Goal: Task Accomplishment & Management: Use online tool/utility

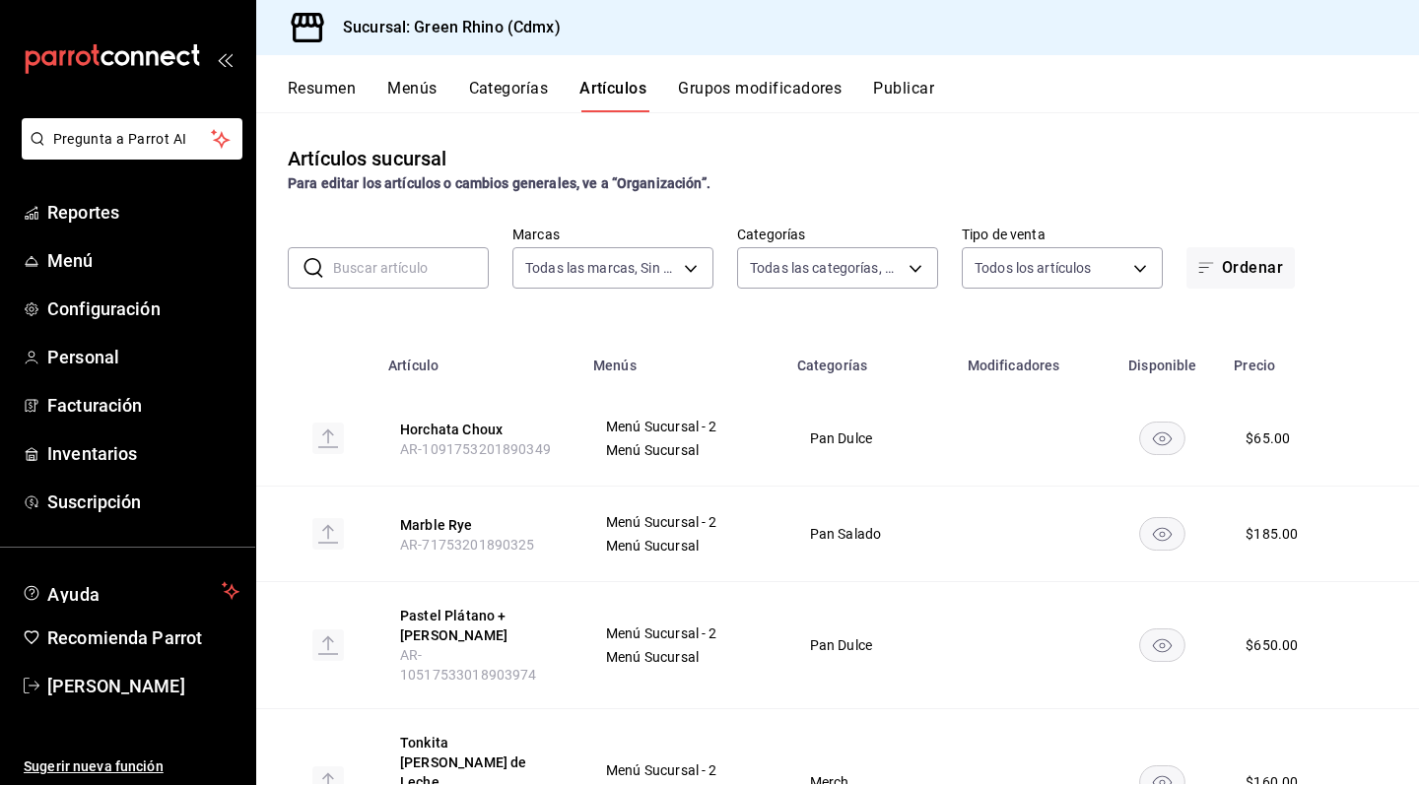
type input "a132321f-e3f1-4ec9-8484-95b8f08d7905"
type input "6bbed989-6c2a-4cea-bab8-d1a56aaac758,4f90f54c-2ac6-458b-a9a9-6df5e79288cd,3d0d4…"
click at [120, 257] on span "Menú" at bounding box center [143, 260] width 192 height 27
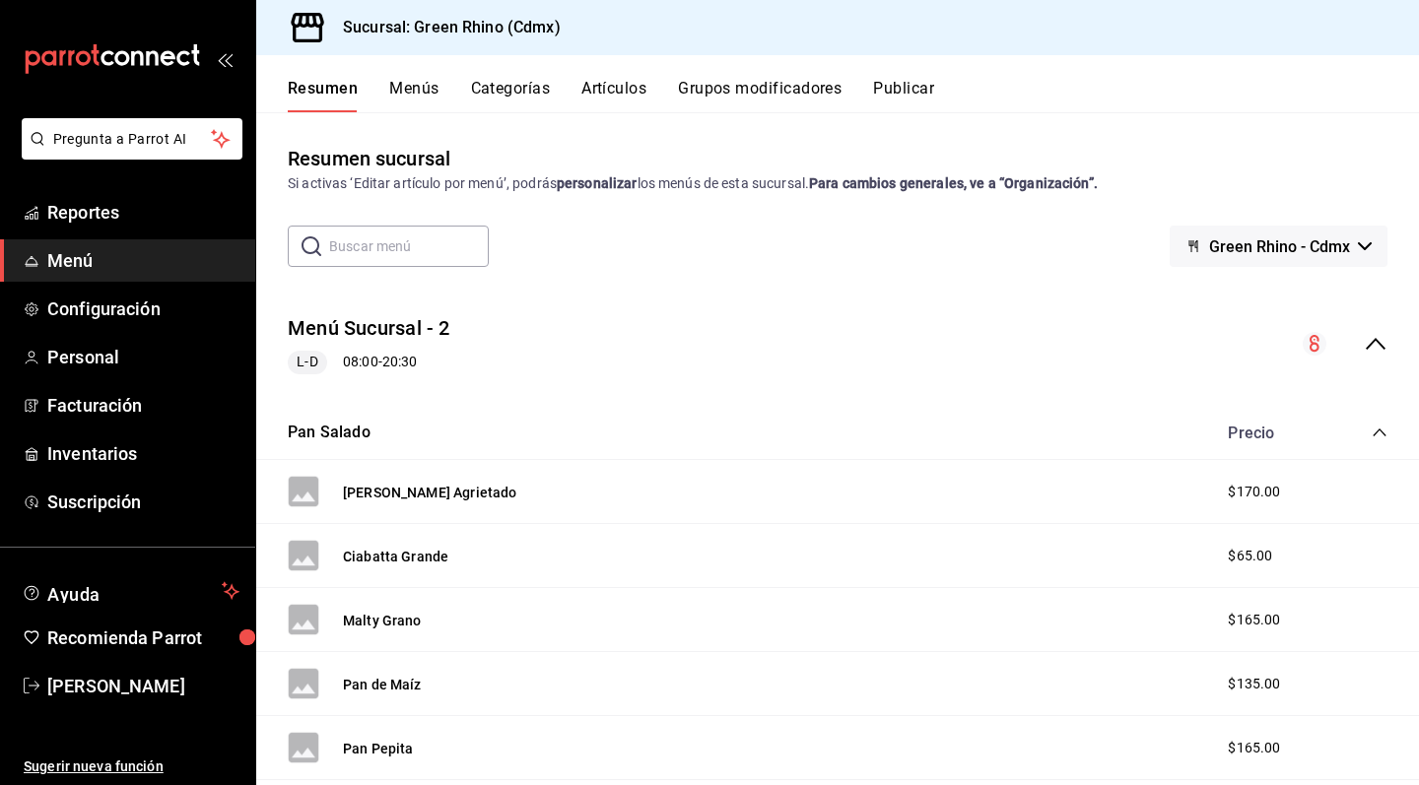
click at [138, 378] on ul "Reportes Menú Configuración Personal Facturación Inventarios Suscripción" at bounding box center [127, 357] width 255 height 332
click at [124, 360] on span "Personal" at bounding box center [143, 357] width 192 height 27
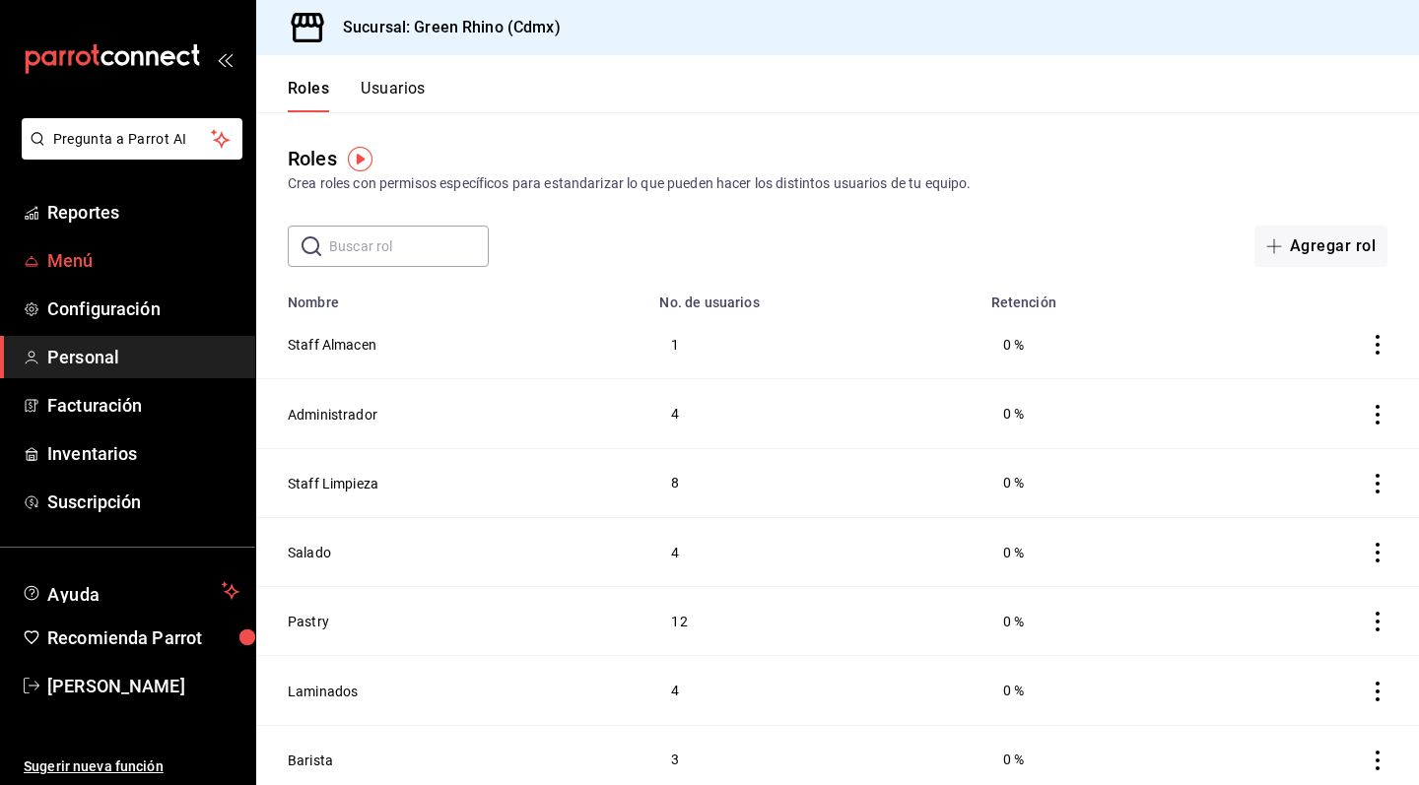
click at [83, 278] on link "Menú" at bounding box center [127, 260] width 255 height 42
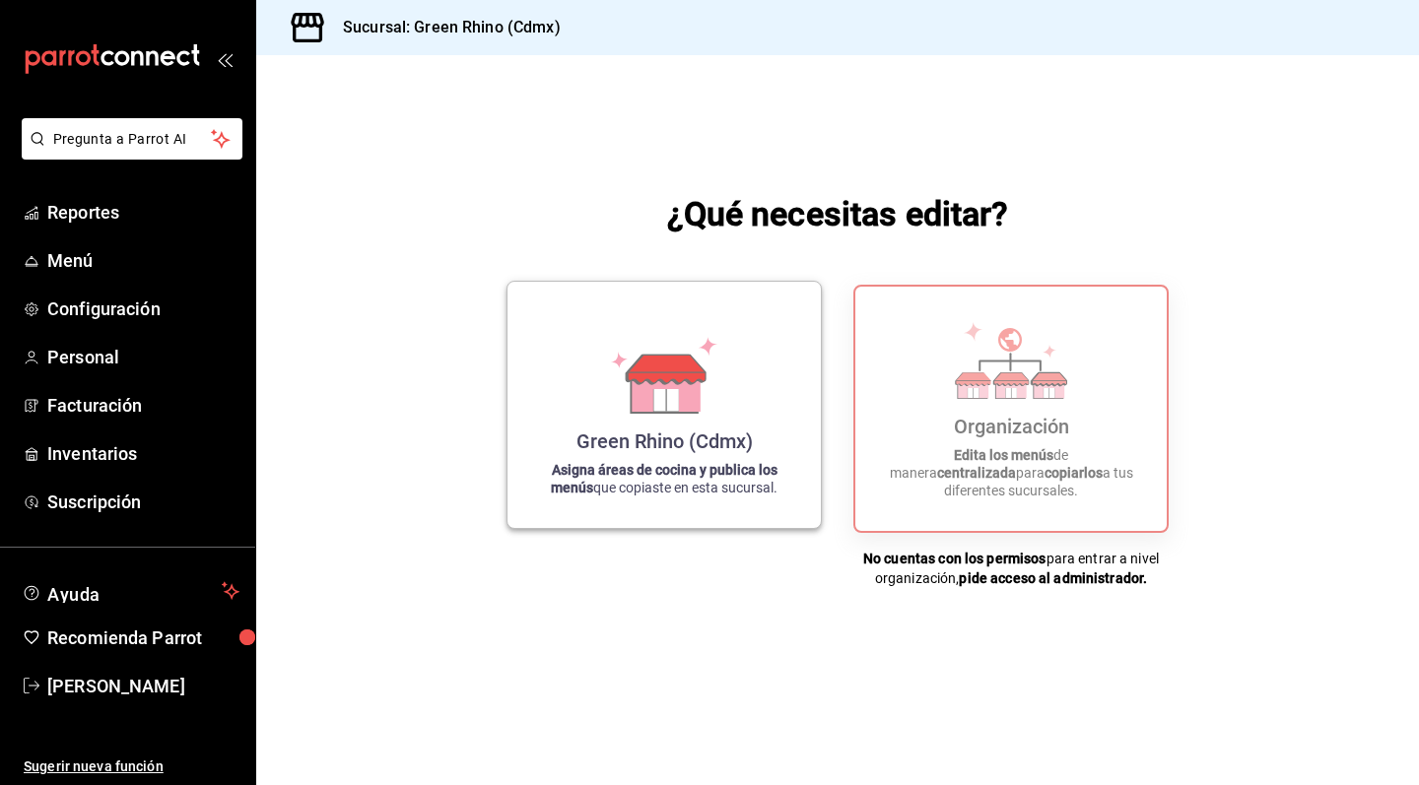
click at [628, 406] on icon at bounding box center [664, 375] width 112 height 77
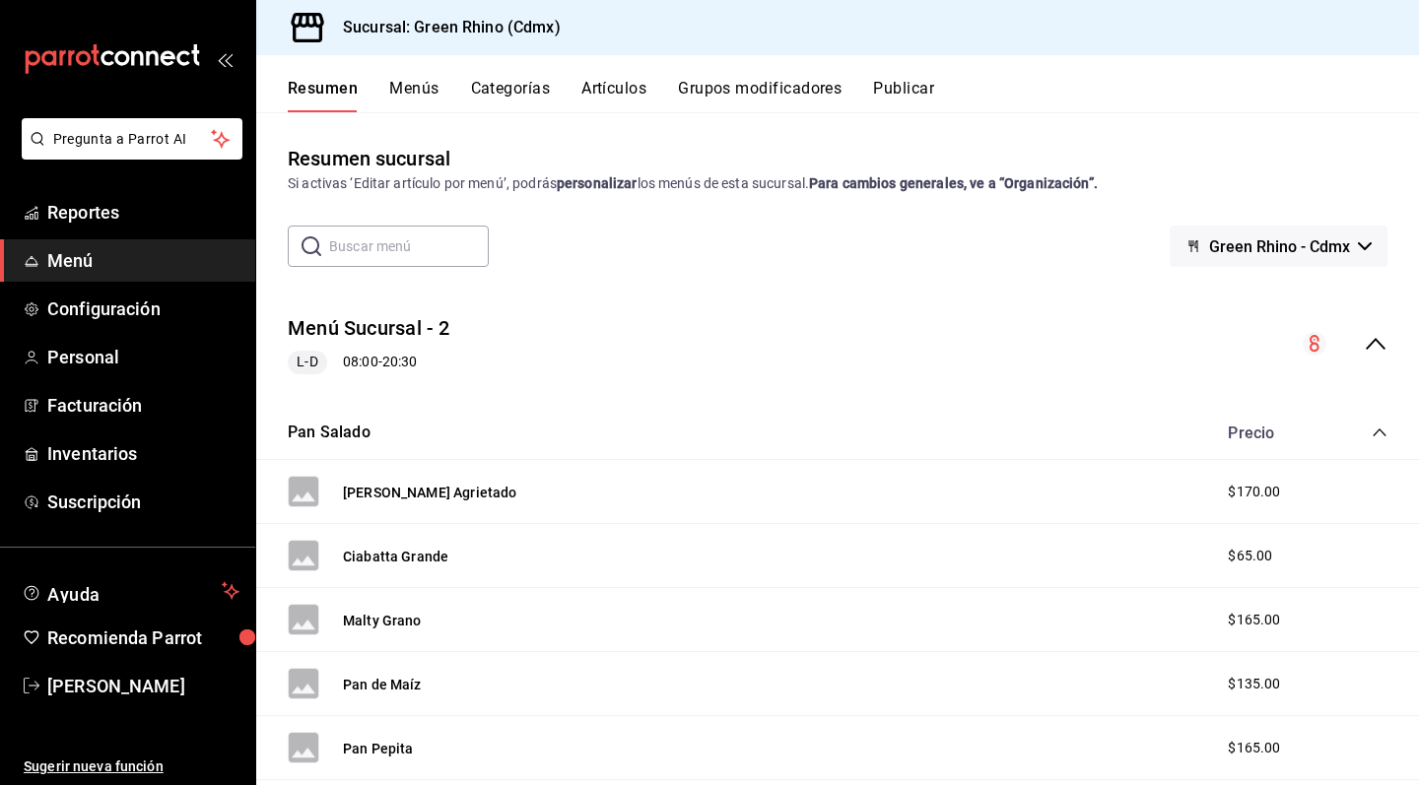
click at [629, 100] on button "Artículos" at bounding box center [613, 96] width 65 height 34
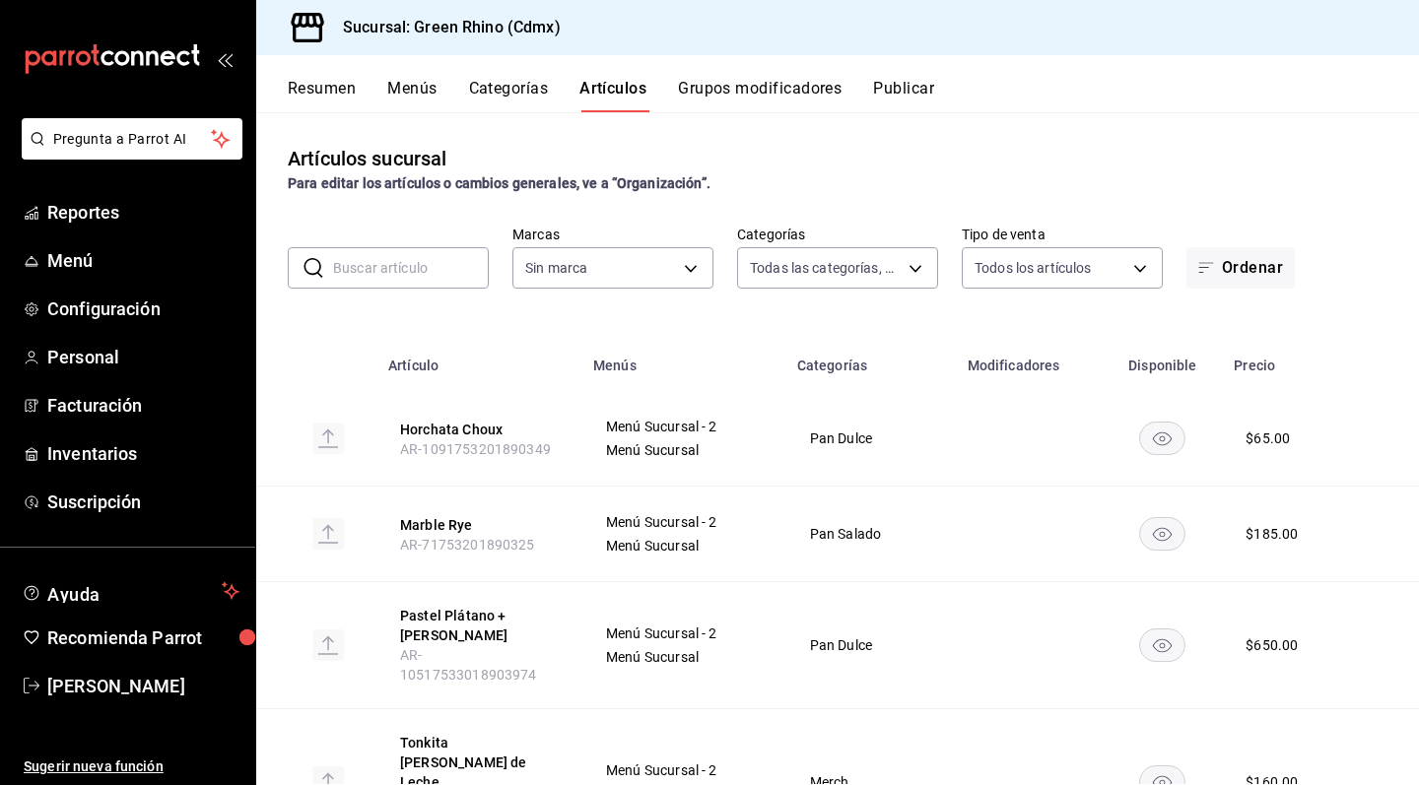
type input "6bbed989-6c2a-4cea-bab8-d1a56aaac758,4f90f54c-2ac6-458b-a9a9-6df5e79288cd,3d0d4…"
type input "a132321f-e3f1-4ec9-8484-95b8f08d7905"
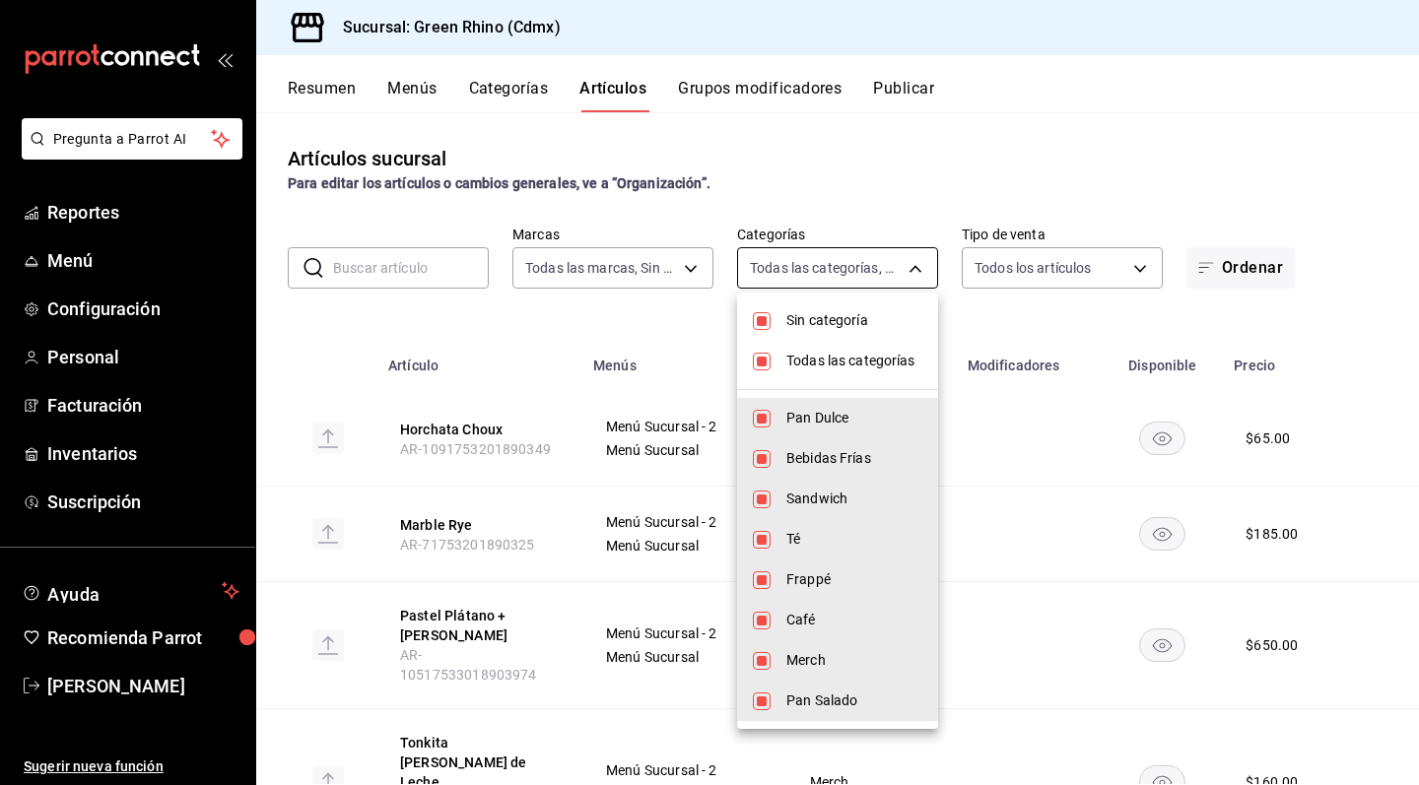
click at [847, 278] on body "Pregunta a Parrot AI Reportes Menú Configuración Personal Facturación Inventari…" at bounding box center [709, 392] width 1419 height 785
click at [860, 339] on li "Sin categoría" at bounding box center [837, 321] width 201 height 40
checkbox input "false"
click at [858, 362] on span "Todas las categorías" at bounding box center [854, 361] width 136 height 21
checkbox input "false"
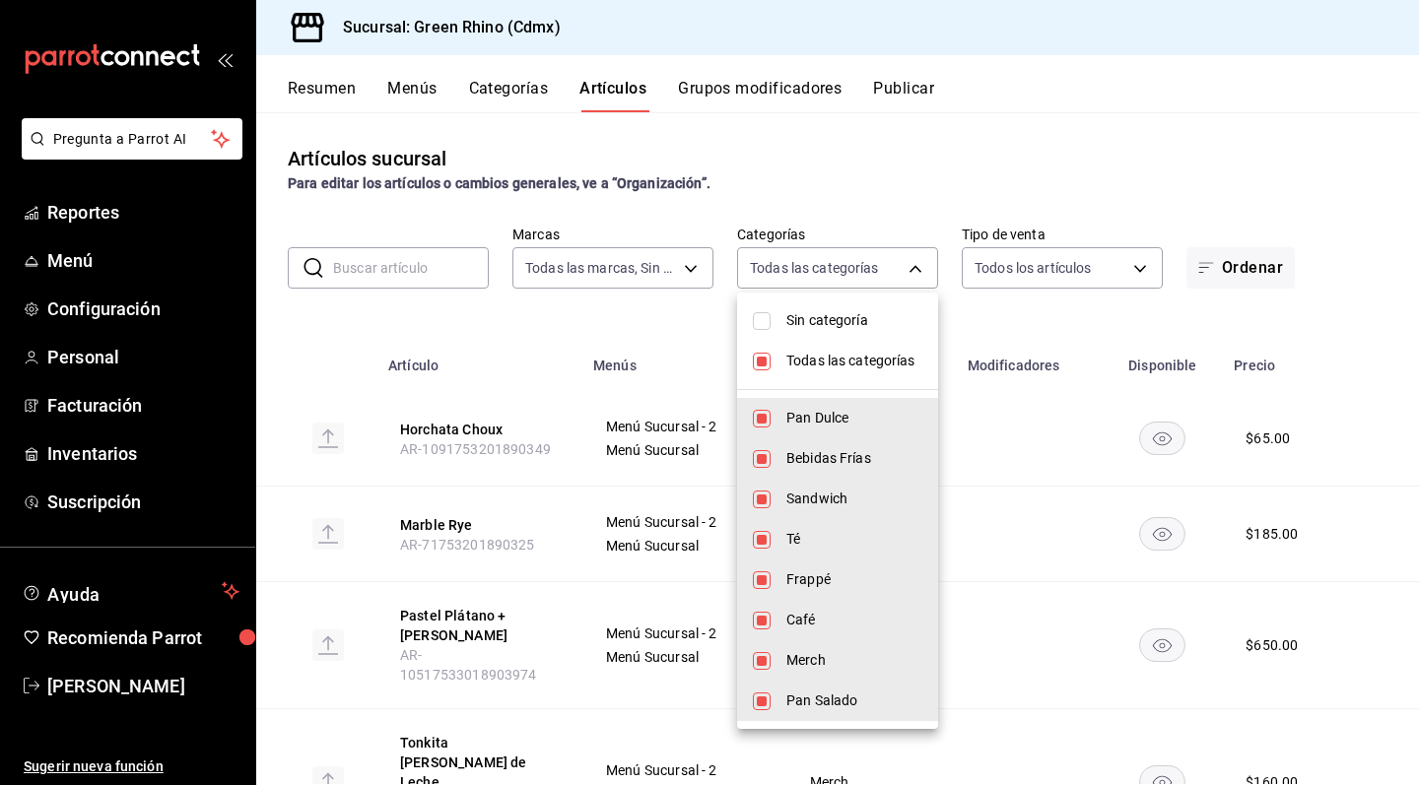
checkbox input "false"
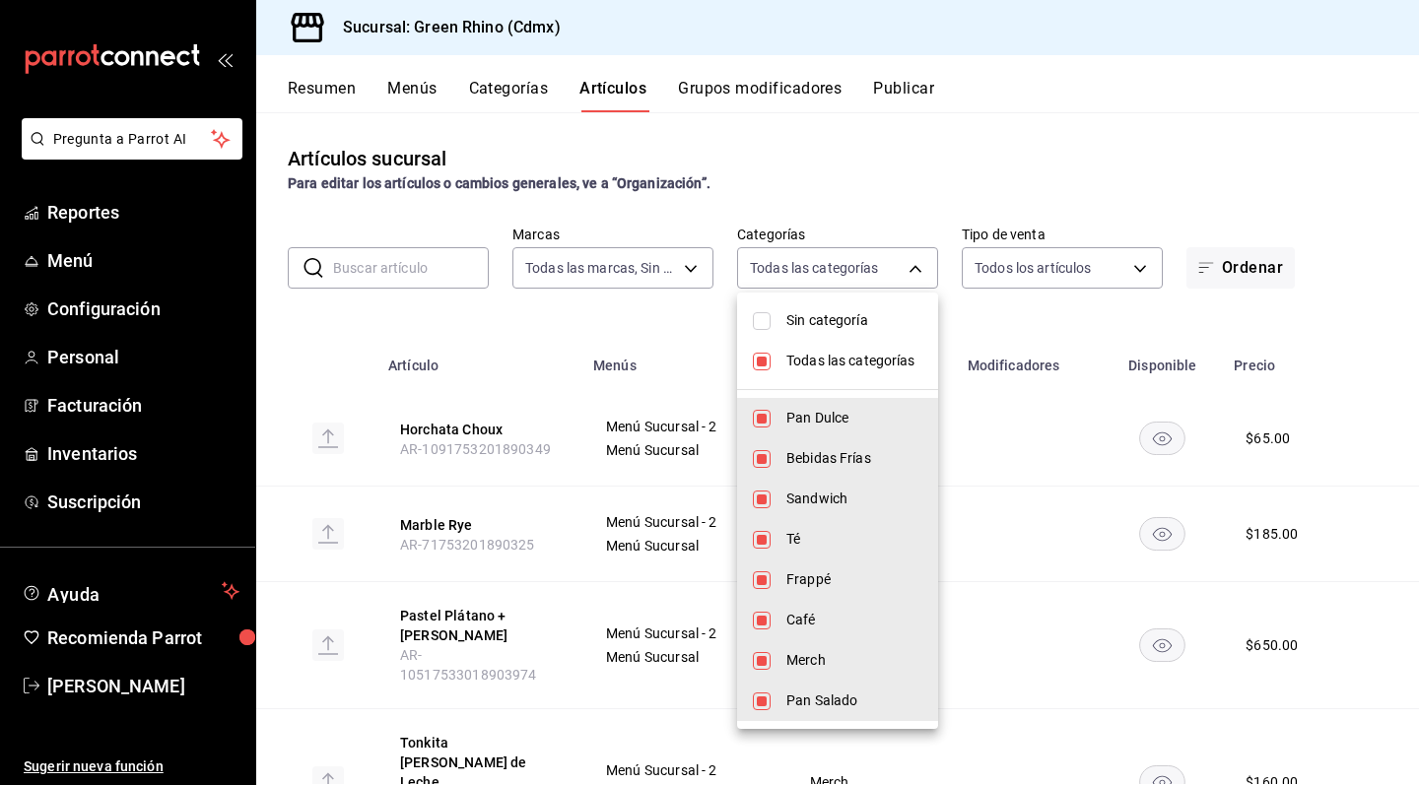
checkbox input "false"
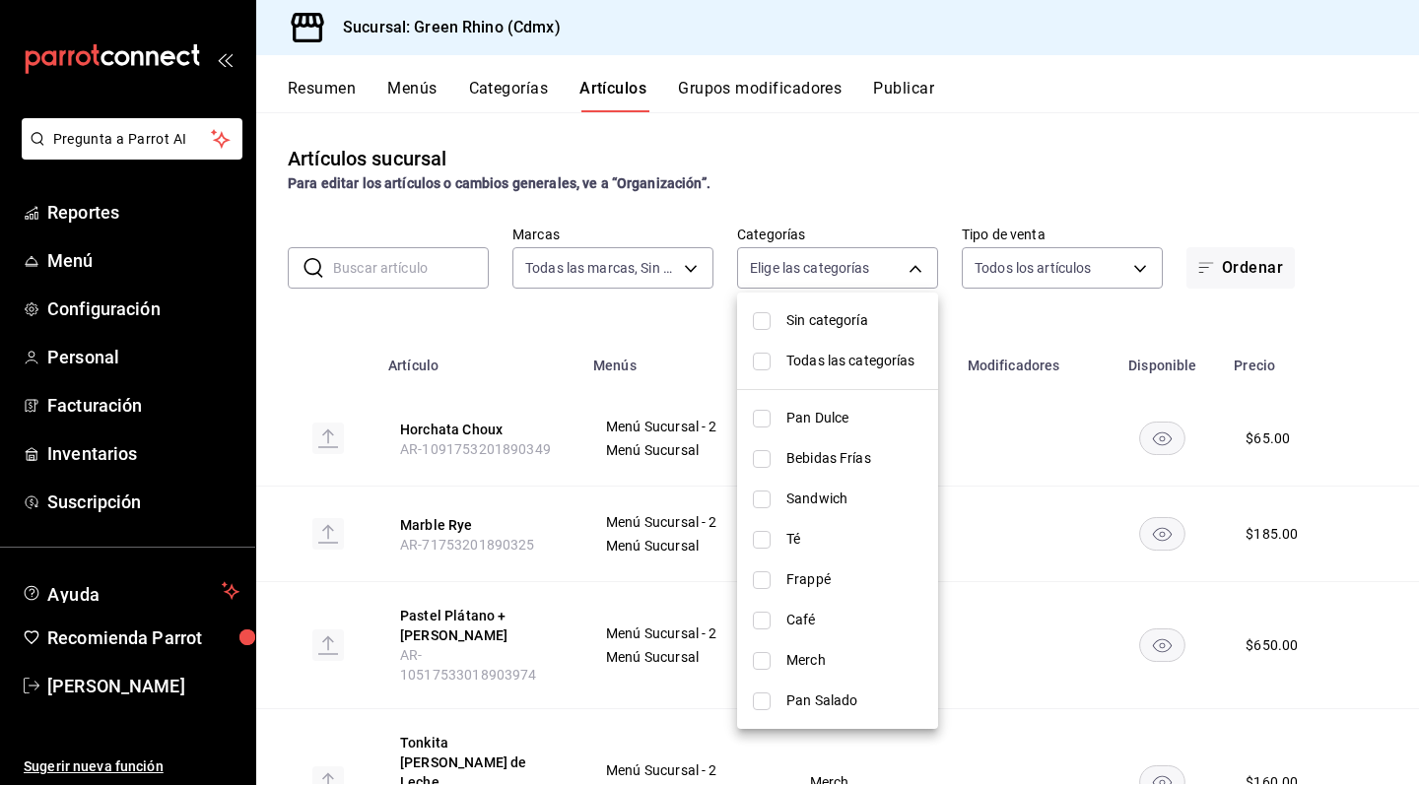
click at [869, 507] on span "Sandwich" at bounding box center [854, 499] width 136 height 21
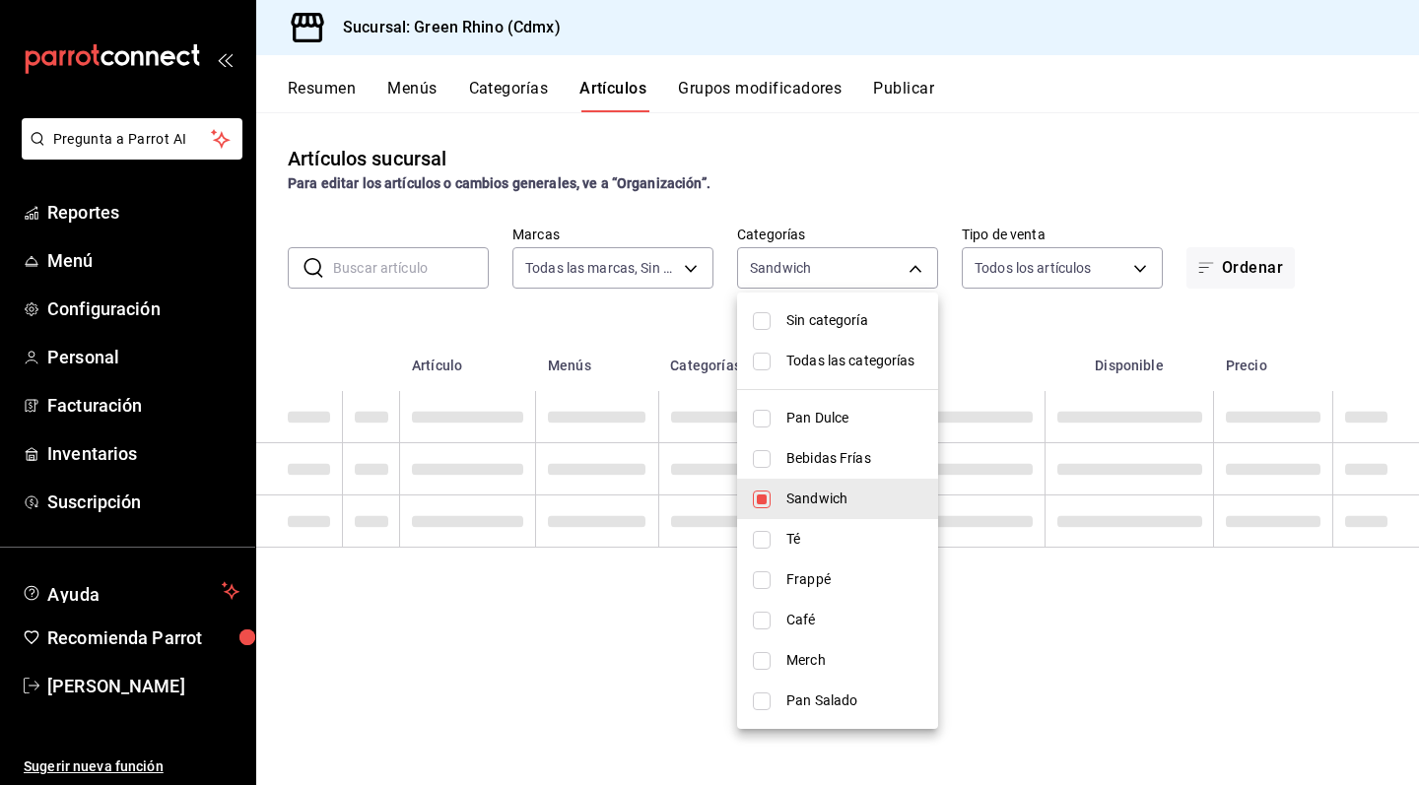
type input "3d0d47d2-2483-4a01-82fd-f597c0f2e60a"
checkbox input "true"
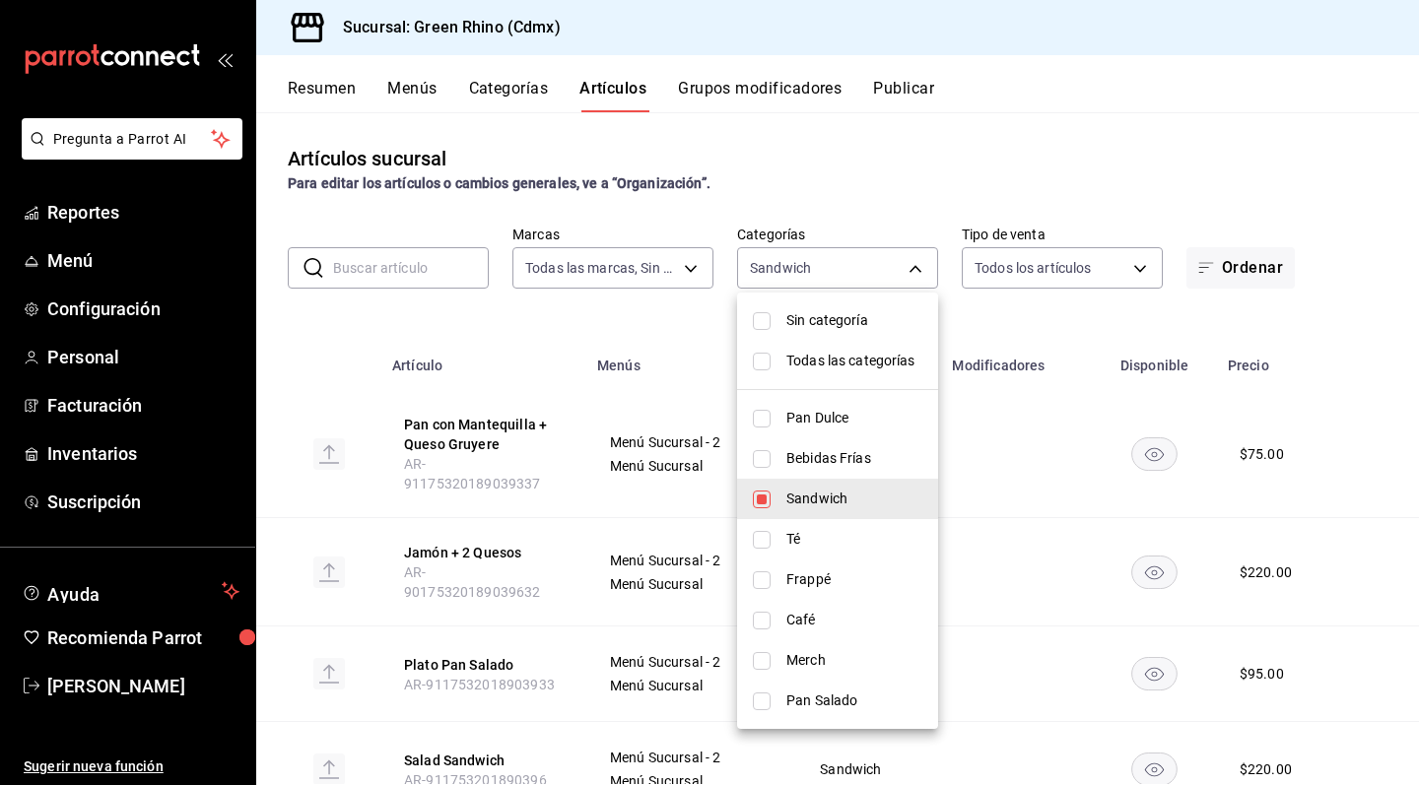
click at [601, 562] on div at bounding box center [709, 392] width 1419 height 785
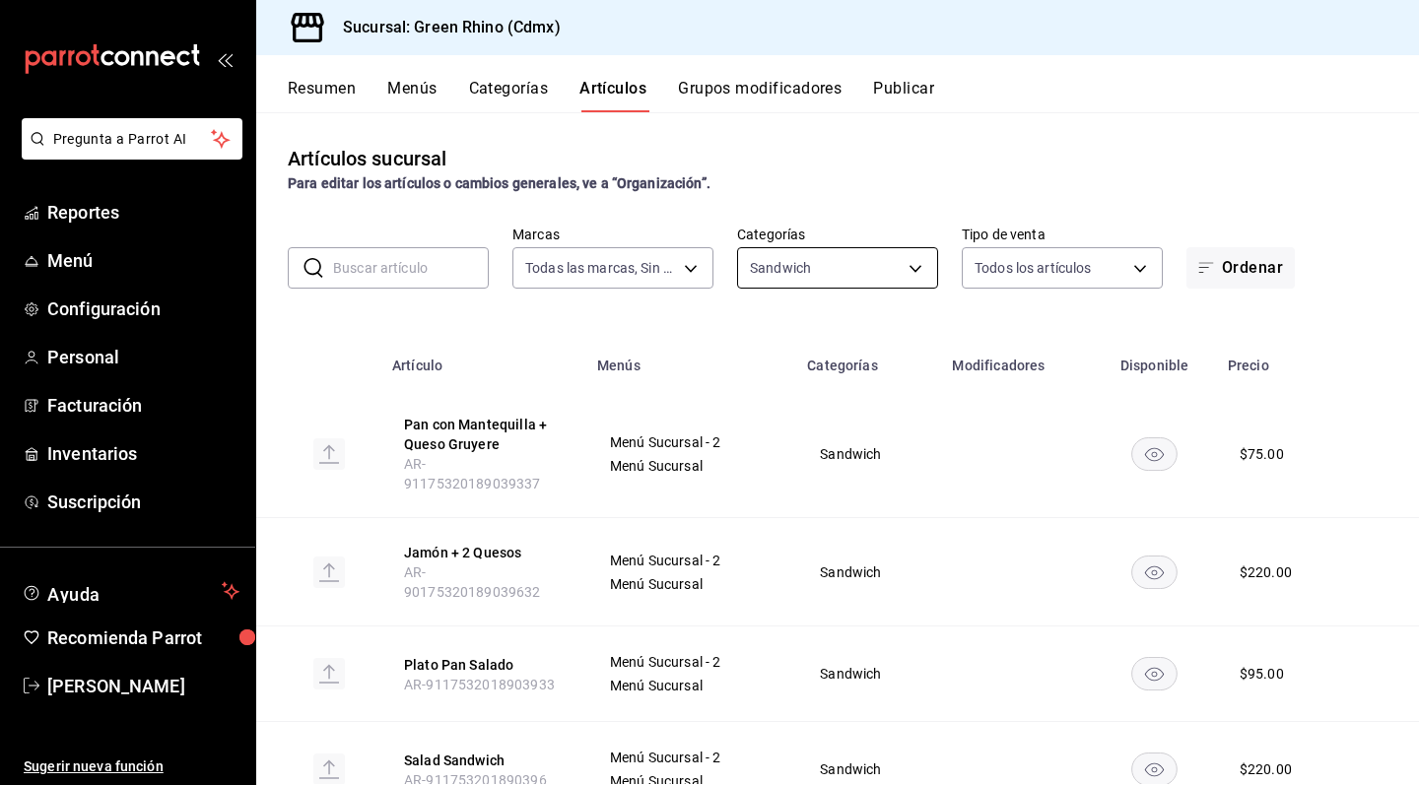
click at [826, 276] on body "Pregunta a Parrot AI Reportes Menú Configuración Personal Facturación Inventari…" at bounding box center [709, 392] width 1419 height 785
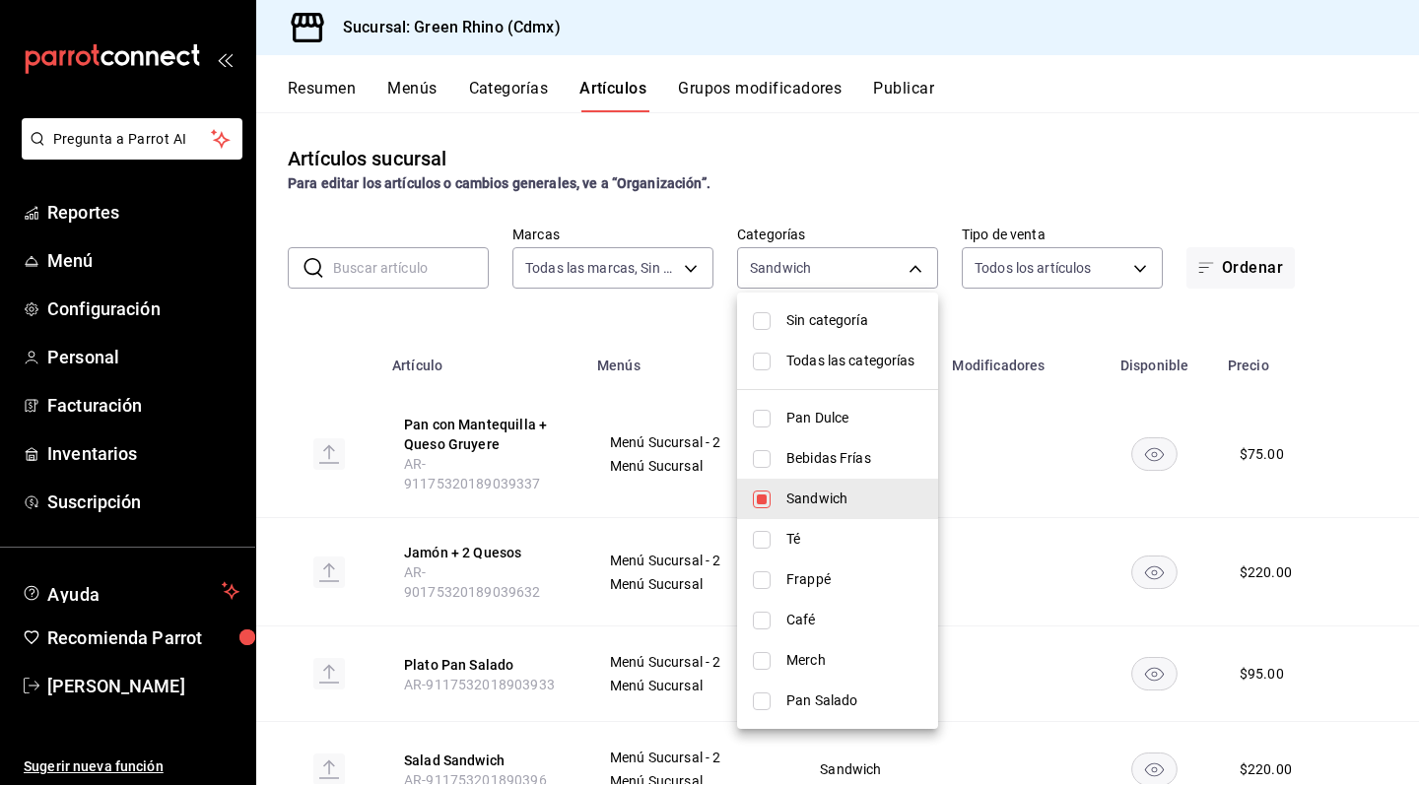
click at [846, 507] on span "Sandwich" at bounding box center [854, 499] width 136 height 21
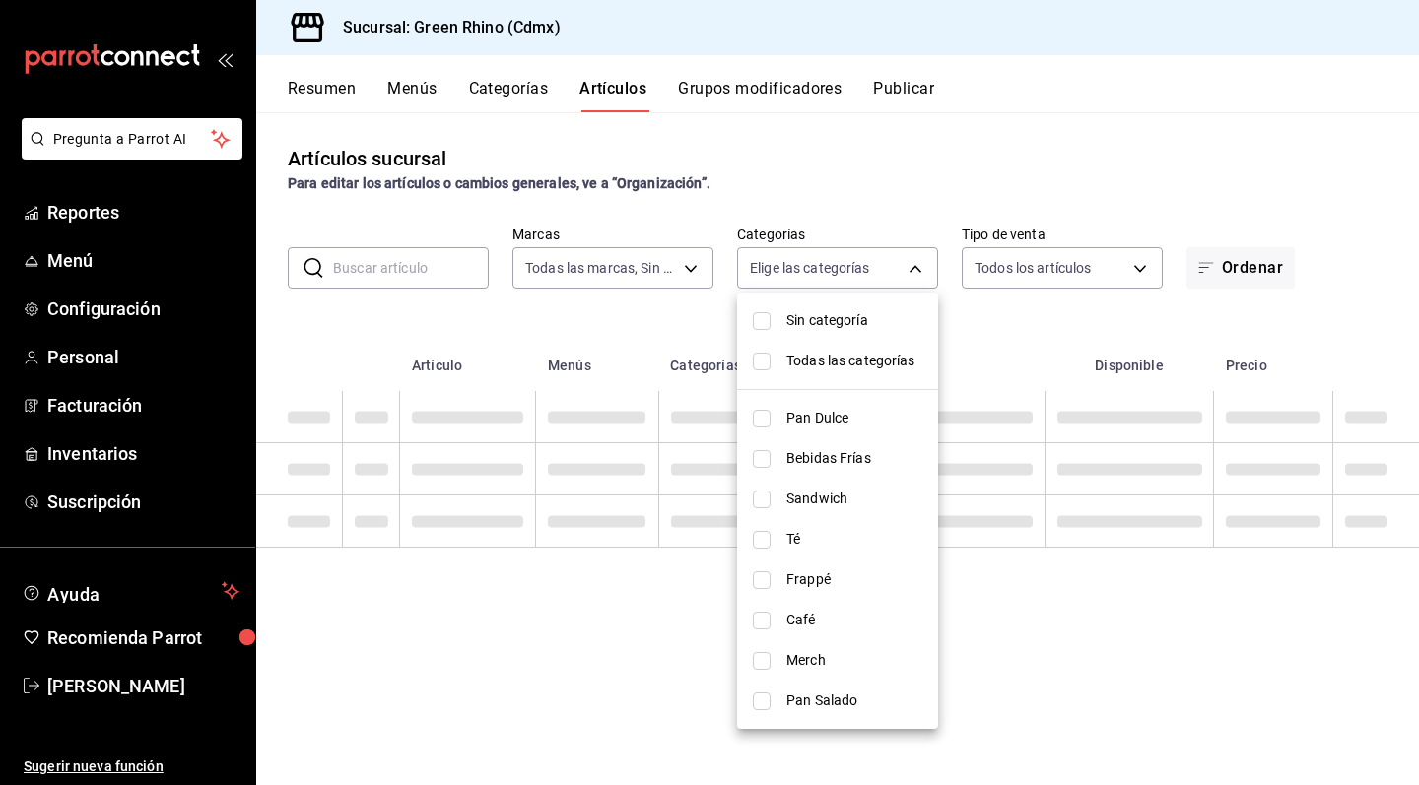
checkbox input "false"
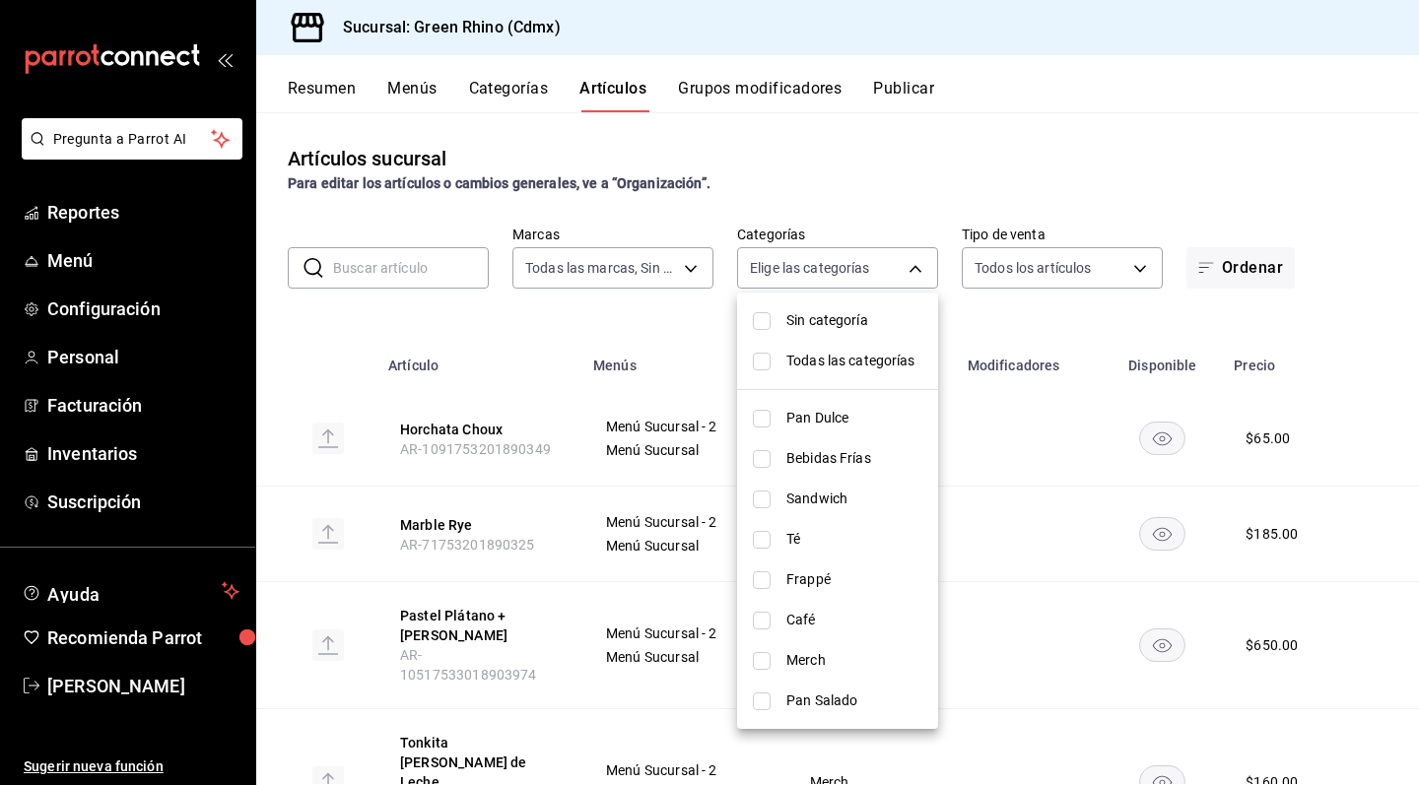
click at [839, 575] on span "Frappé" at bounding box center [854, 580] width 136 height 21
type input "64a9da50-3c53-444a-b83c-8f0e173e6266"
checkbox input "true"
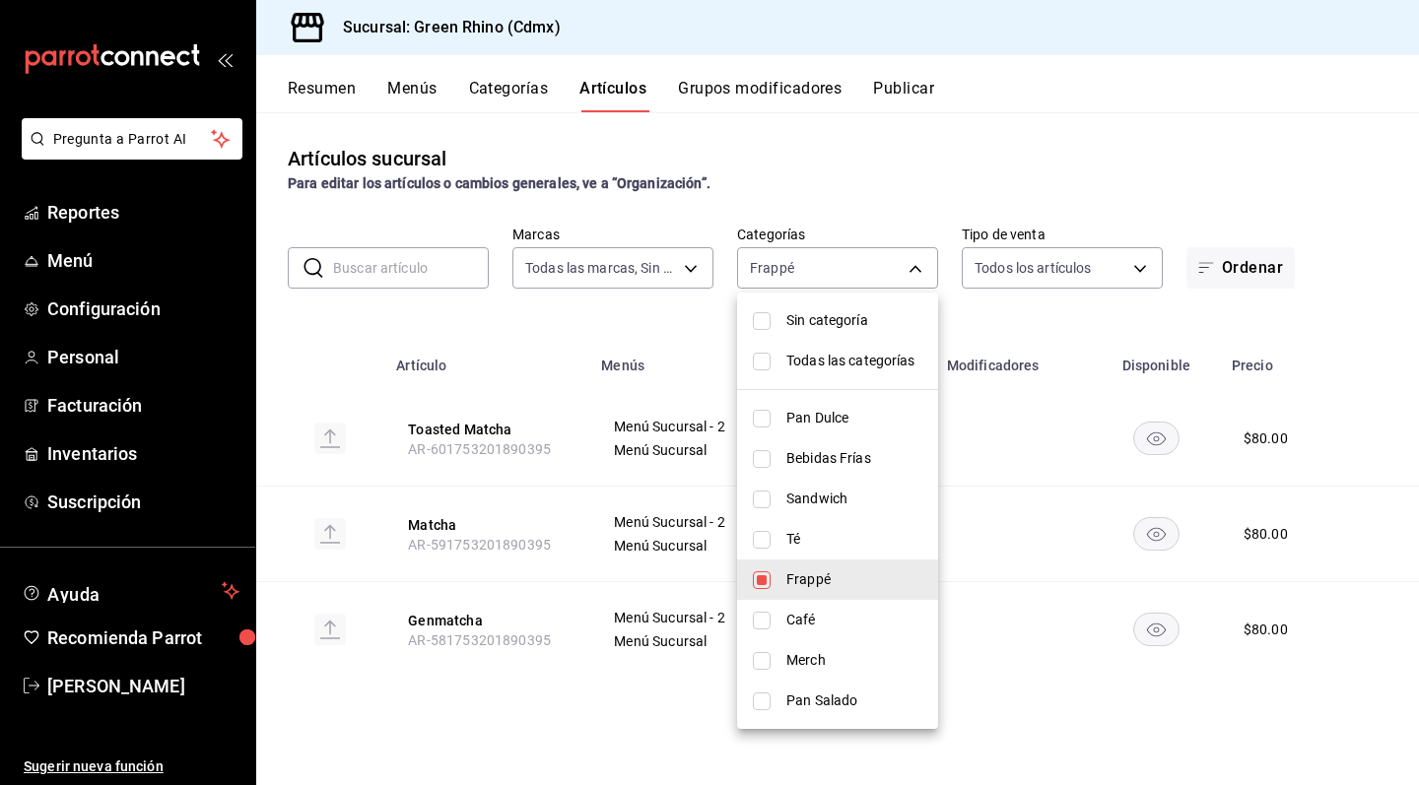
click at [977, 321] on div at bounding box center [709, 392] width 1419 height 785
click at [908, 279] on body "Pregunta a Parrot AI Reportes Menú Configuración Personal Facturación Inventari…" at bounding box center [709, 392] width 1419 height 785
click at [847, 658] on span "Merch" at bounding box center [854, 660] width 136 height 21
type input "64a9da50-3c53-444a-b83c-8f0e173e6266,c9106683-75c3-4c5f-af1a-4e7ba5903217"
checkbox input "true"
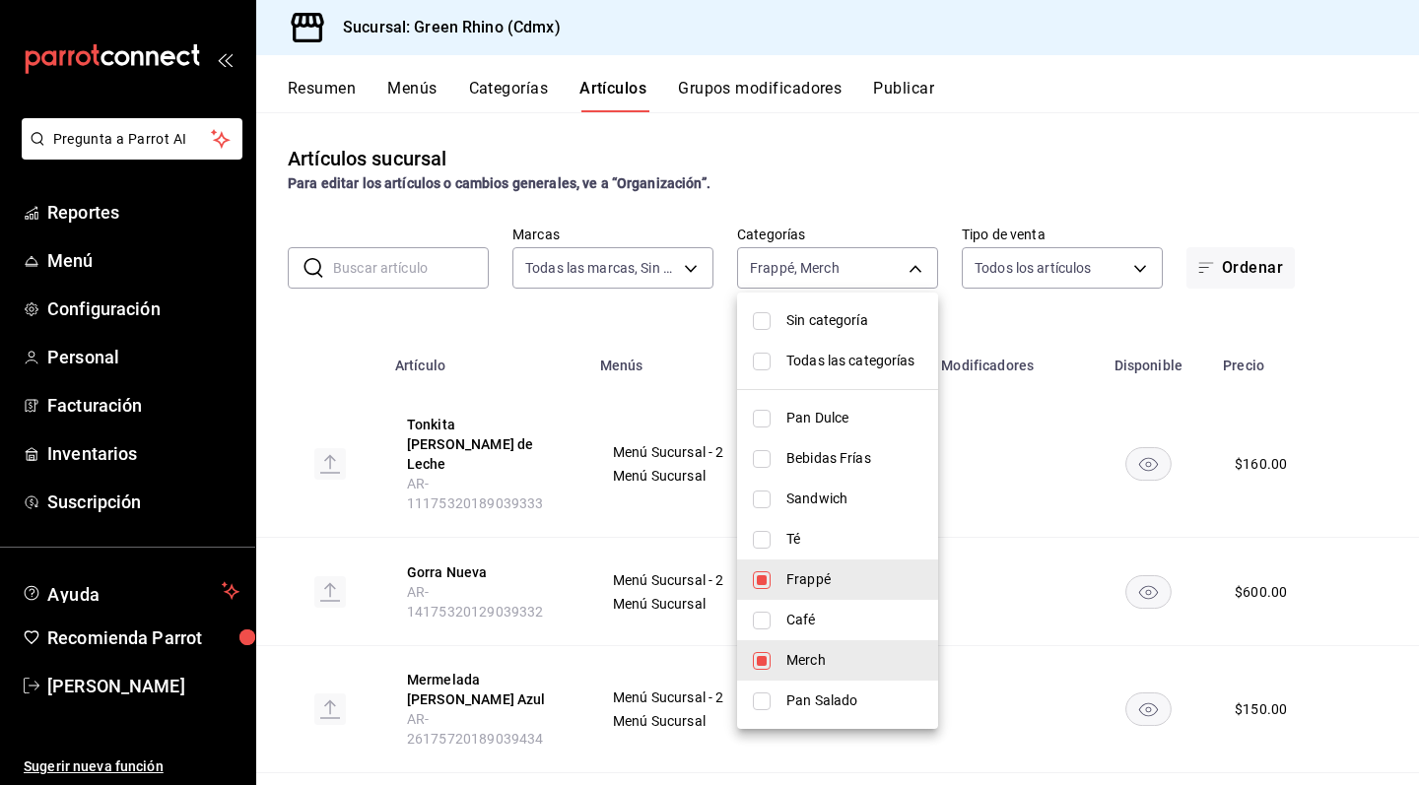
click at [847, 594] on li "Frappé" at bounding box center [837, 580] width 201 height 40
type input "c9106683-75c3-4c5f-af1a-4e7ba5903217"
checkbox input "false"
click at [1022, 336] on div at bounding box center [709, 392] width 1419 height 785
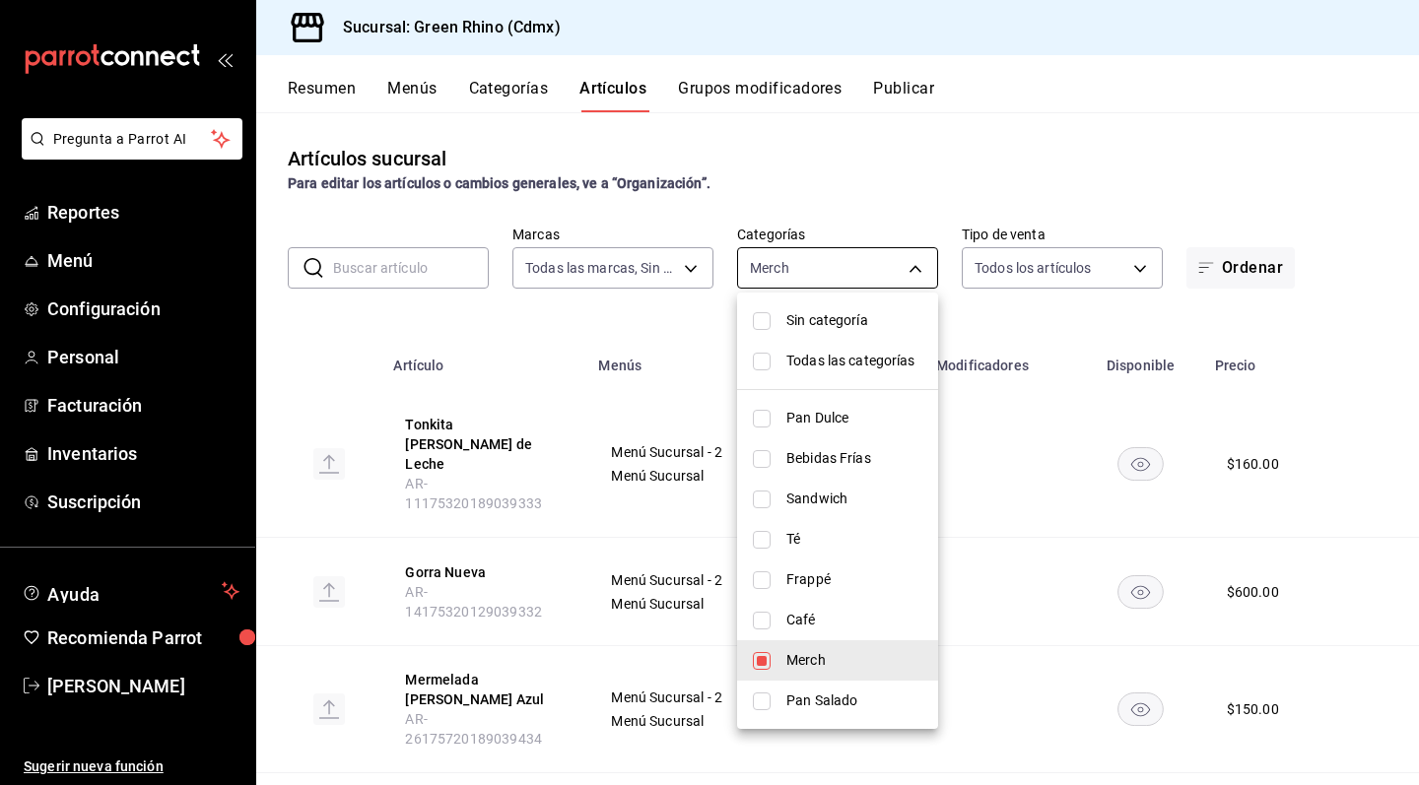
click at [816, 268] on body "Pregunta a Parrot AI Reportes Menú Configuración Personal Facturación Inventari…" at bounding box center [709, 392] width 1419 height 785
click at [841, 459] on span "Bebidas Frías" at bounding box center [854, 458] width 136 height 21
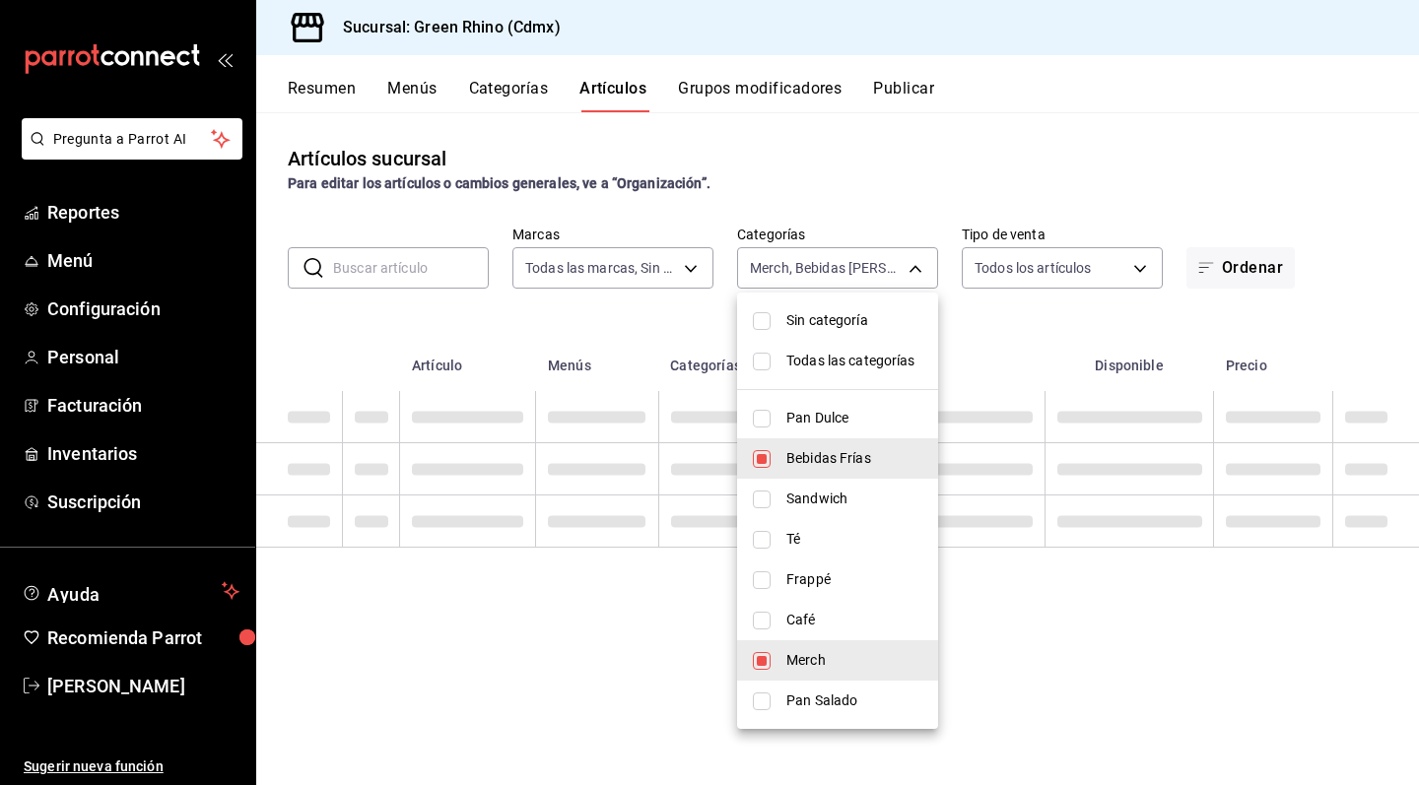
type input "c9106683-75c3-4c5f-af1a-4e7ba5903217,4f90f54c-2ac6-458b-a9a9-6df5e79288cd"
checkbox input "true"
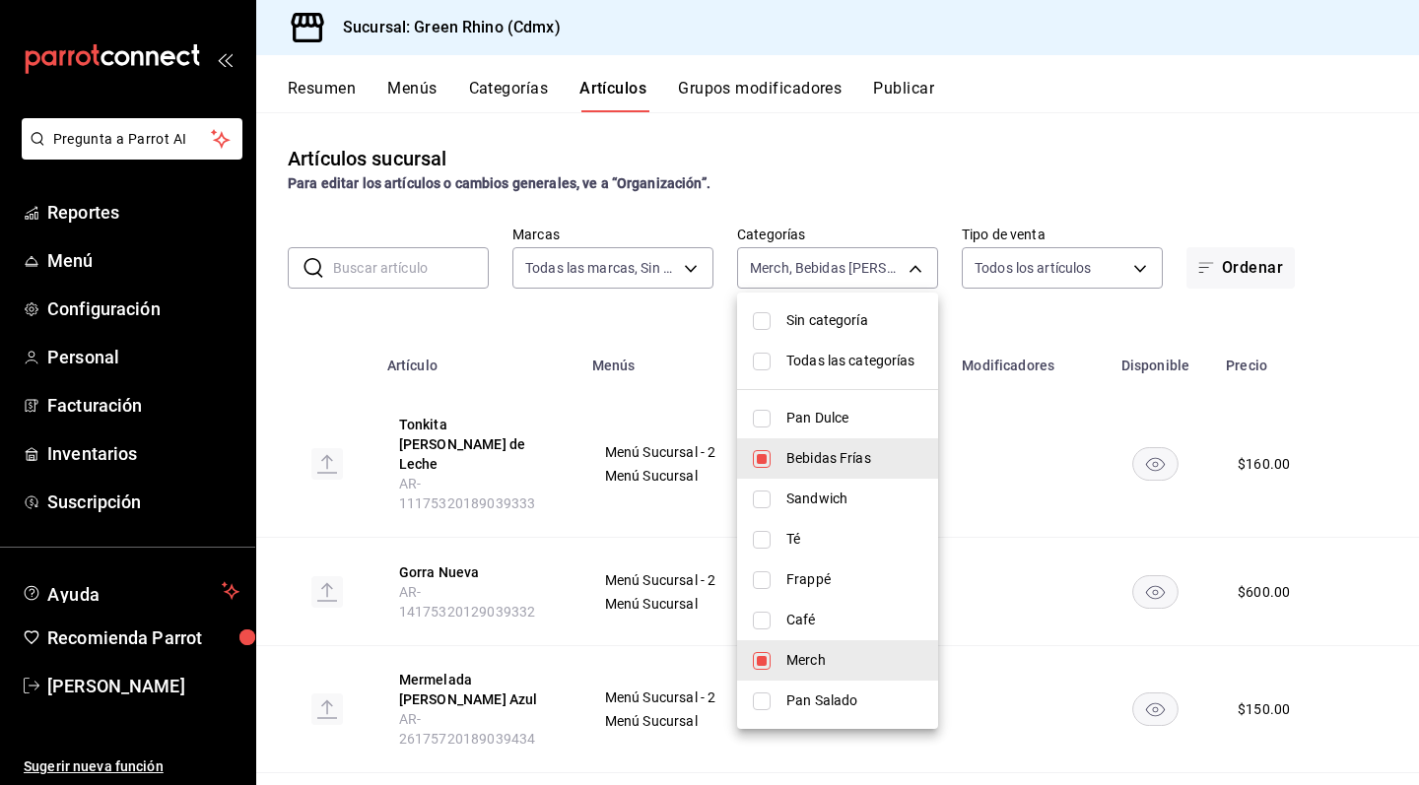
click at [797, 659] on span "Merch" at bounding box center [854, 660] width 136 height 21
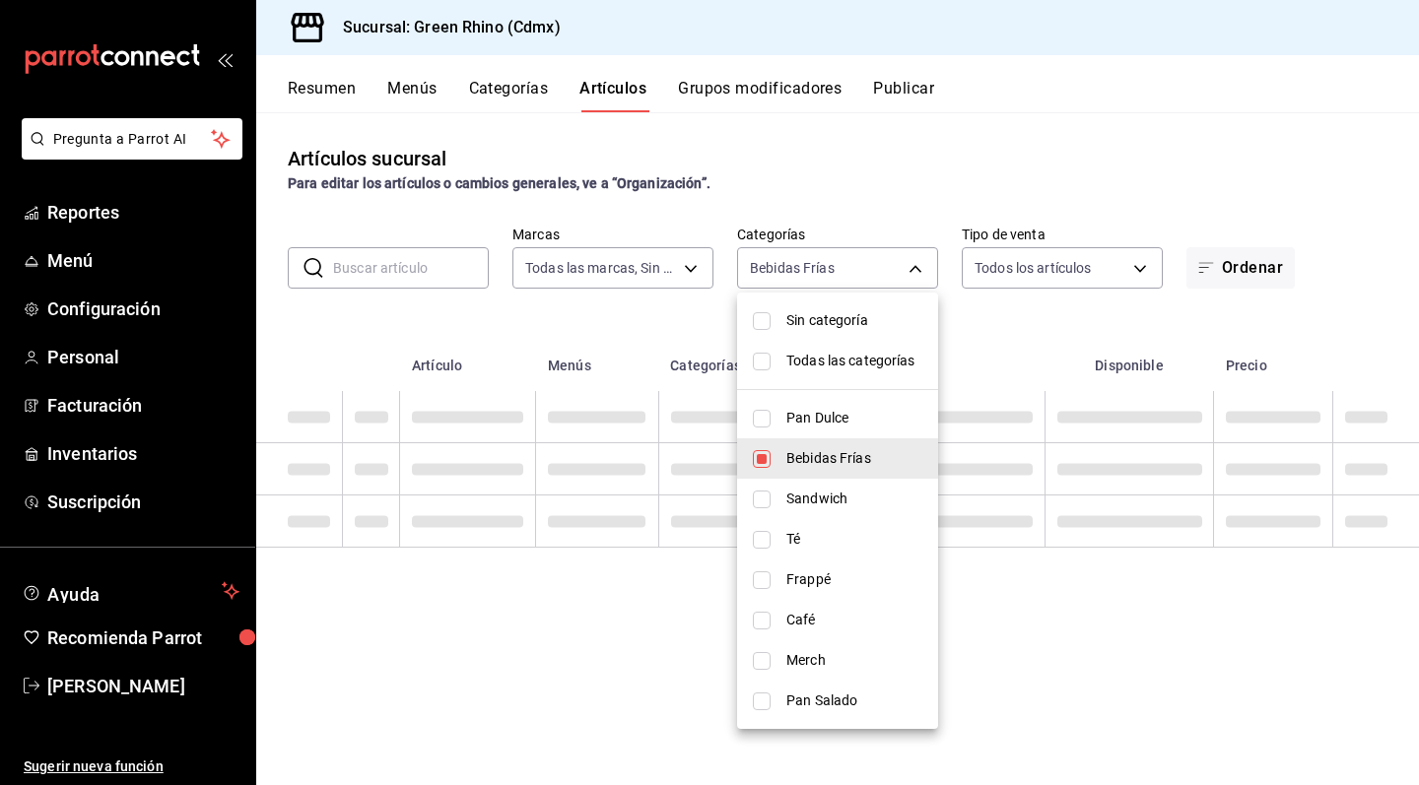
type input "4f90f54c-2ac6-458b-a9a9-6df5e79288cd"
checkbox input "false"
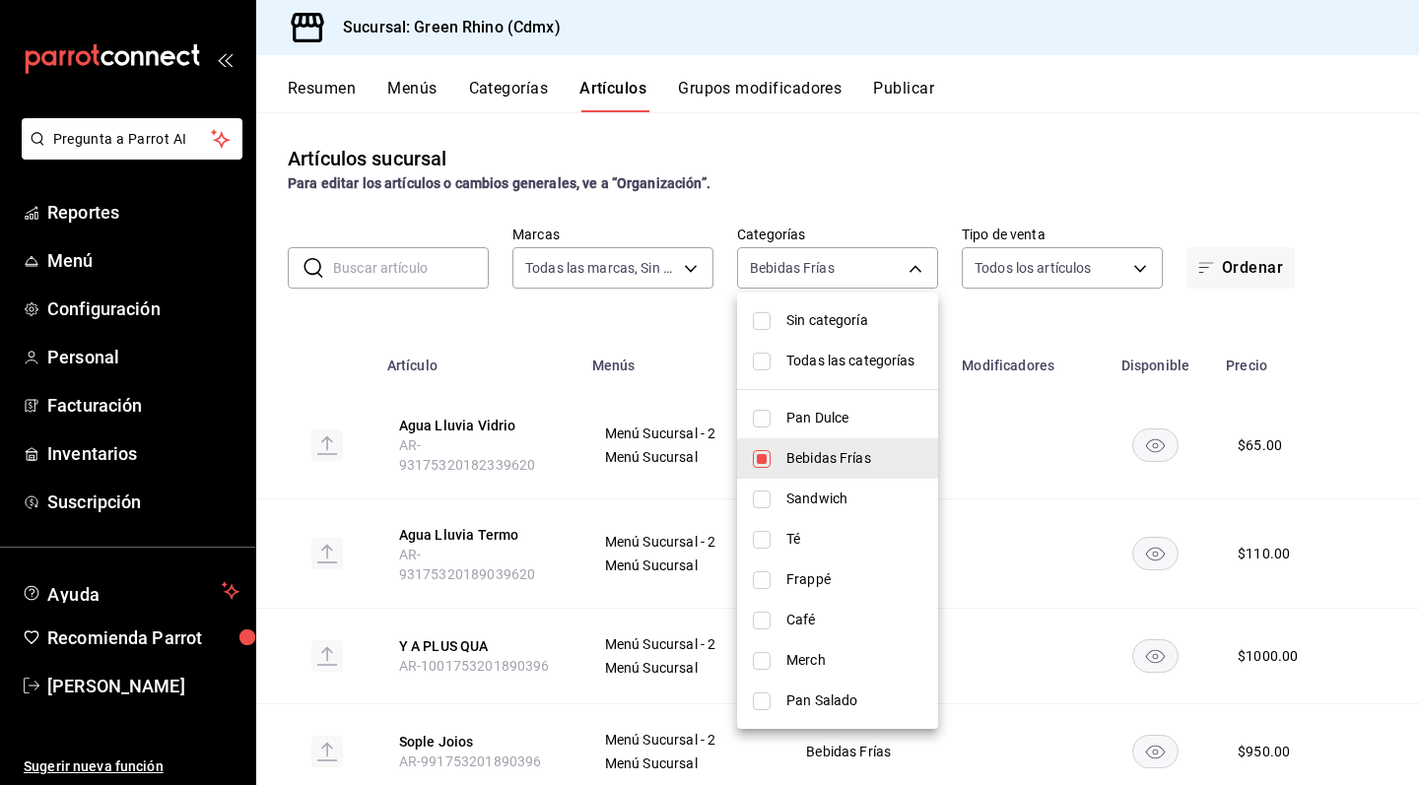
click at [655, 308] on div at bounding box center [709, 392] width 1419 height 785
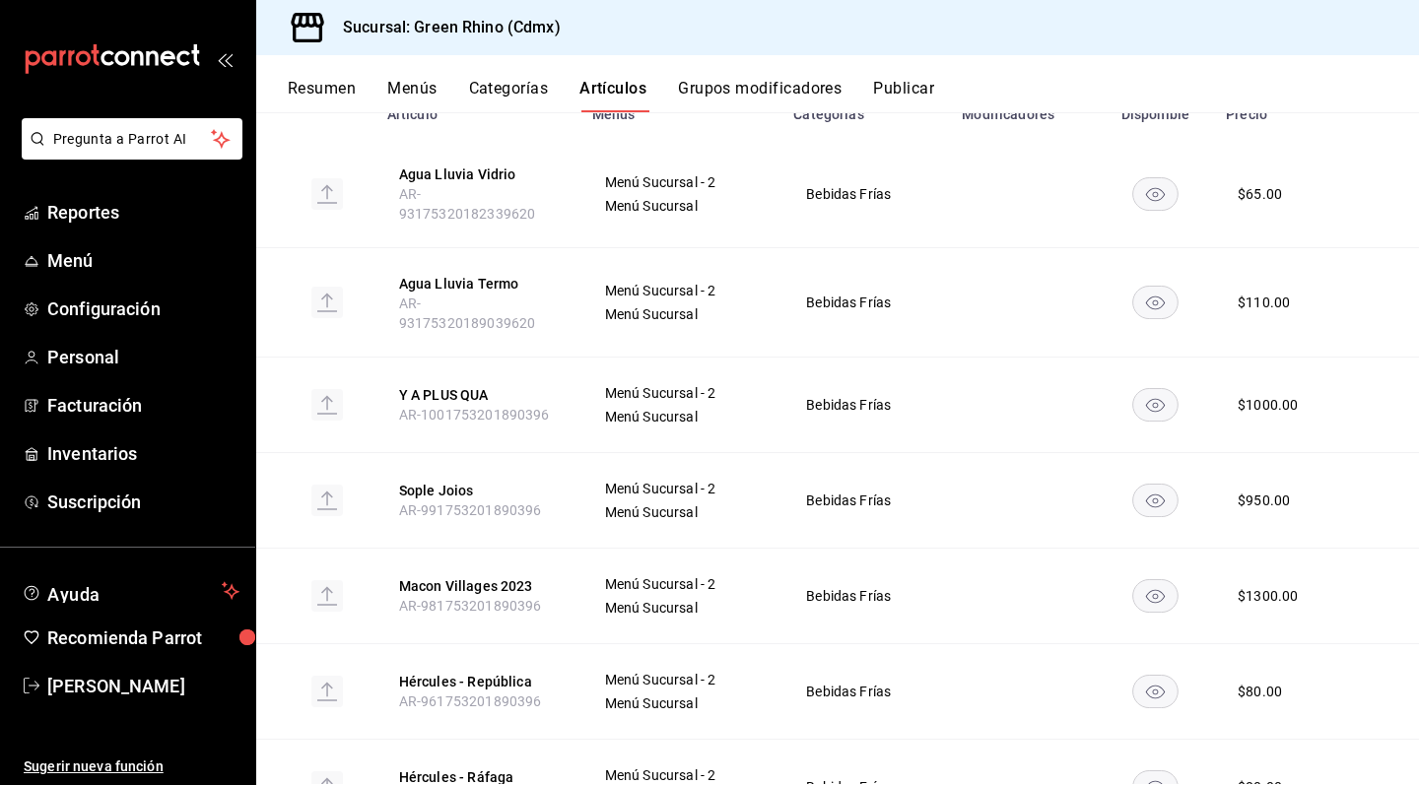
scroll to position [182, 0]
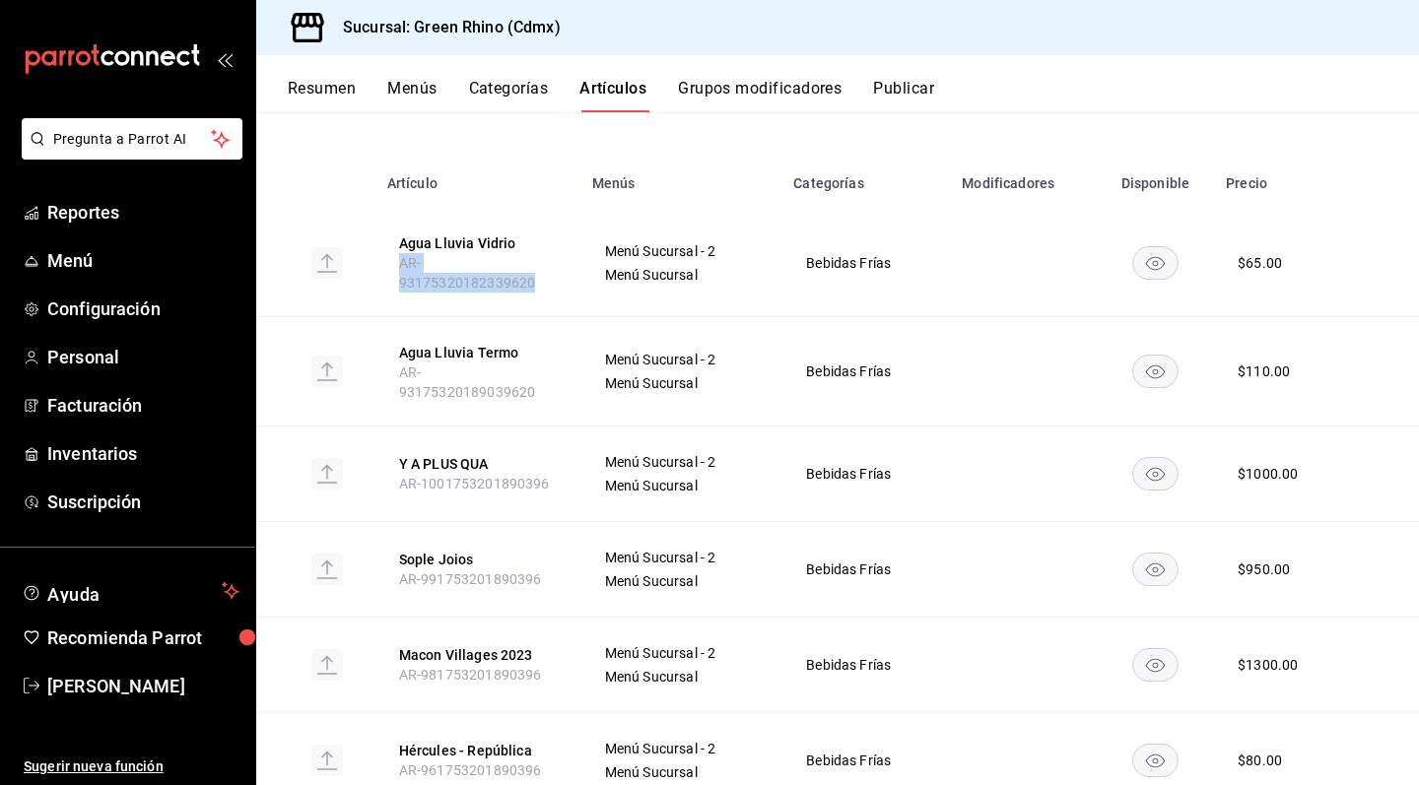
drag, startPoint x: 394, startPoint y: 272, endPoint x: 575, endPoint y: 275, distance: 181.3
click at [575, 275] on th "Agua [PERSON_NAME] AR-93175320182339620" at bounding box center [477, 263] width 205 height 108
copy span "AR-93175320182339620"
drag, startPoint x: 394, startPoint y: 363, endPoint x: 578, endPoint y: 359, distance: 184.3
click at [578, 359] on th "Agua Lluvia Termo AR-93175320189039620" at bounding box center [477, 371] width 205 height 108
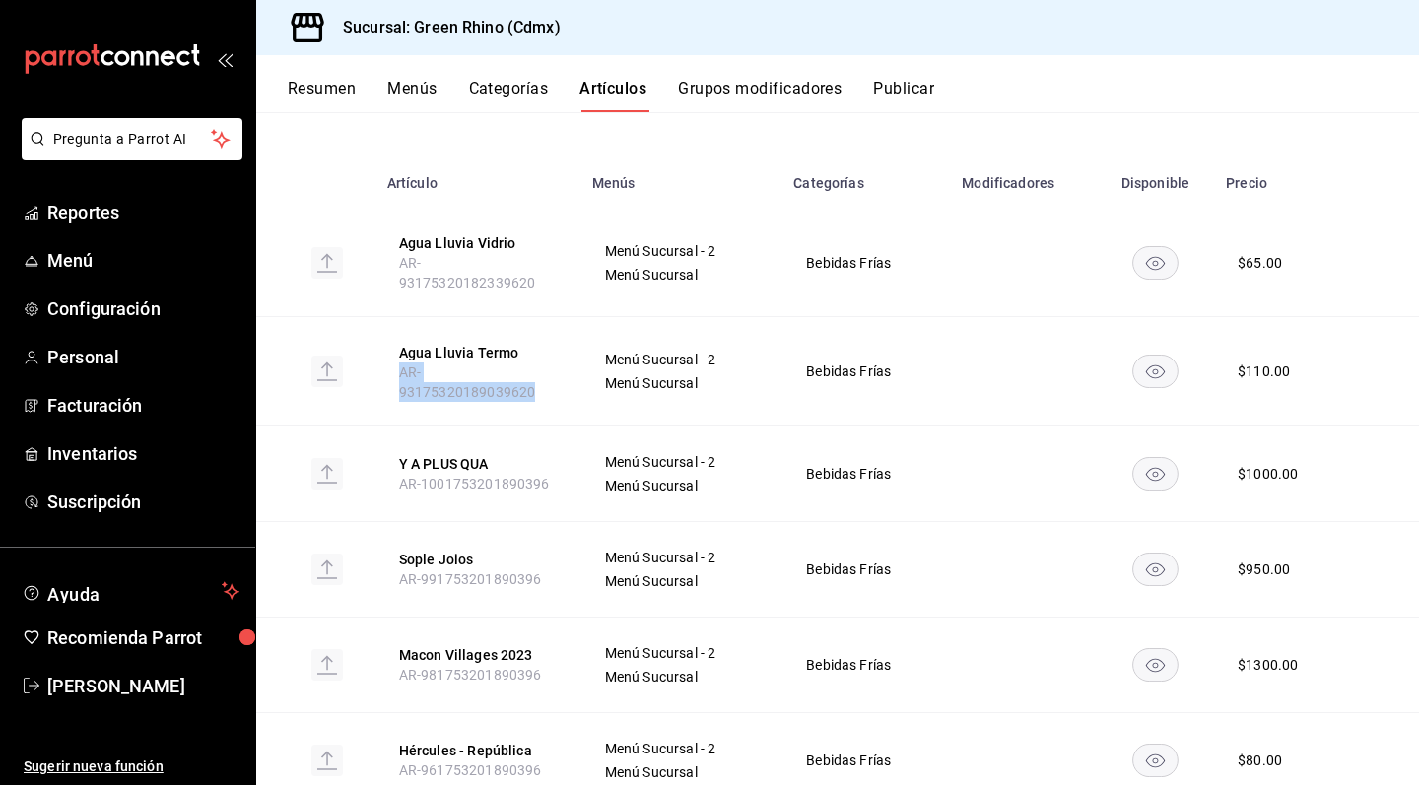
copy span "AR-93175320189039620"
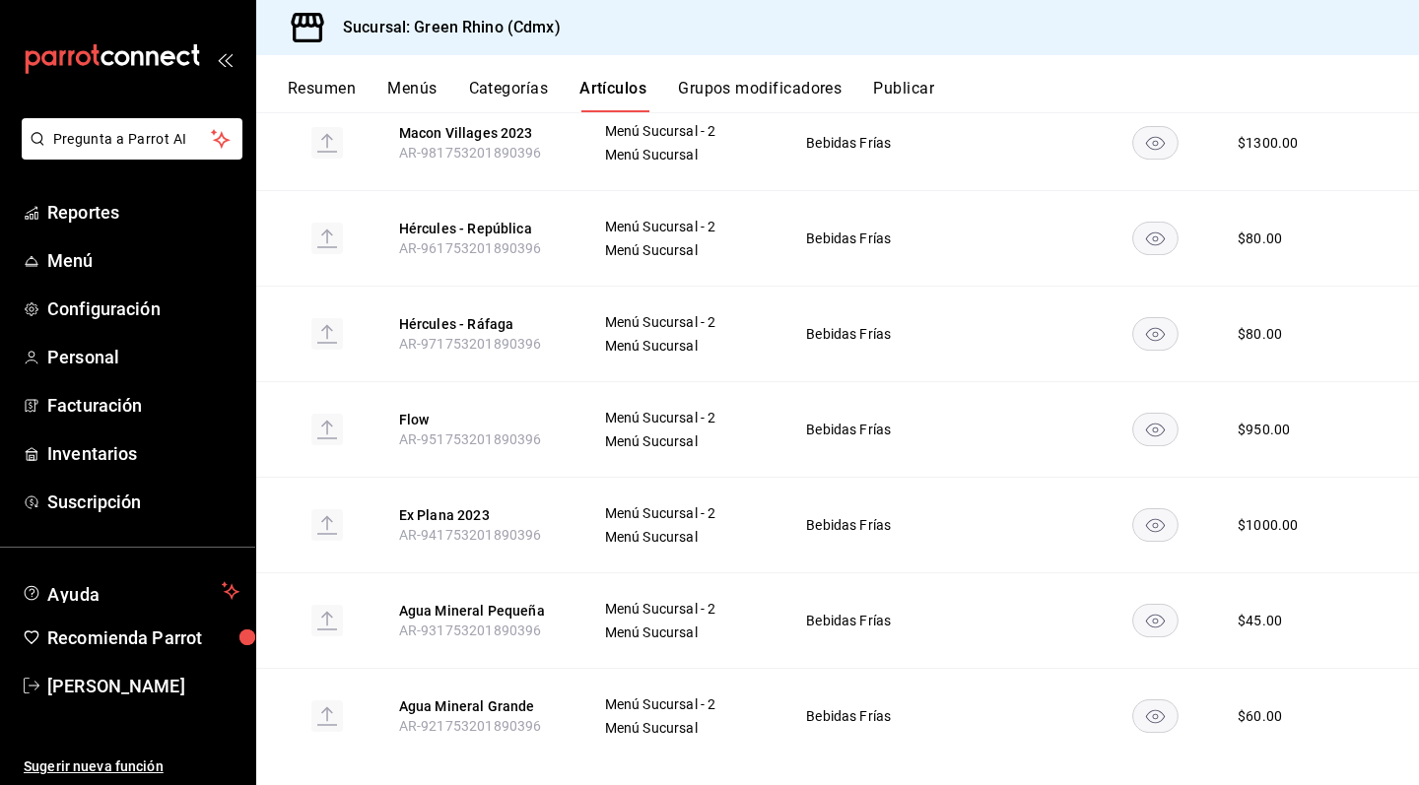
scroll to position [0, 0]
drag, startPoint x: 394, startPoint y: 605, endPoint x: 562, endPoint y: 608, distance: 167.5
click at [562, 608] on th "Agua Mineral Pequeña AR-931753201890396" at bounding box center [477, 621] width 205 height 96
copy span "AR-931753201890396"
drag, startPoint x: 402, startPoint y: 696, endPoint x: 539, endPoint y: 703, distance: 137.1
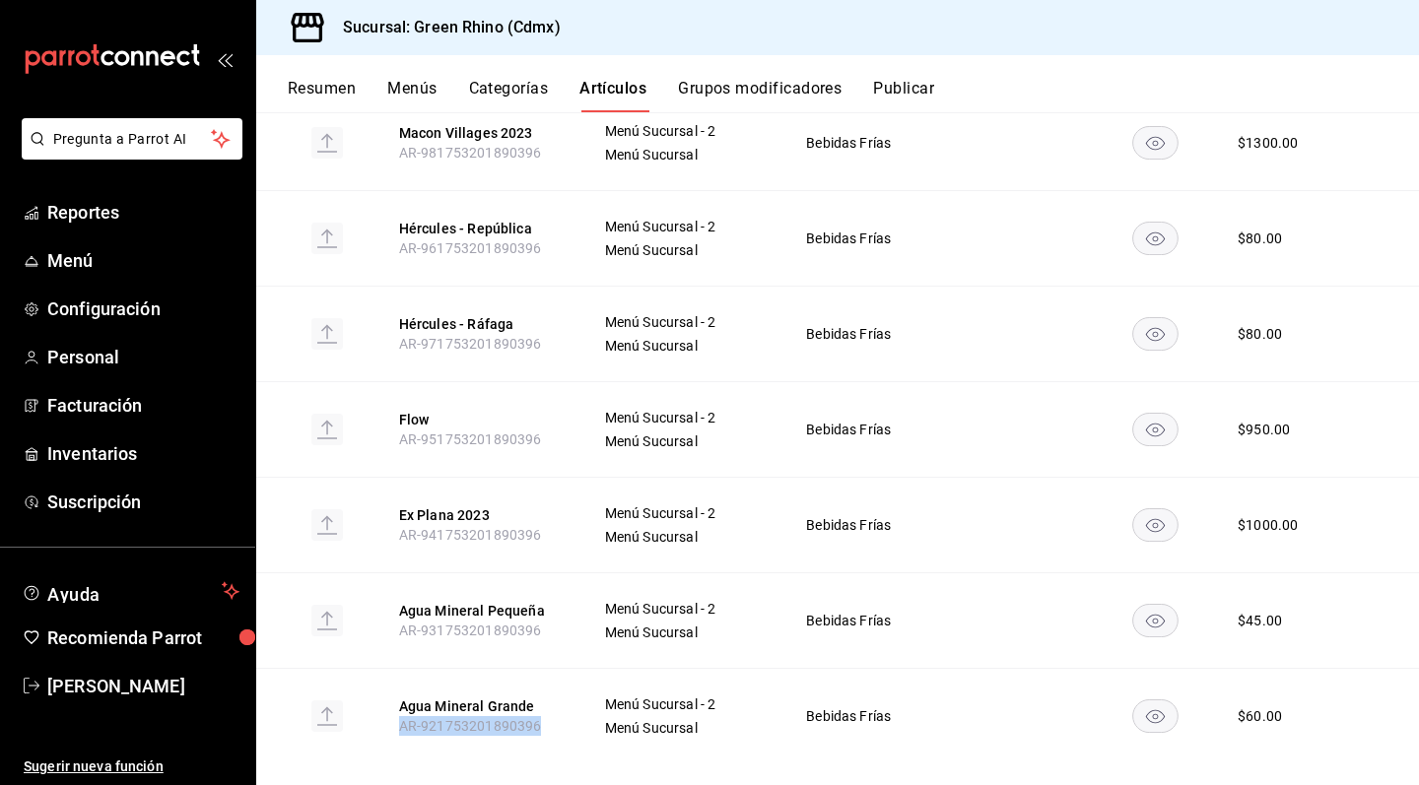
click at [539, 718] on span "AR-921753201890396" at bounding box center [470, 726] width 143 height 16
copy span "AR-921753201890396"
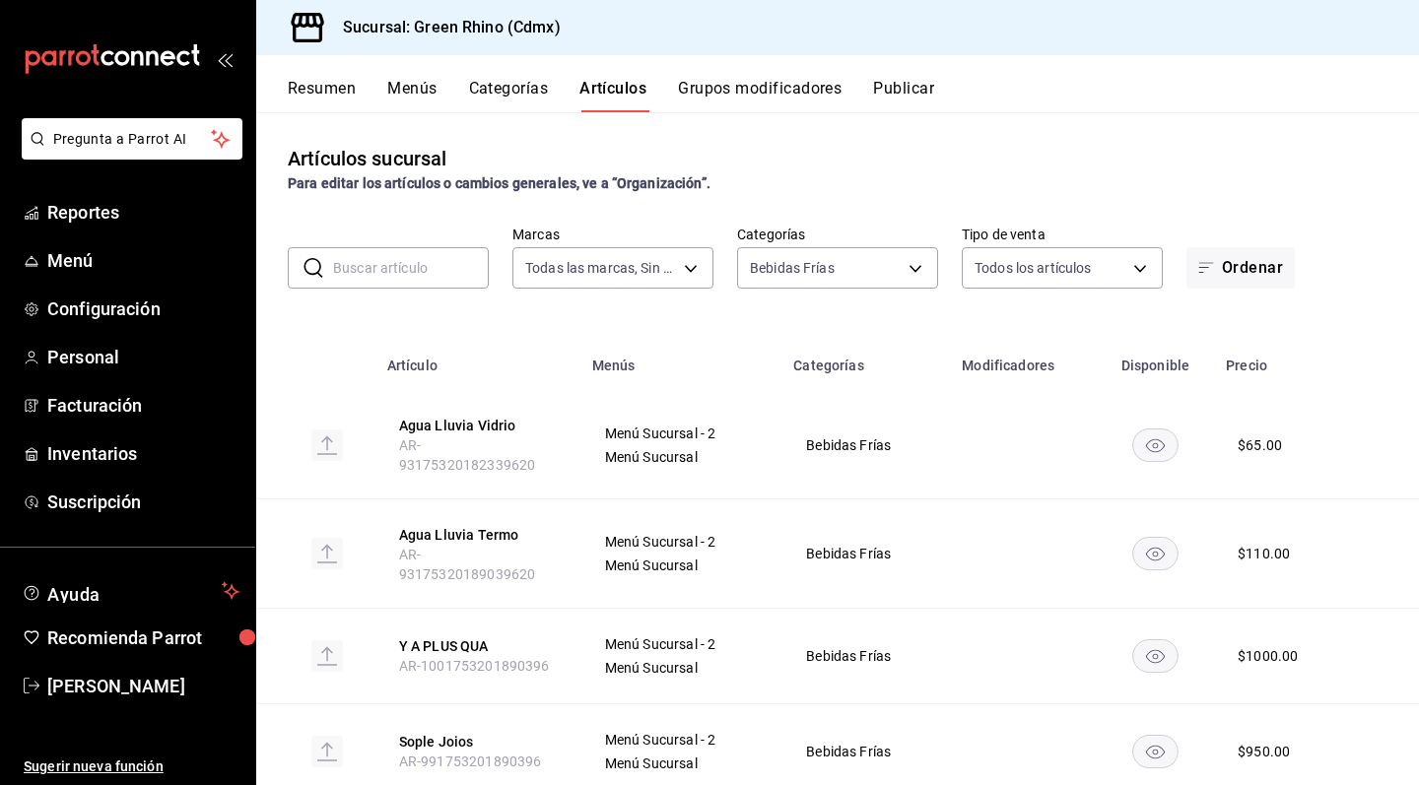
click at [394, 274] on input "text" at bounding box center [411, 267] width 156 height 39
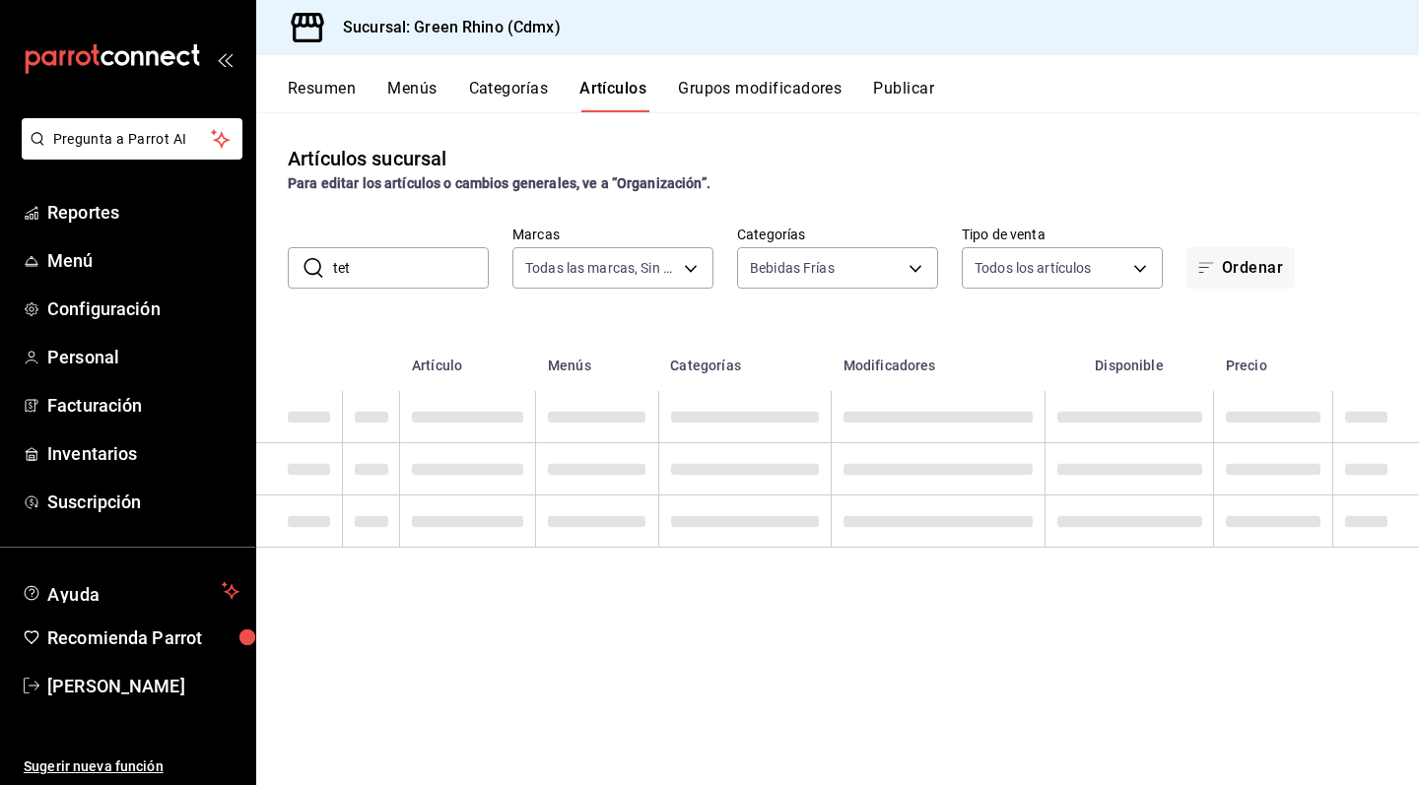
type input "tet"
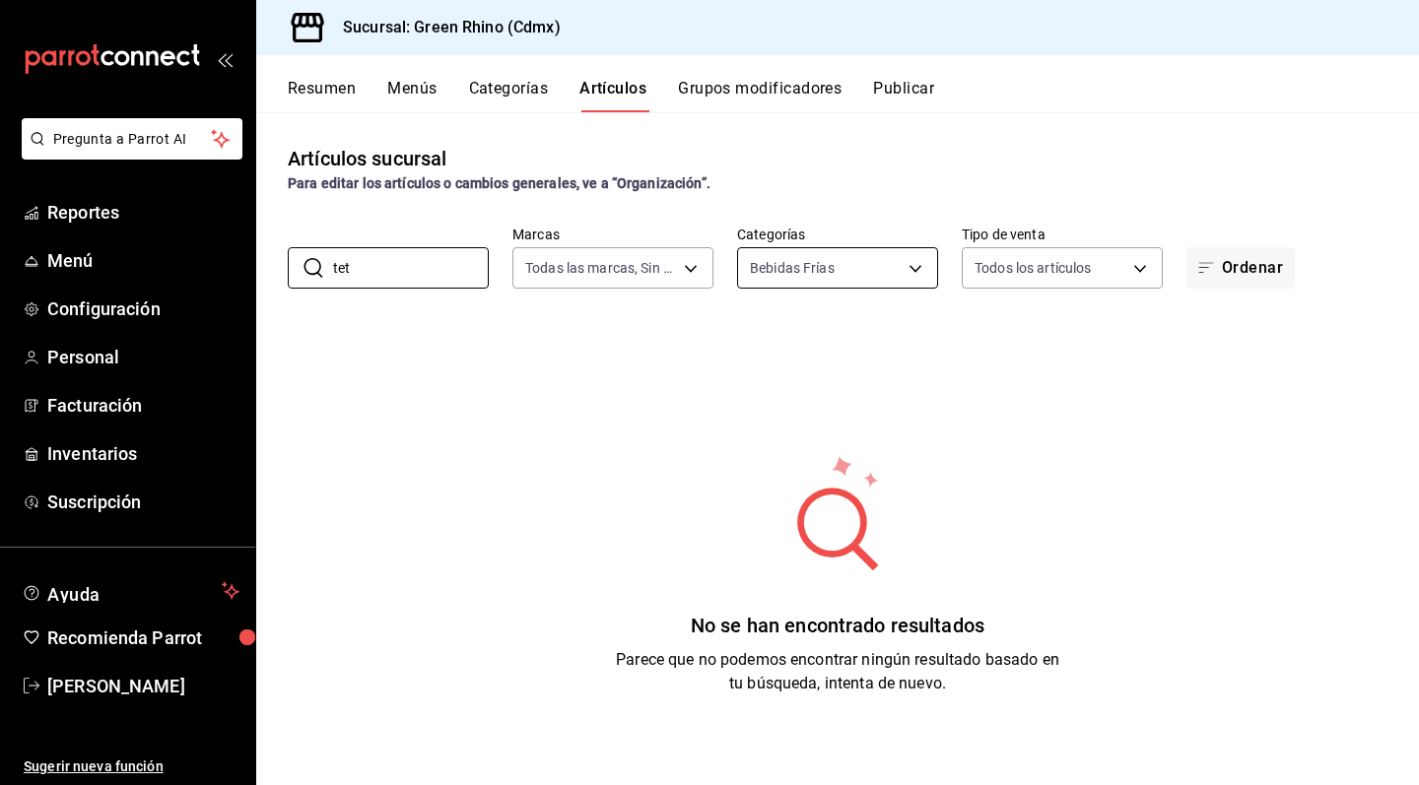
click at [850, 277] on body "Pregunta a Parrot AI Reportes Menú Configuración Personal Facturación Inventari…" at bounding box center [709, 392] width 1419 height 785
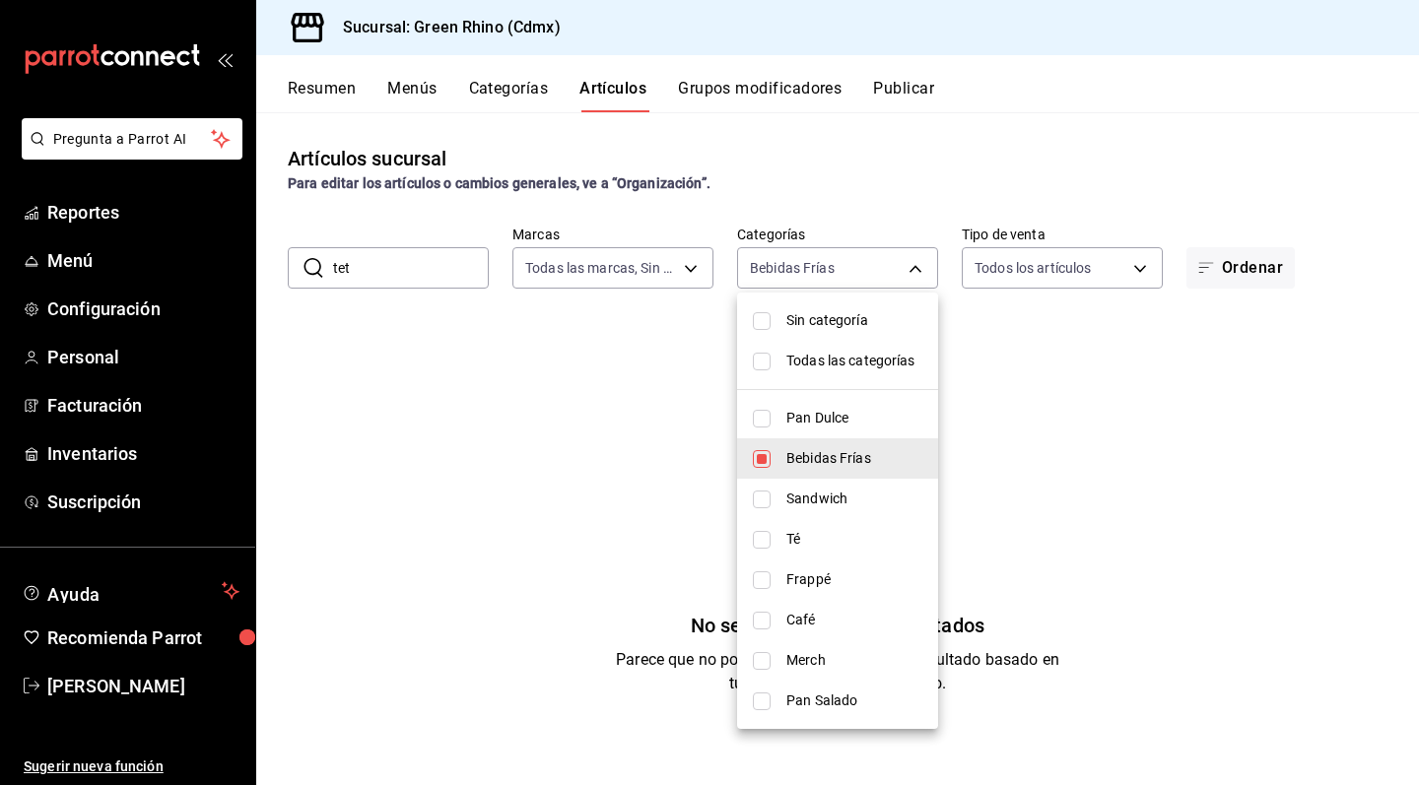
click at [841, 453] on span "Bebidas Frías" at bounding box center [854, 458] width 136 height 21
checkbox input "false"
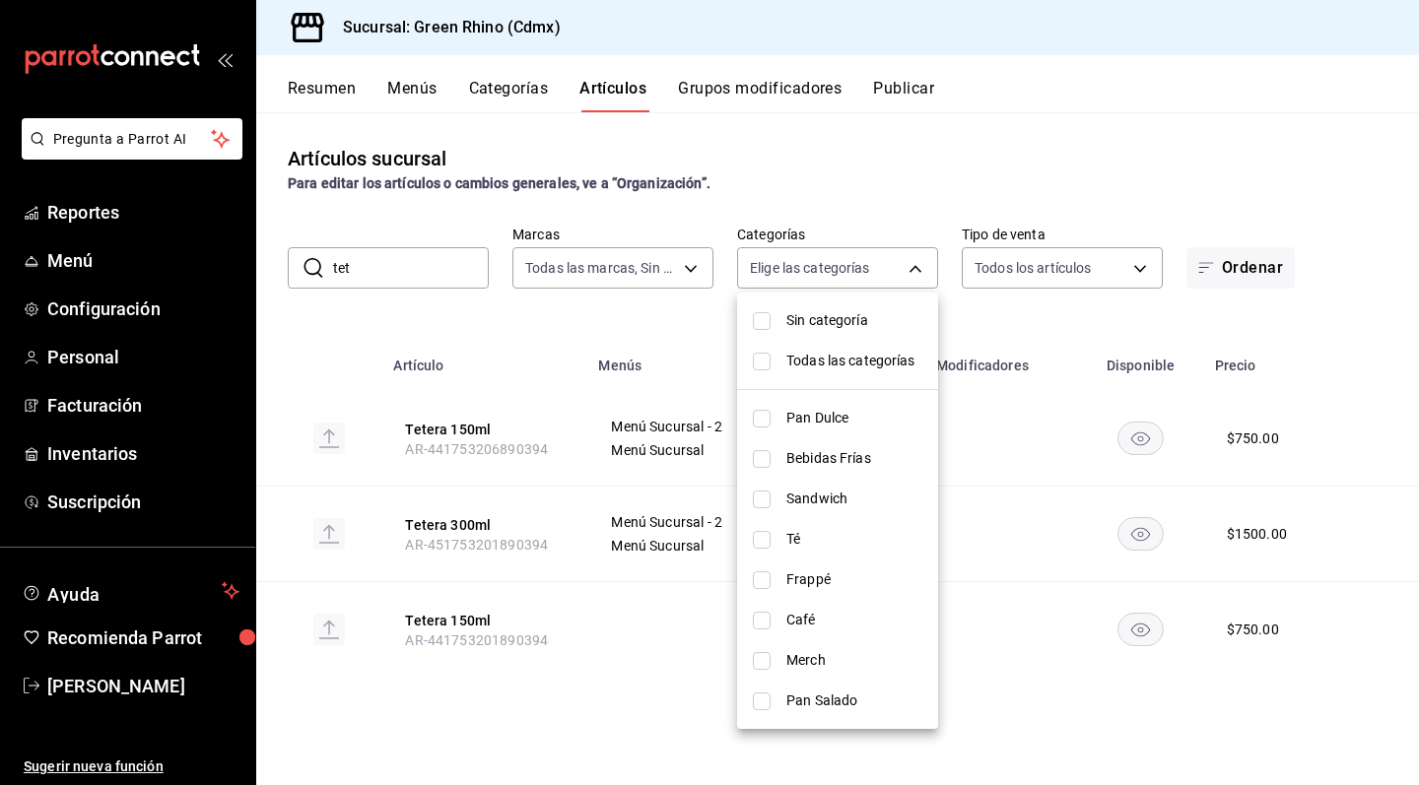
click at [649, 320] on div at bounding box center [709, 392] width 1419 height 785
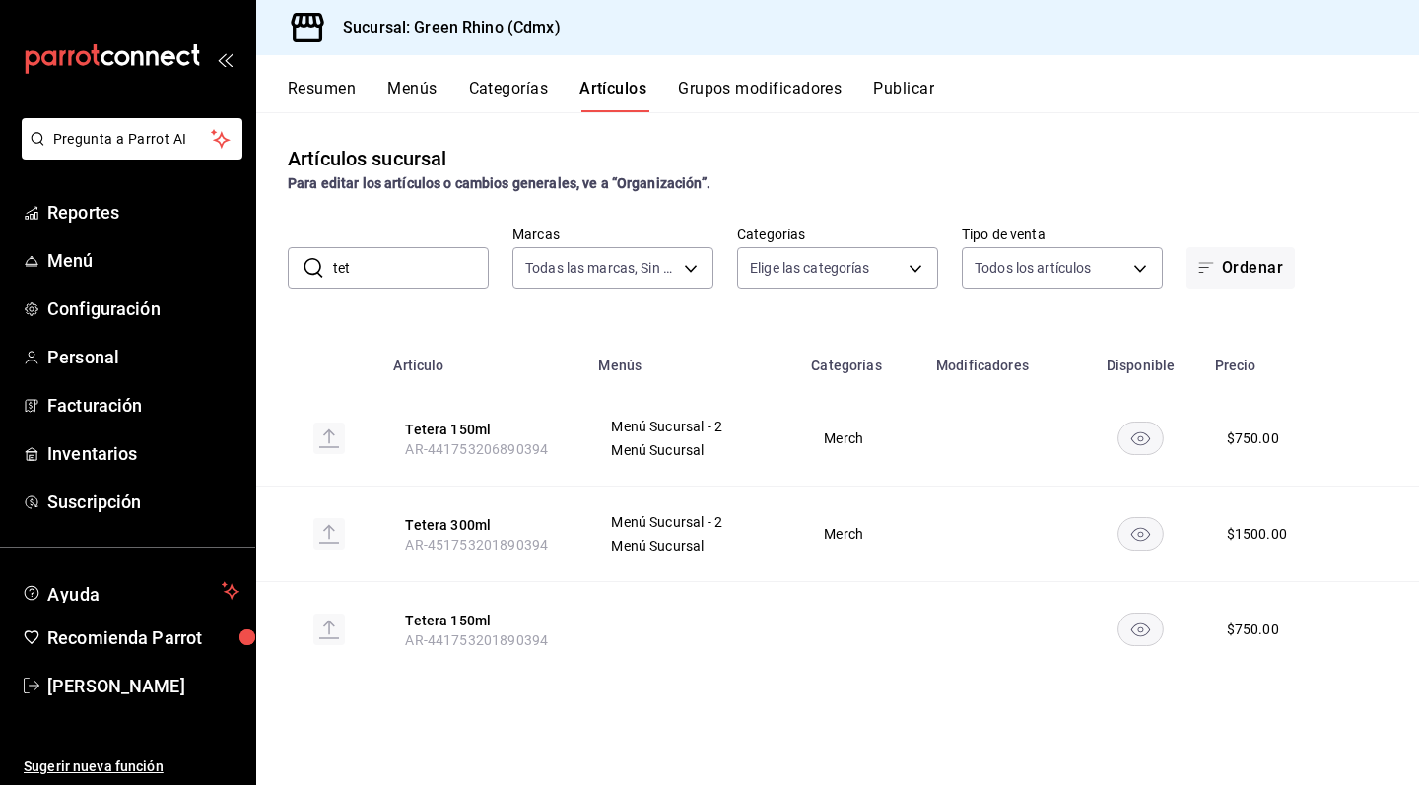
click at [407, 279] on input "tet" at bounding box center [411, 267] width 156 height 39
type input "t"
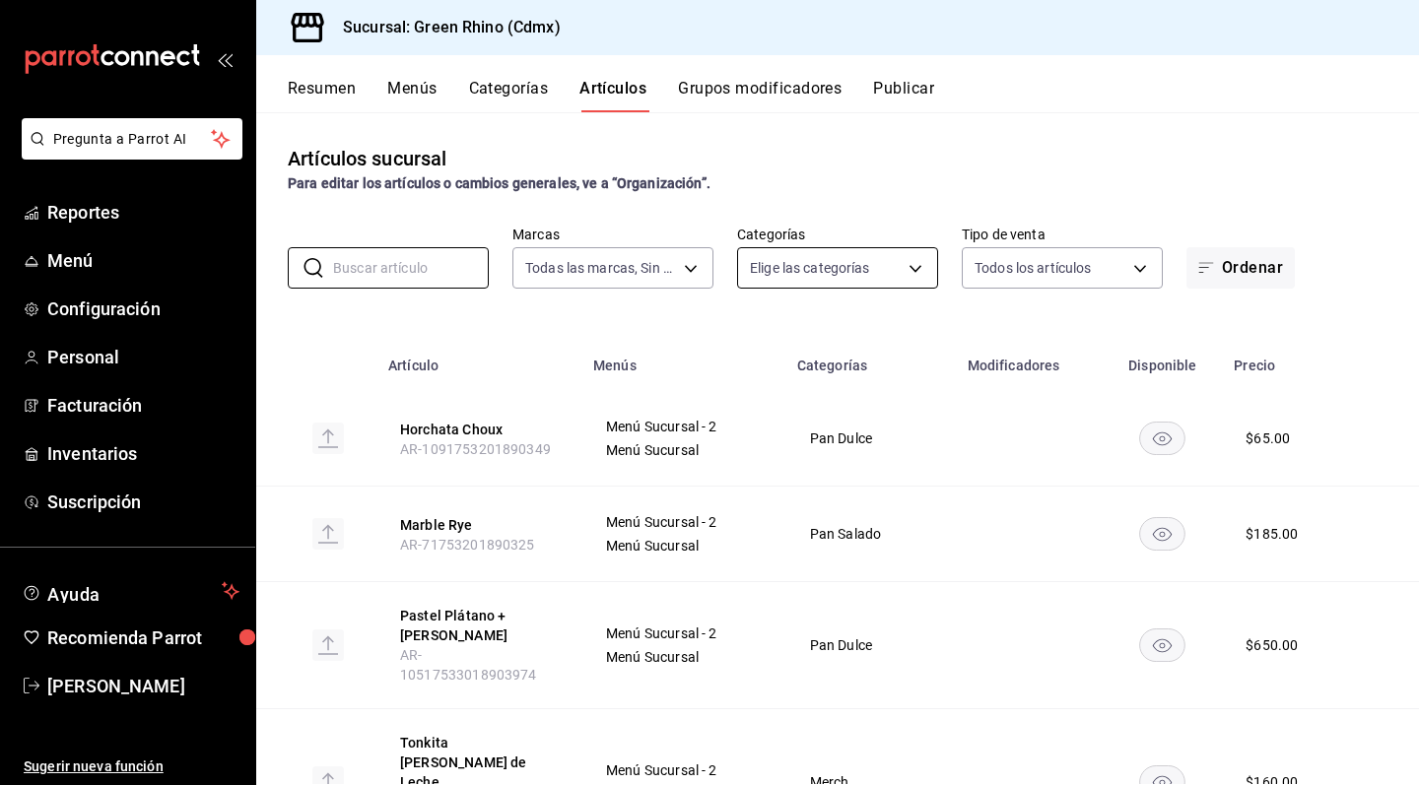
click at [766, 253] on body "Pregunta a Parrot AI Reportes Menú Configuración Personal Facturación Inventari…" at bounding box center [709, 392] width 1419 height 785
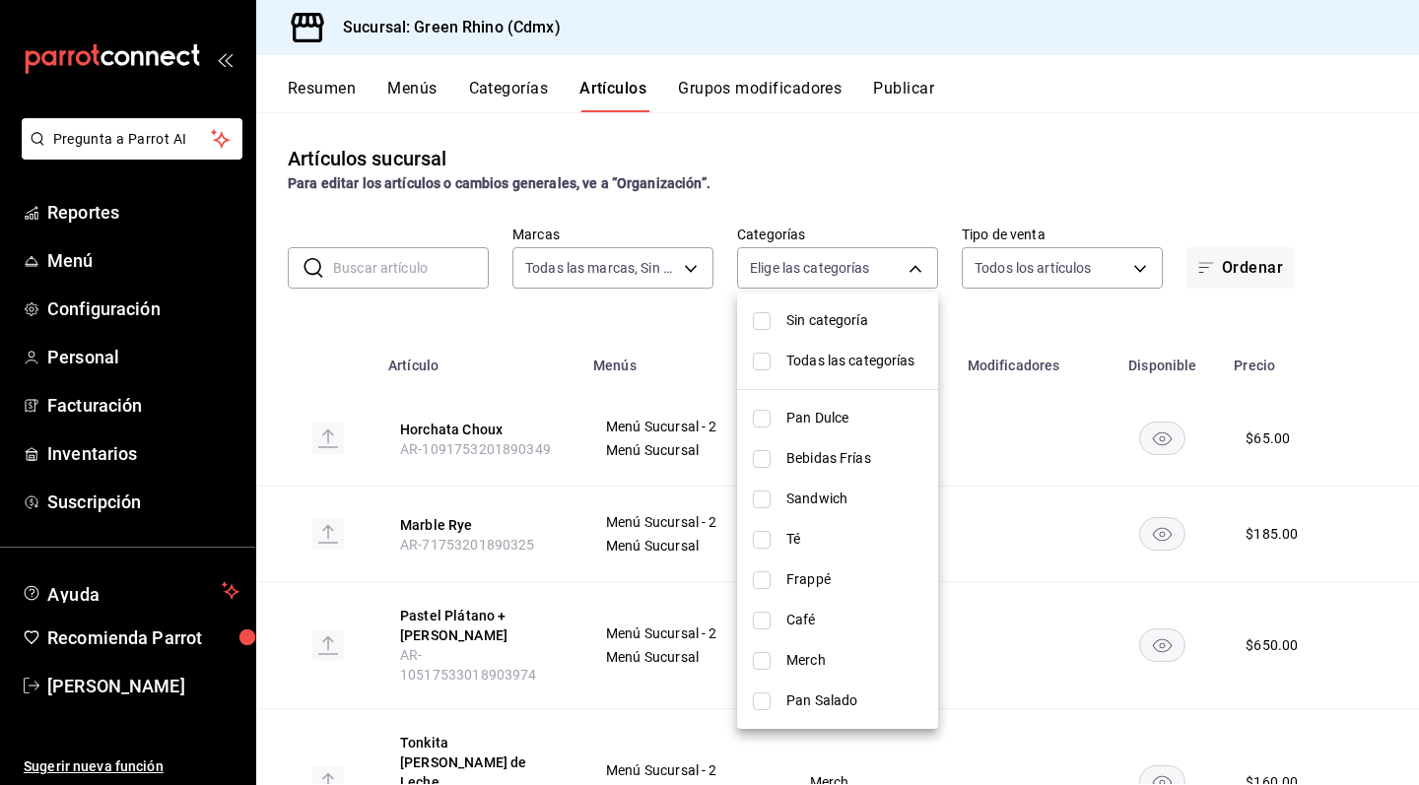
click at [641, 363] on div at bounding box center [709, 392] width 1419 height 785
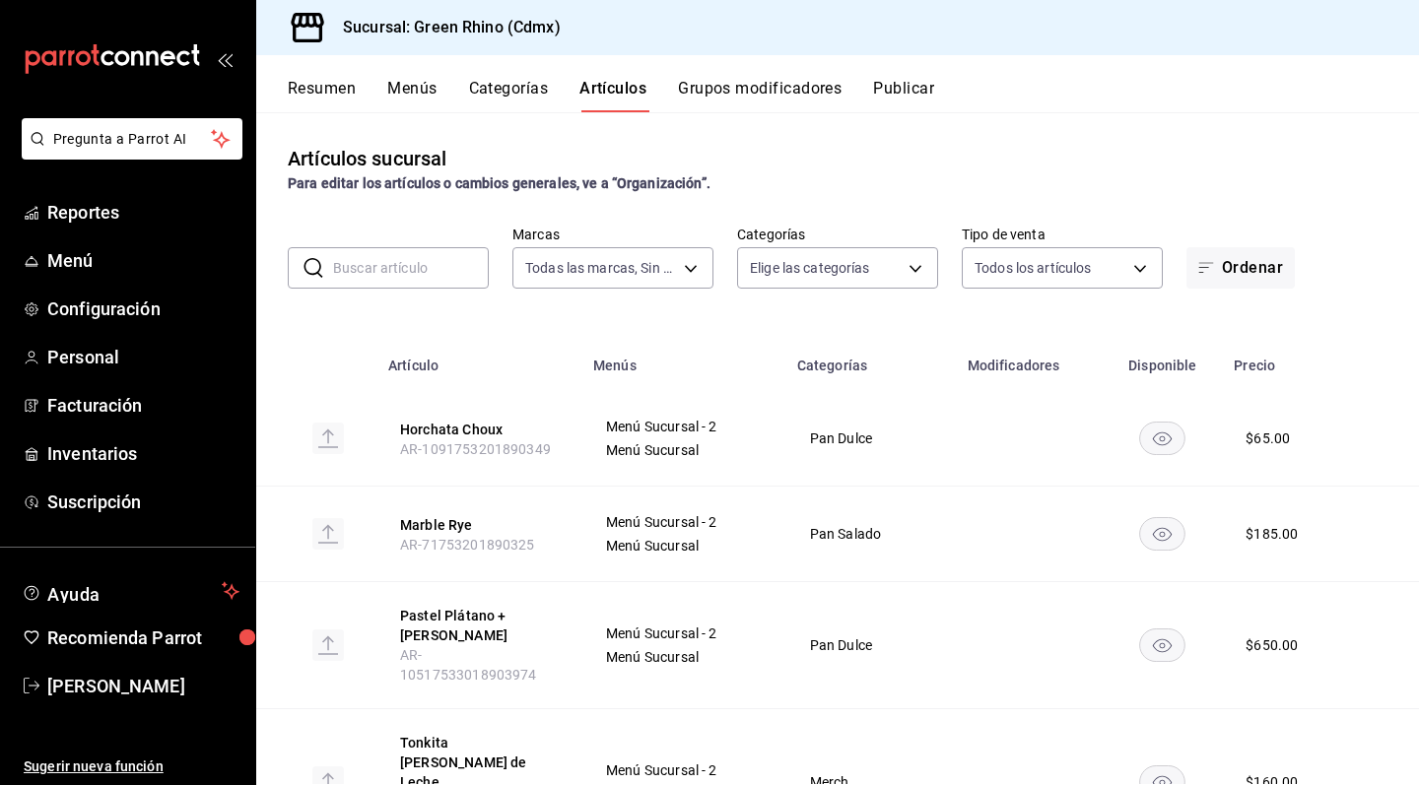
click at [449, 283] on input "text" at bounding box center [411, 267] width 156 height 39
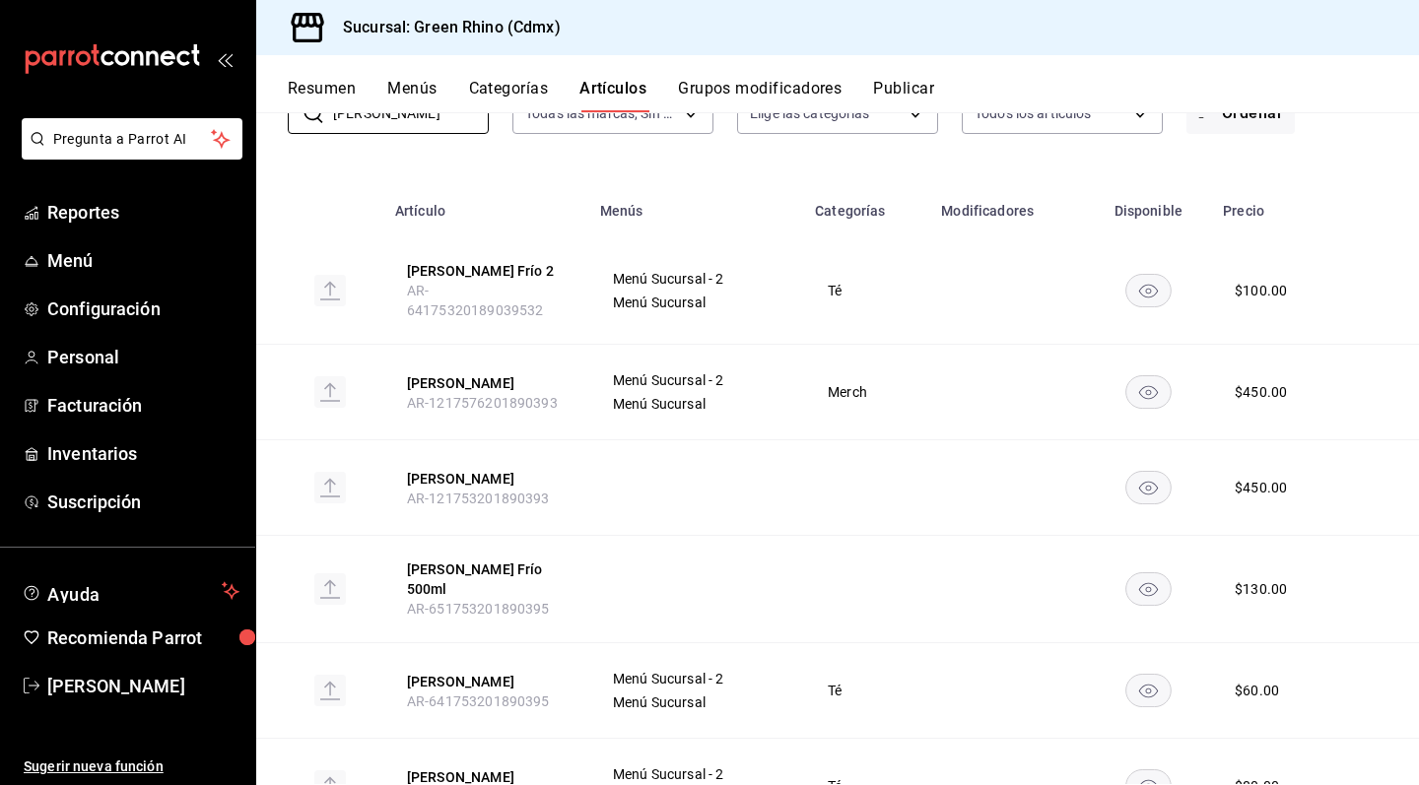
scroll to position [158, 0]
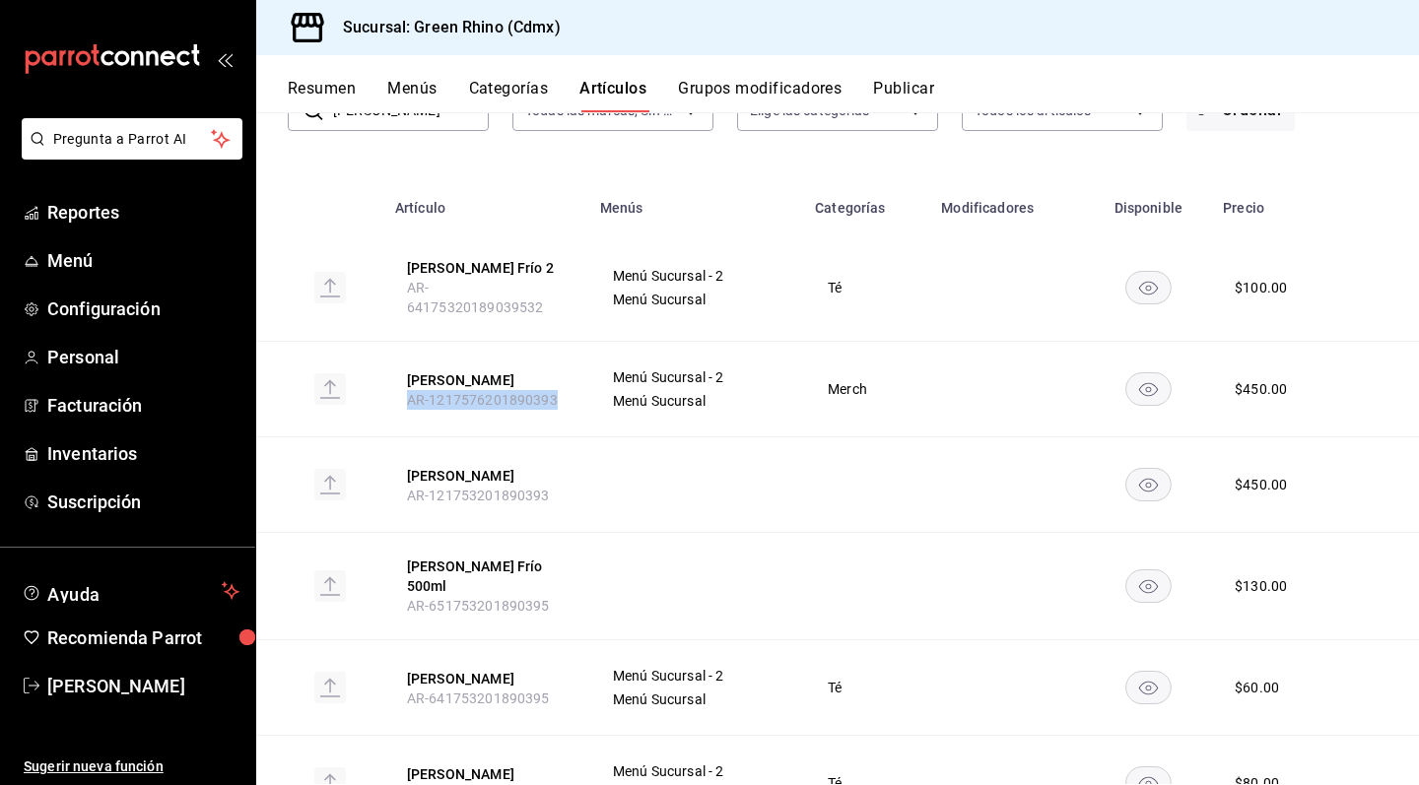
drag, startPoint x: 402, startPoint y: 384, endPoint x: 574, endPoint y: 382, distance: 172.5
click at [574, 382] on th "[PERSON_NAME] AR-1217576201890393" at bounding box center [485, 390] width 205 height 96
copy span "AR-1217576201890393"
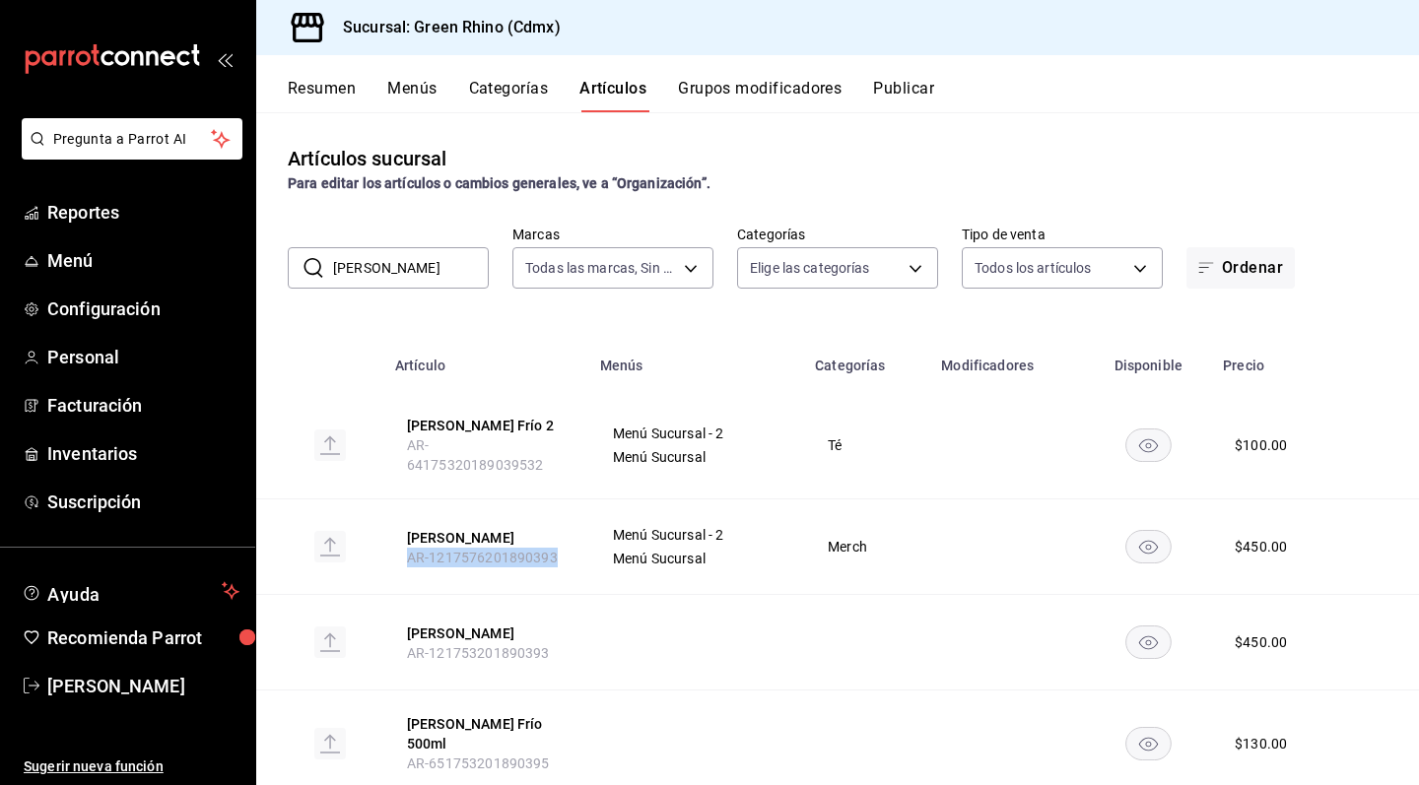
scroll to position [0, 0]
drag, startPoint x: 469, startPoint y: 271, endPoint x: 269, endPoint y: 276, distance: 200.1
click at [269, 276] on div "​ [PERSON_NAME] ​ Marcas Todas las marcas, Sin marca a132321f-e3f1-4ec9-8484-95…" at bounding box center [837, 257] width 1163 height 63
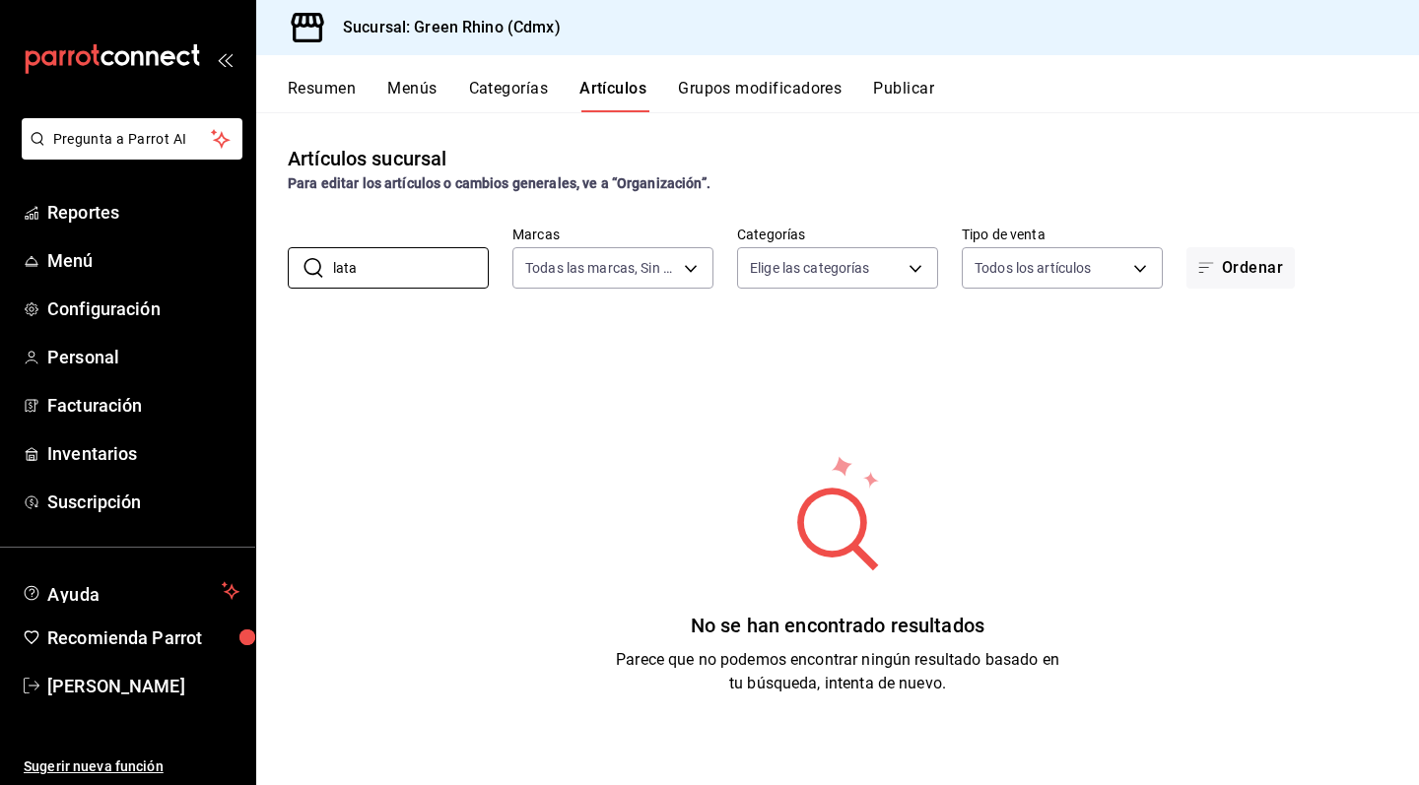
type input "lata"
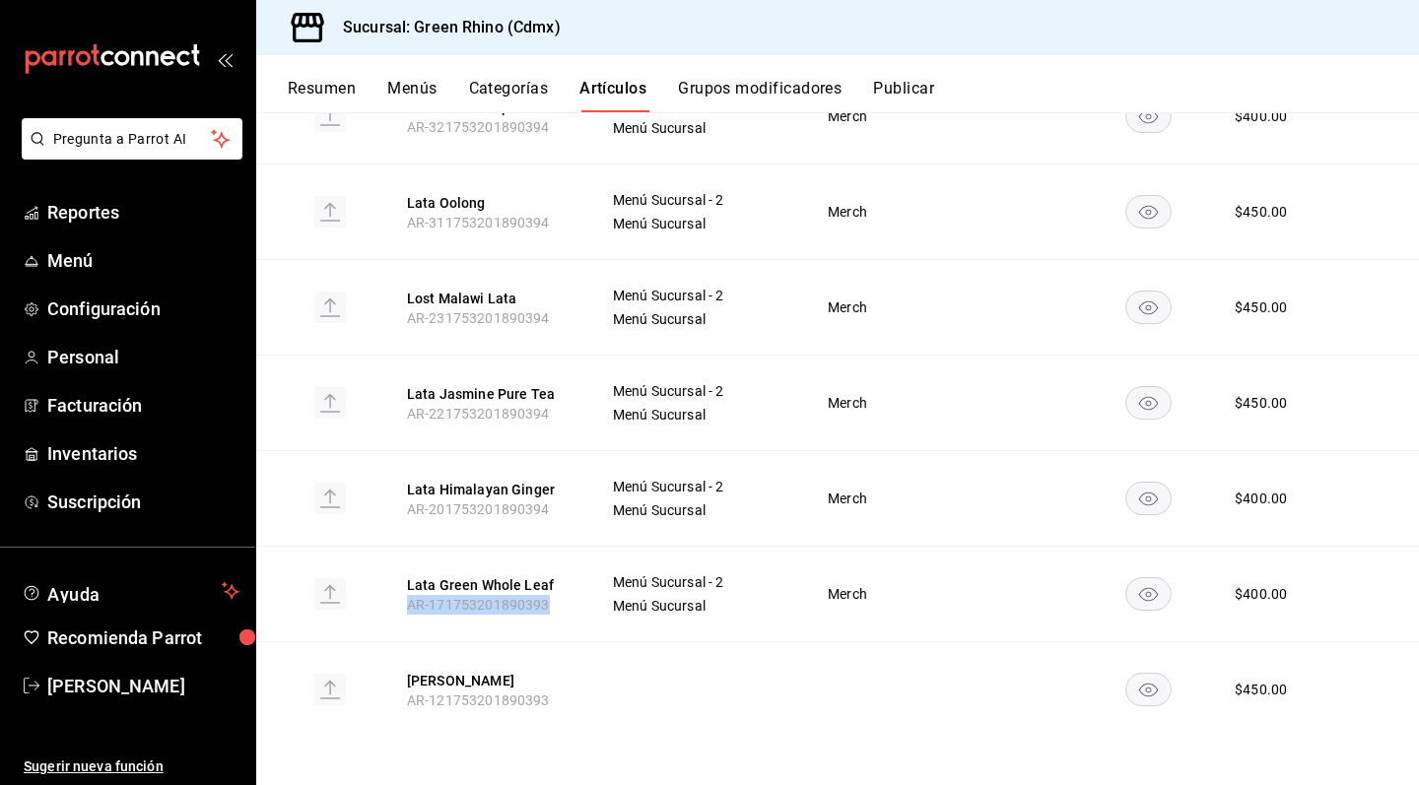
drag, startPoint x: 403, startPoint y: 608, endPoint x: 558, endPoint y: 609, distance: 154.7
click at [558, 609] on th "Lata Green Whole Leaf AR-171753201890393" at bounding box center [485, 595] width 205 height 96
copy span "AR-171753201890393"
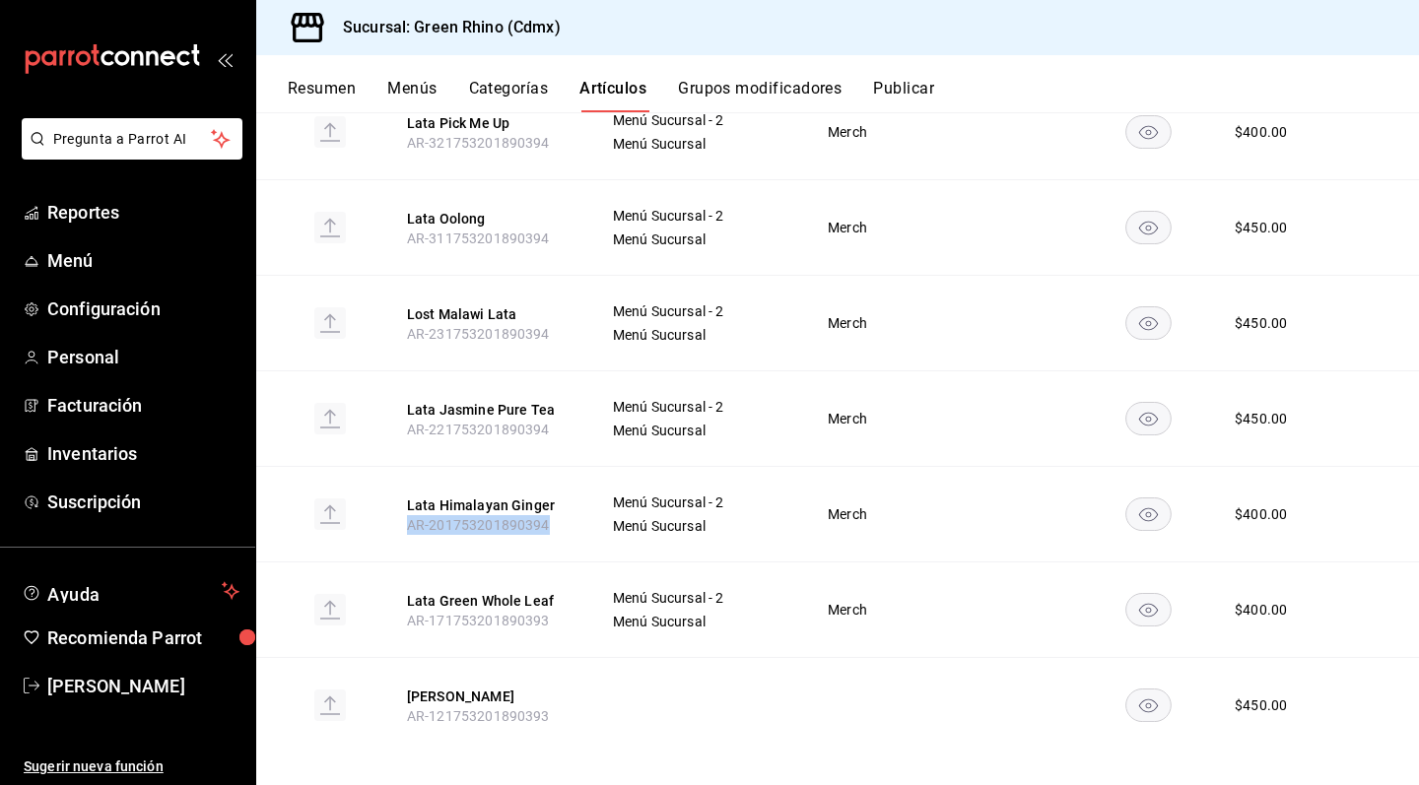
drag, startPoint x: 399, startPoint y: 525, endPoint x: 562, endPoint y: 524, distance: 162.6
click at [562, 524] on th "Lata Himalayan Ginger AR-201753201890394" at bounding box center [485, 515] width 205 height 96
copy span "AR-201753201890394"
drag, startPoint x: 402, startPoint y: 432, endPoint x: 582, endPoint y: 430, distance: 180.3
click at [582, 430] on th "Lata Jasmine Pure Tea AR-221753201890394" at bounding box center [485, 419] width 205 height 96
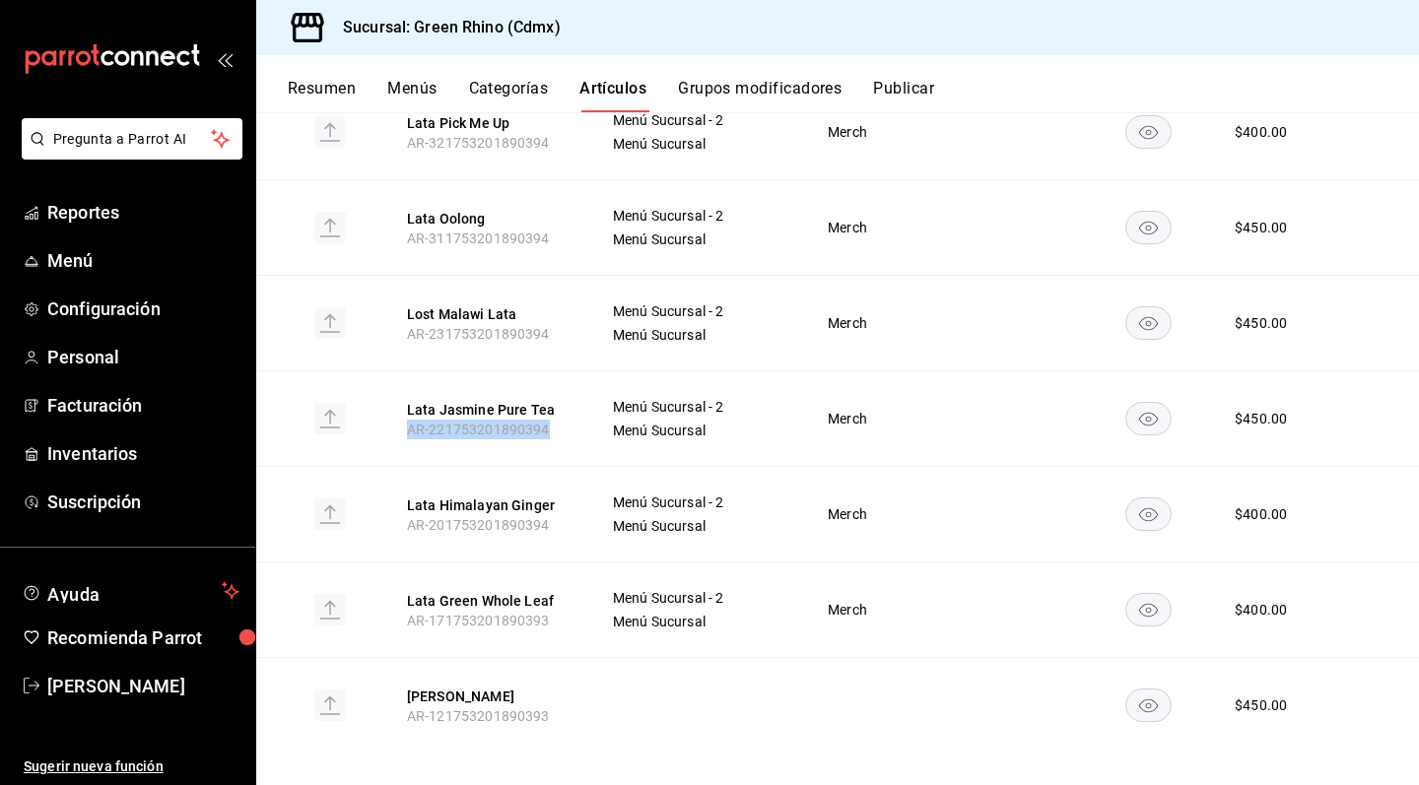
copy span "AR-221753201890394"
drag, startPoint x: 406, startPoint y: 333, endPoint x: 561, endPoint y: 332, distance: 154.7
click at [561, 332] on th "Lost Malawi Lata AR-231753201890394" at bounding box center [485, 324] width 205 height 96
click at [480, 317] on button "Lost Malawi Lata" at bounding box center [486, 314] width 158 height 20
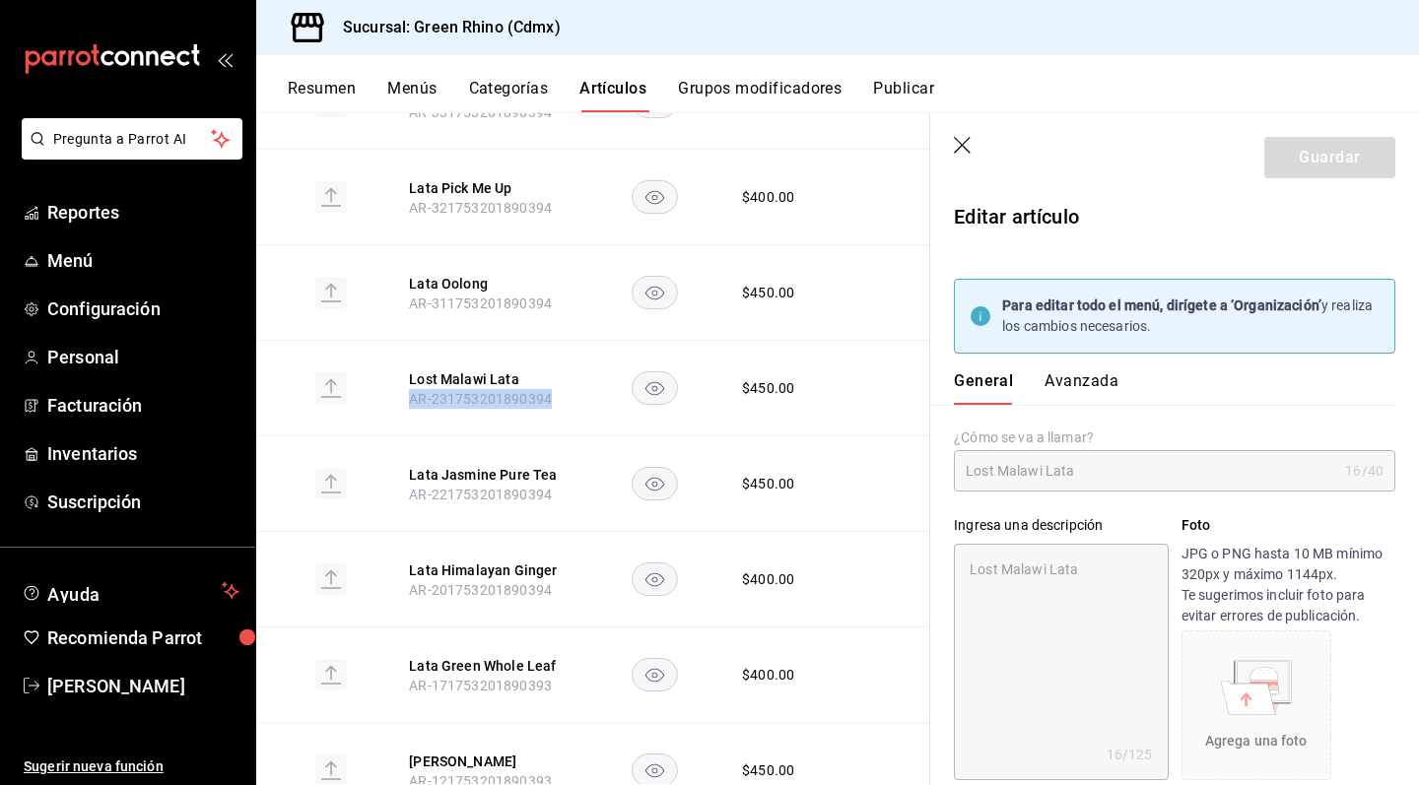
type input "$450.00"
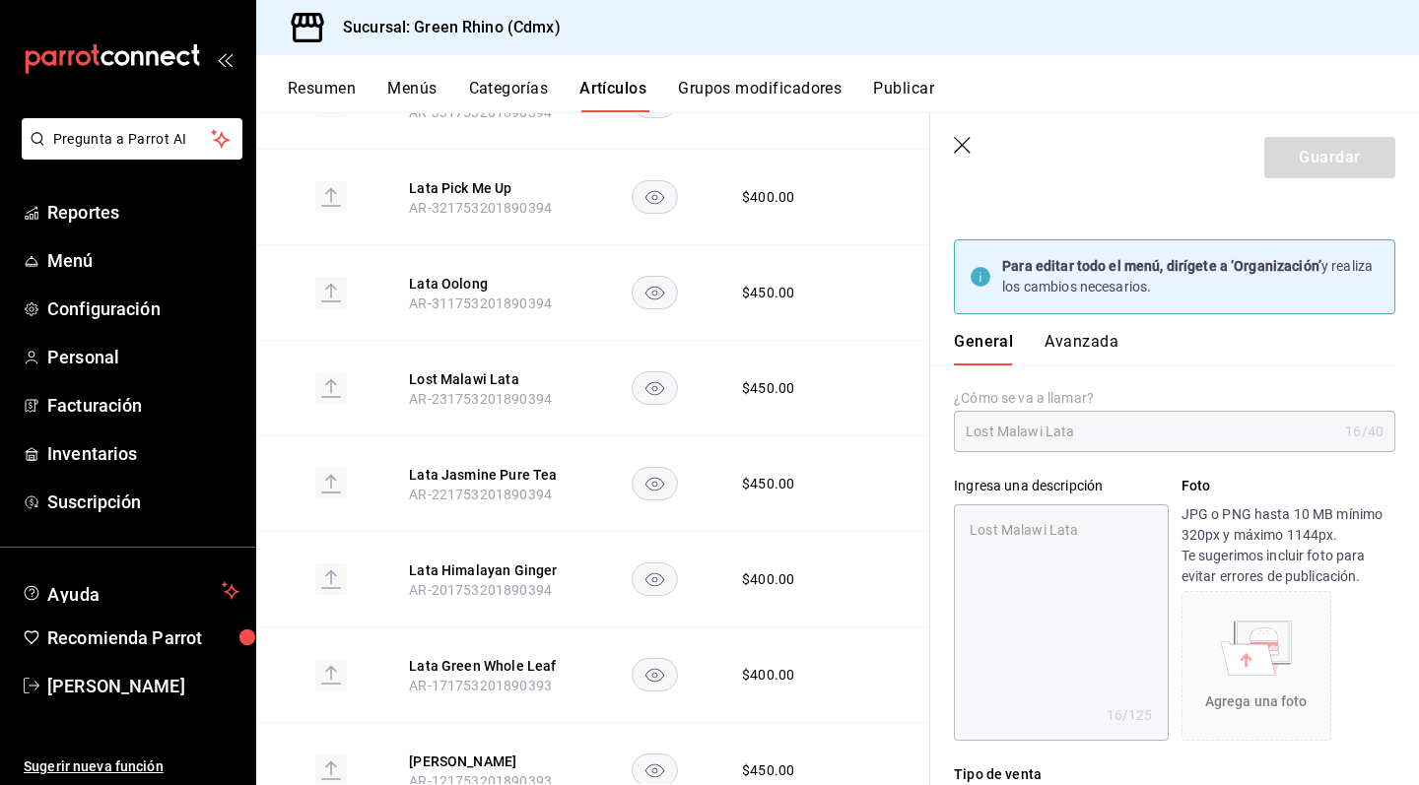
click at [1121, 263] on strong "Para editar todo el menú, dirígete a ‘Organización’" at bounding box center [1161, 266] width 319 height 16
click at [1241, 273] on strong "Para editar todo el menú, dirígete a ‘Organización’" at bounding box center [1161, 266] width 319 height 16
click at [1154, 278] on div "Para editar todo el menú, dirígete a ‘Organización’ y realiza los cambios neces…" at bounding box center [1190, 276] width 376 height 41
click at [1154, 301] on div "Para editar todo el menú, dirígete a ‘Organización’ y realiza los cambios neces…" at bounding box center [1174, 276] width 441 height 75
click at [1180, 275] on div "Para editar todo el menú, dirígete a ‘Organización’ y realiza los cambios neces…" at bounding box center [1190, 276] width 376 height 41
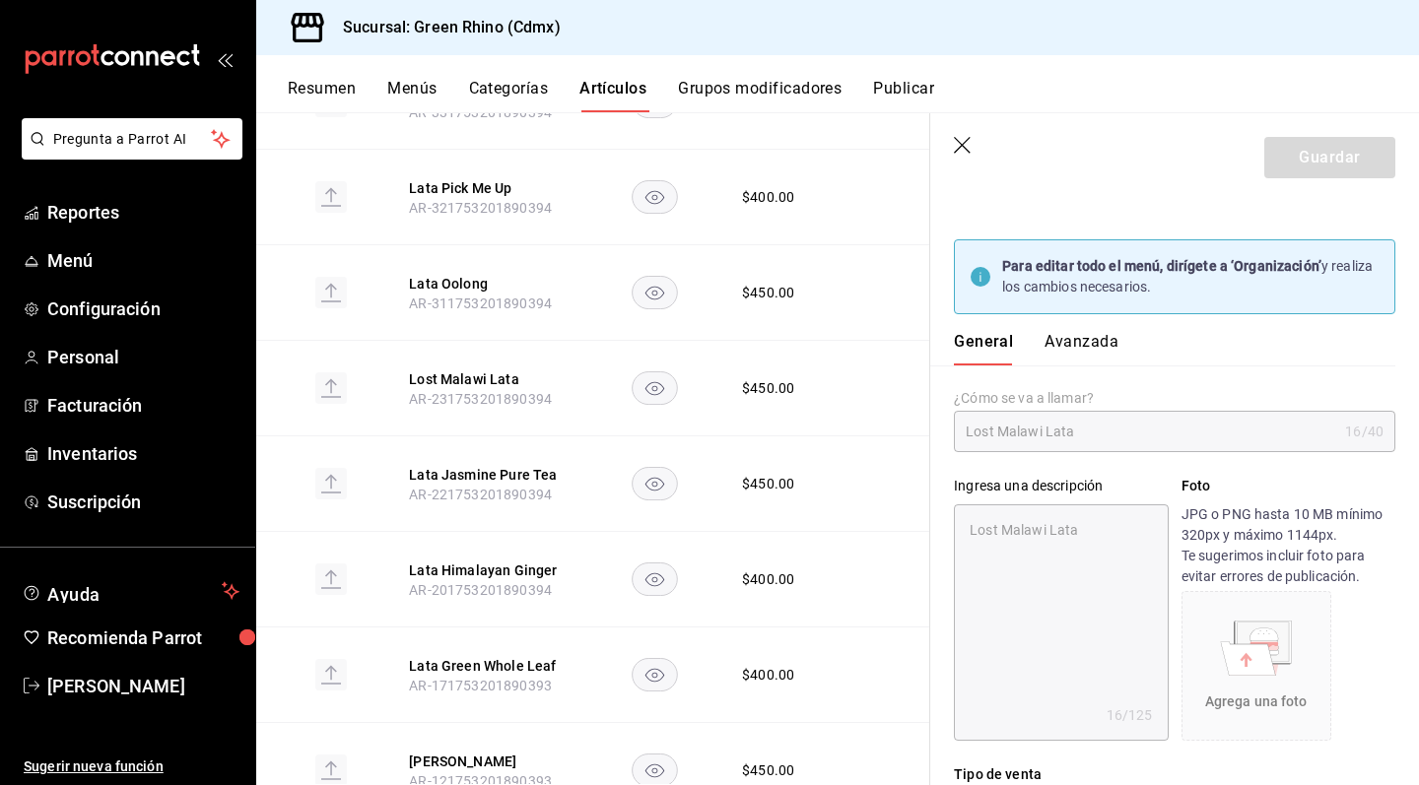
click at [961, 149] on icon "button" at bounding box center [964, 147] width 20 height 20
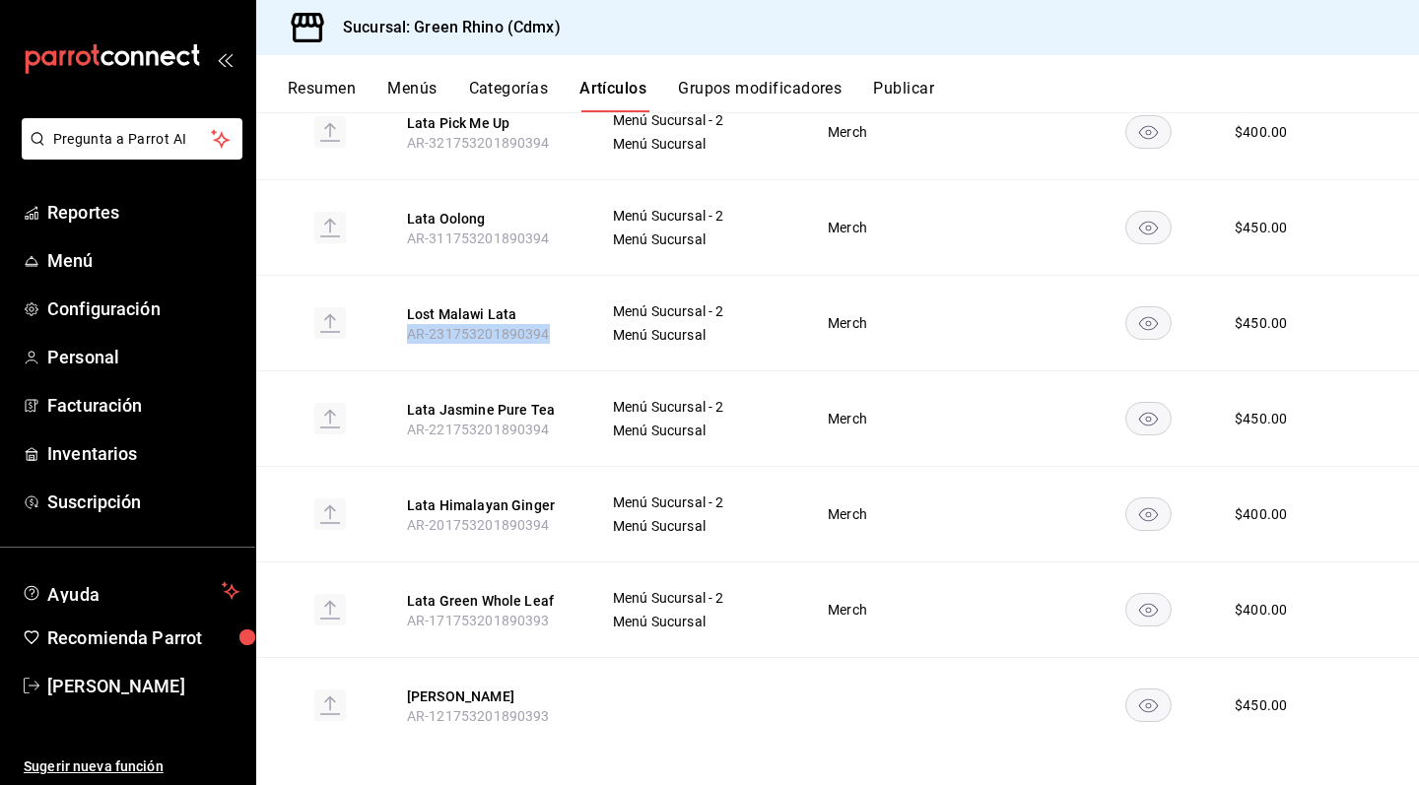
drag, startPoint x: 397, startPoint y: 334, endPoint x: 578, endPoint y: 328, distance: 181.4
click at [578, 328] on th "Lost Malawi Lata AR-231753201890394" at bounding box center [485, 324] width 205 height 96
copy span "AR-231753201890394"
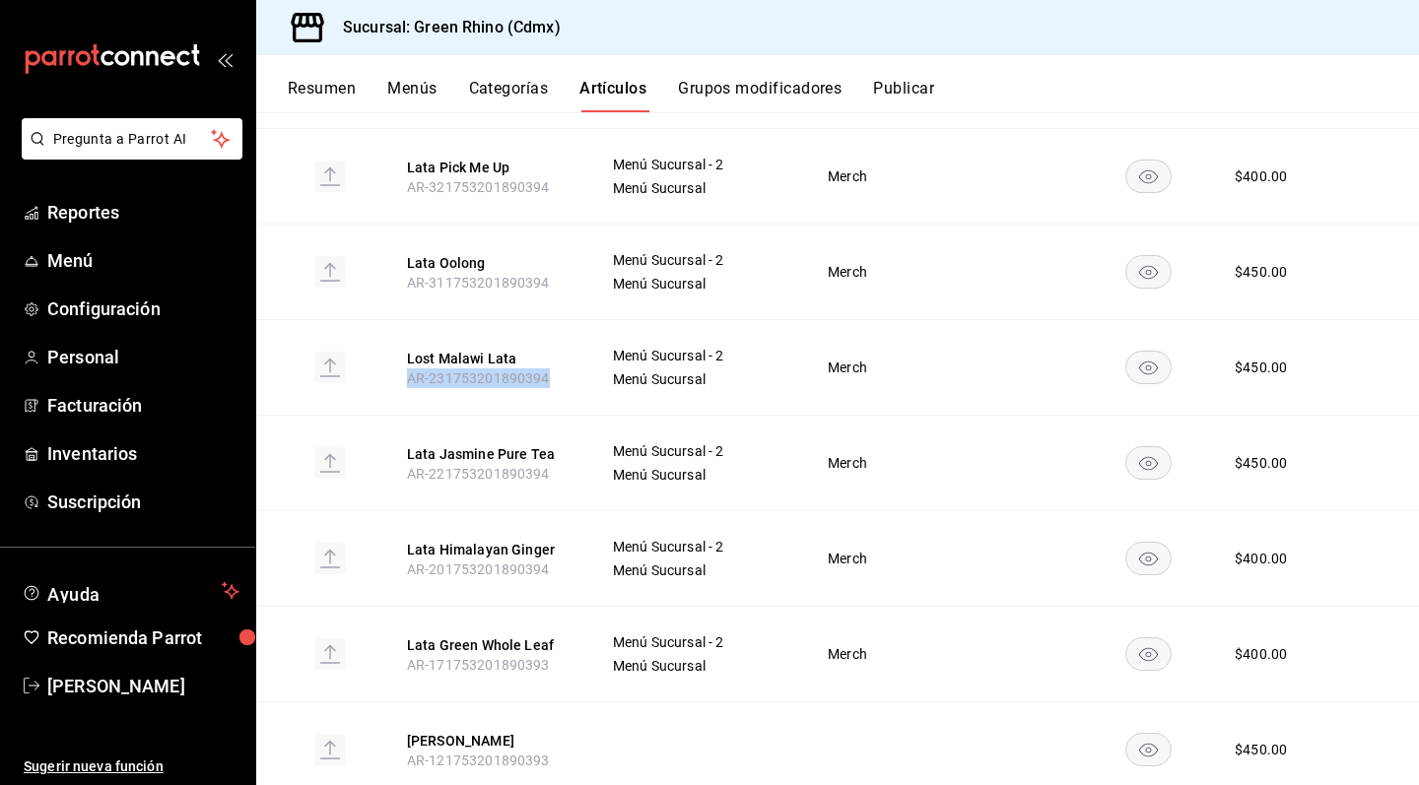
scroll to position [723, 0]
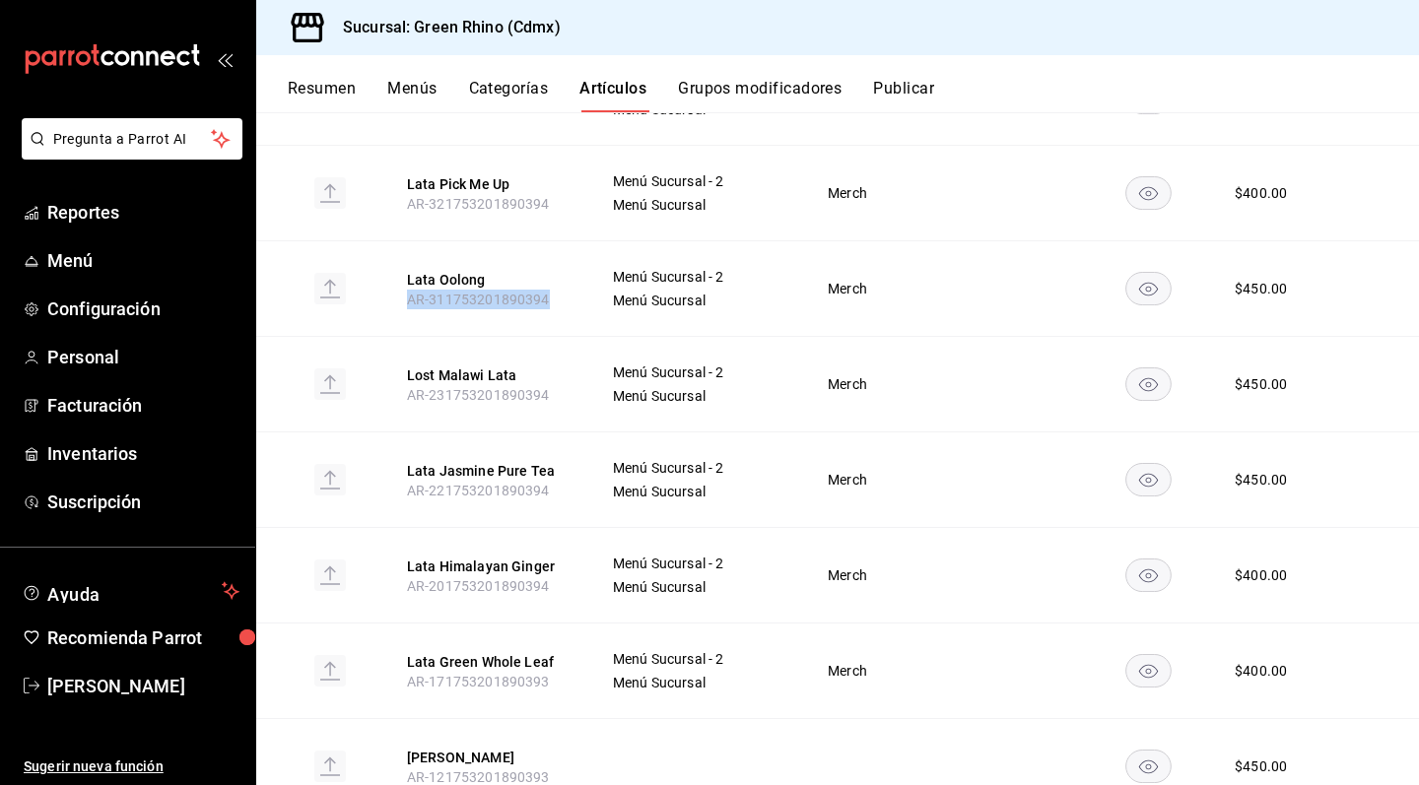
drag, startPoint x: 402, startPoint y: 304, endPoint x: 568, endPoint y: 302, distance: 165.6
click at [568, 302] on th "Lata Oolong AR-311753201890394" at bounding box center [485, 289] width 205 height 96
copy span "AR-311753201890394"
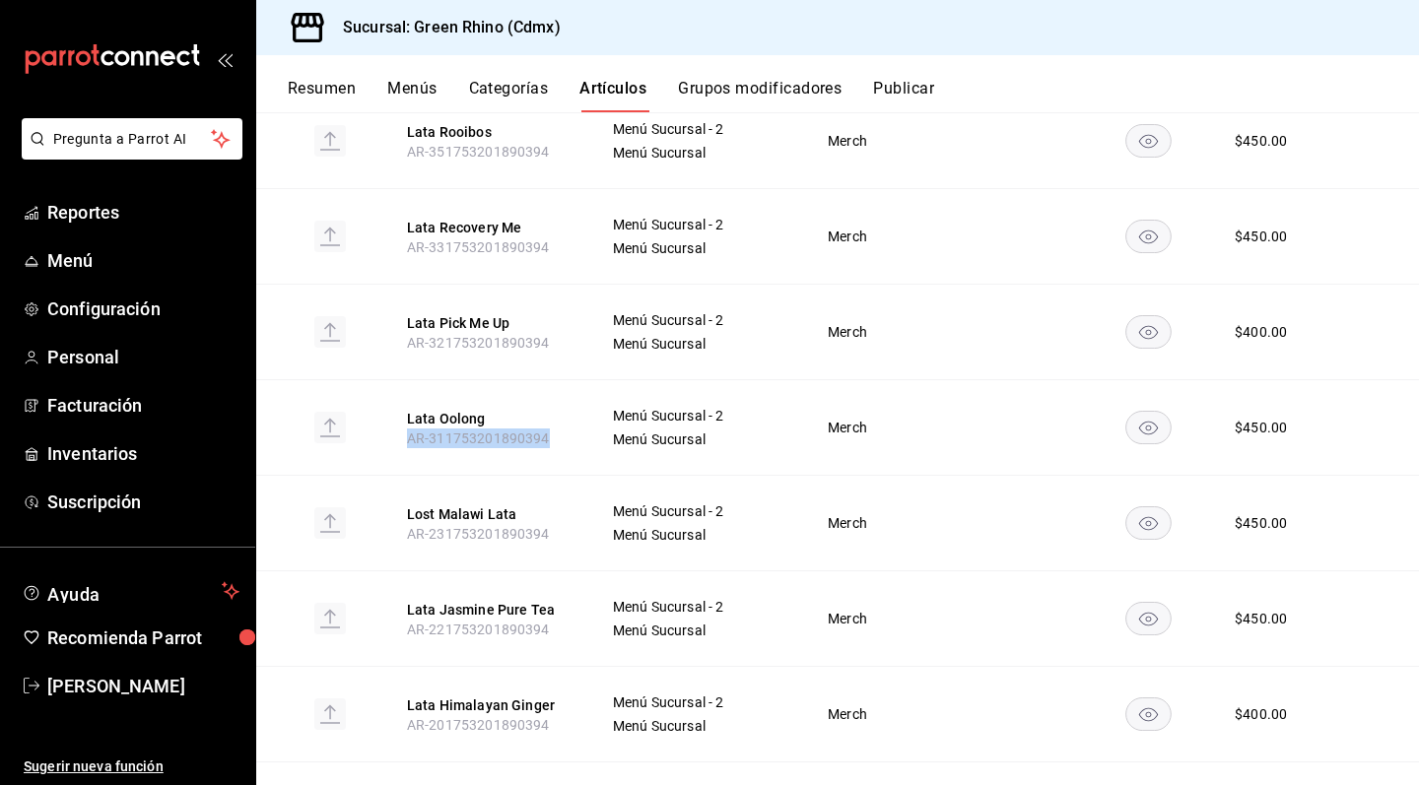
scroll to position [577, 0]
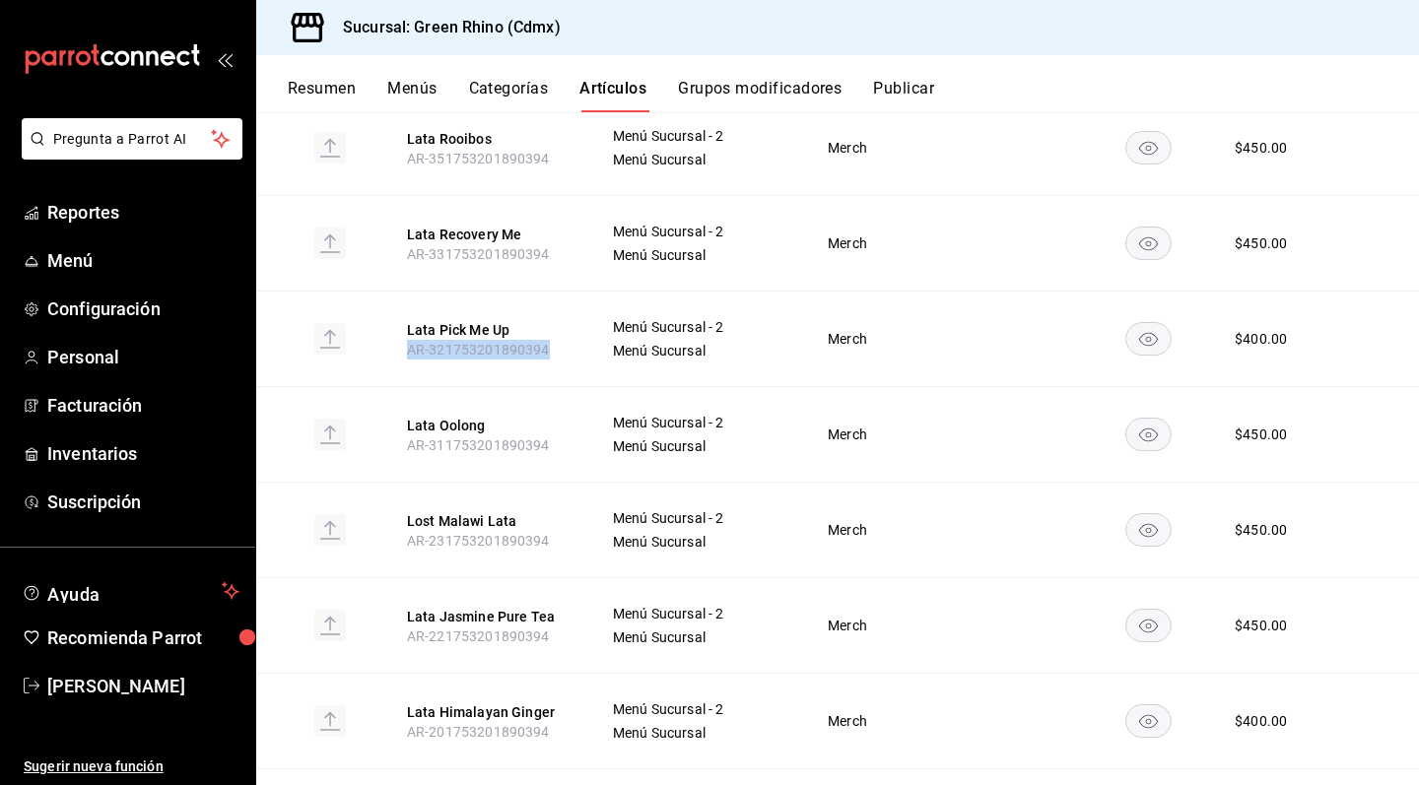
drag, startPoint x: 403, startPoint y: 342, endPoint x: 576, endPoint y: 347, distance: 173.5
click at [576, 348] on th "Lata Pick Me Up AR-321753201890394" at bounding box center [485, 340] width 205 height 96
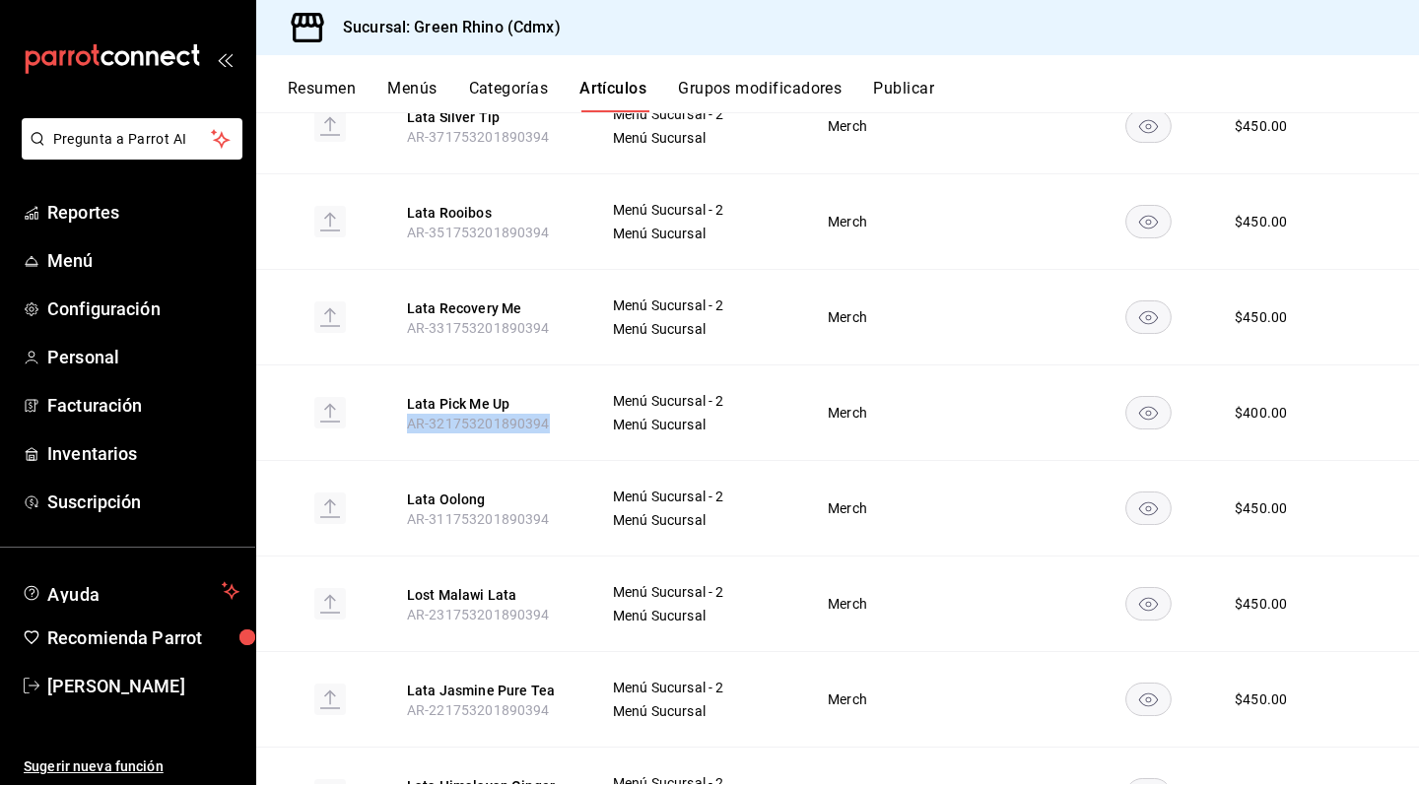
scroll to position [502, 0]
drag, startPoint x: 406, startPoint y: 327, endPoint x: 577, endPoint y: 324, distance: 171.5
click at [577, 324] on th "Lata Recovery Me AR-331753201890394" at bounding box center [485, 320] width 205 height 96
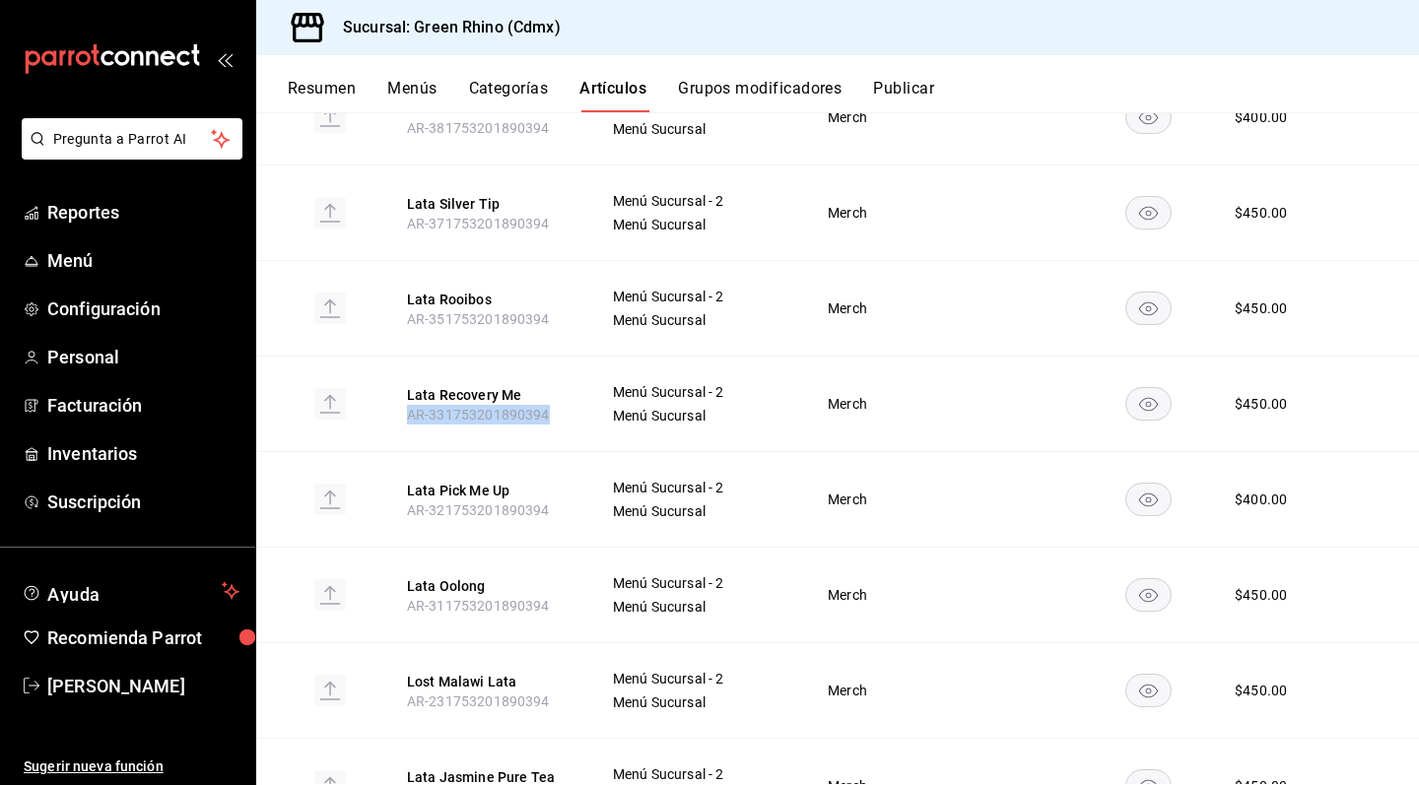
scroll to position [403, 0]
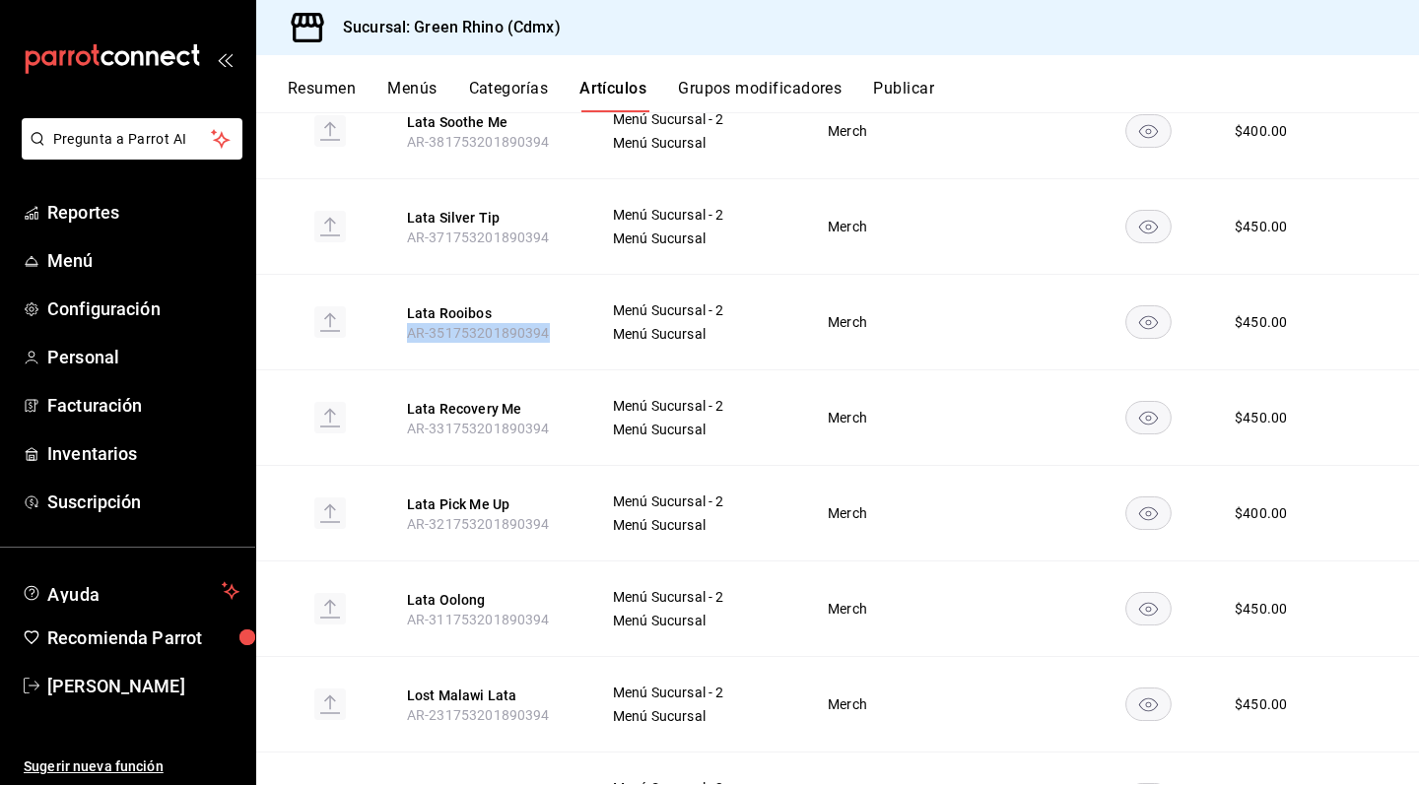
drag, startPoint x: 405, startPoint y: 329, endPoint x: 565, endPoint y: 327, distance: 159.6
click at [565, 327] on th "Lata Rooibos AR-351753201890394" at bounding box center [485, 323] width 205 height 96
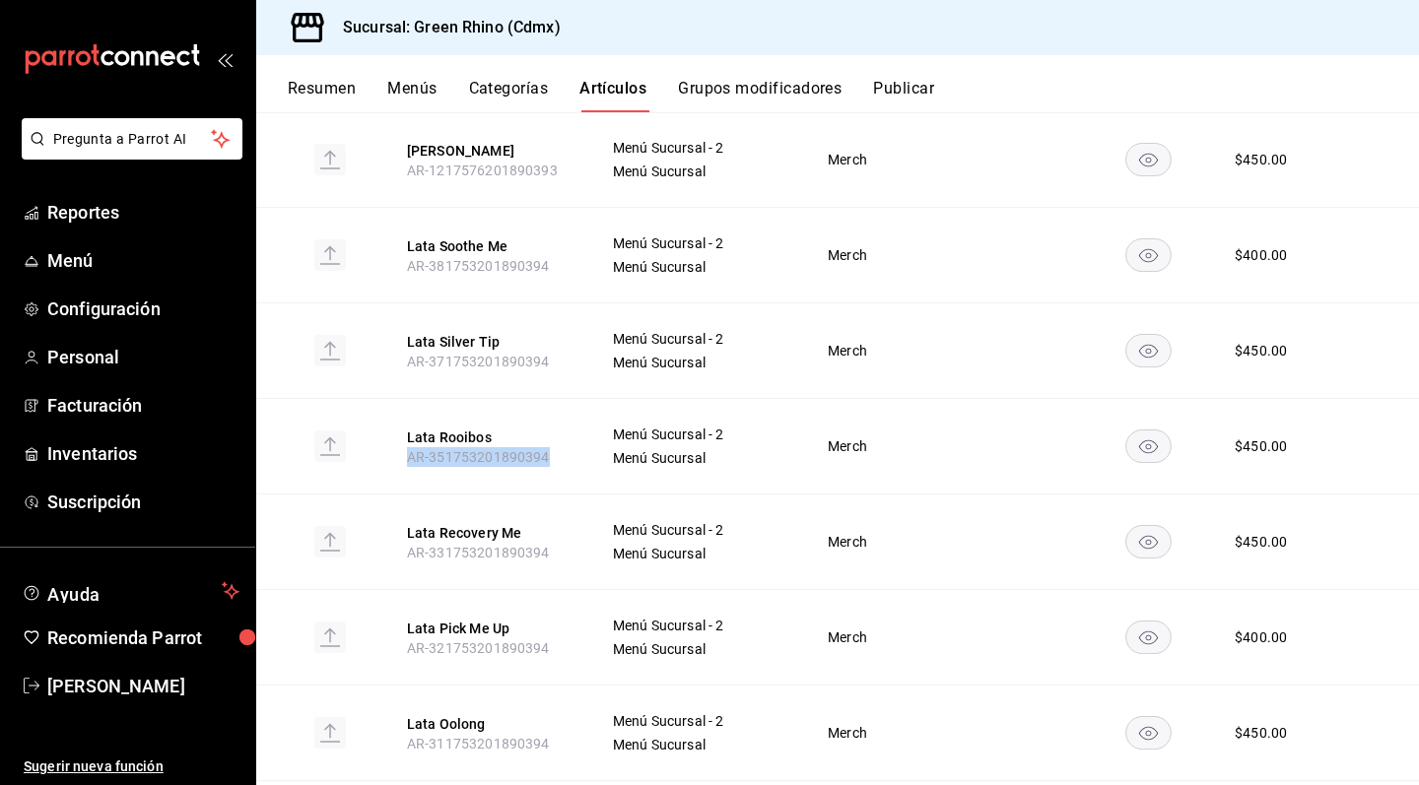
scroll to position [237, 0]
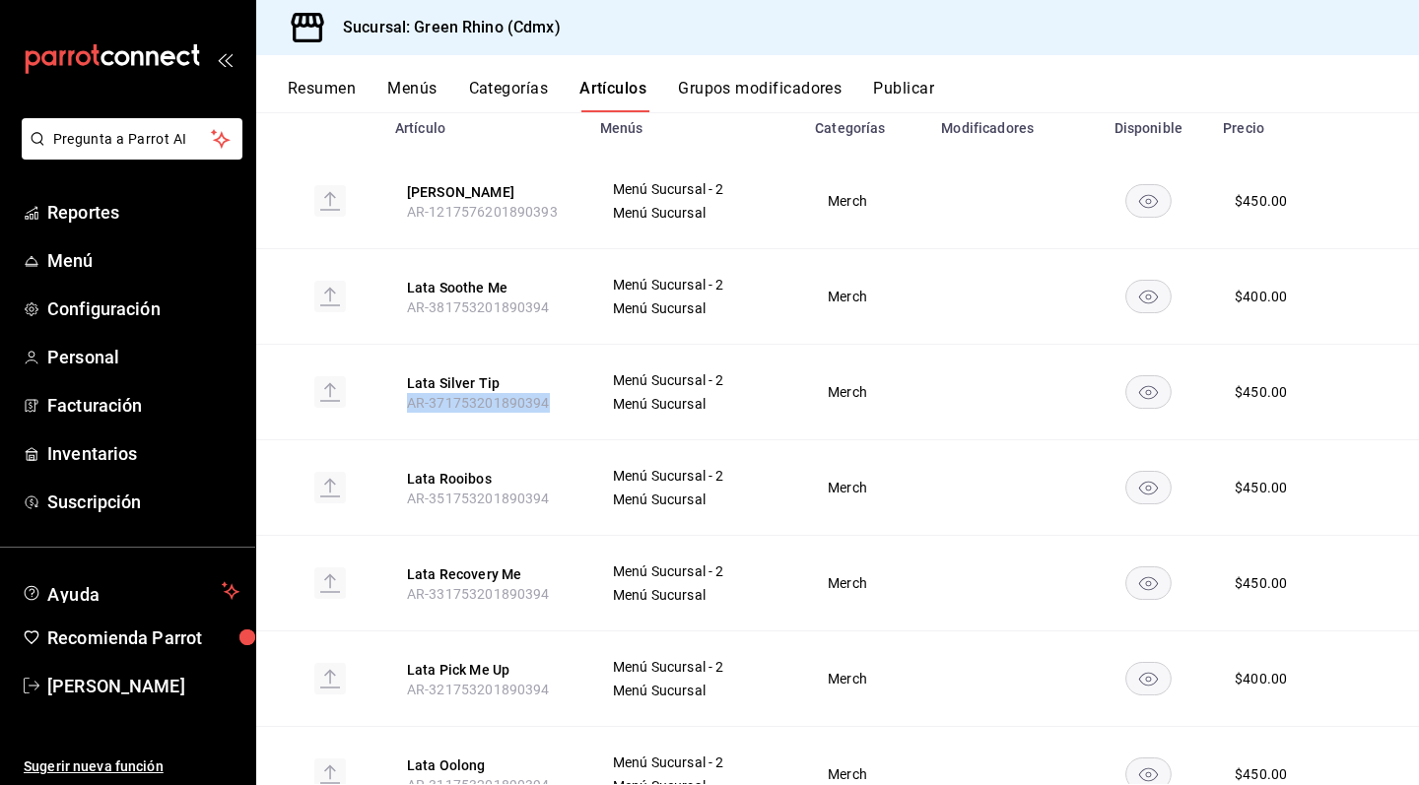
drag, startPoint x: 393, startPoint y: 406, endPoint x: 558, endPoint y: 407, distance: 164.6
click at [558, 407] on th "Lata Silver Tip AR-371753201890394" at bounding box center [485, 393] width 205 height 96
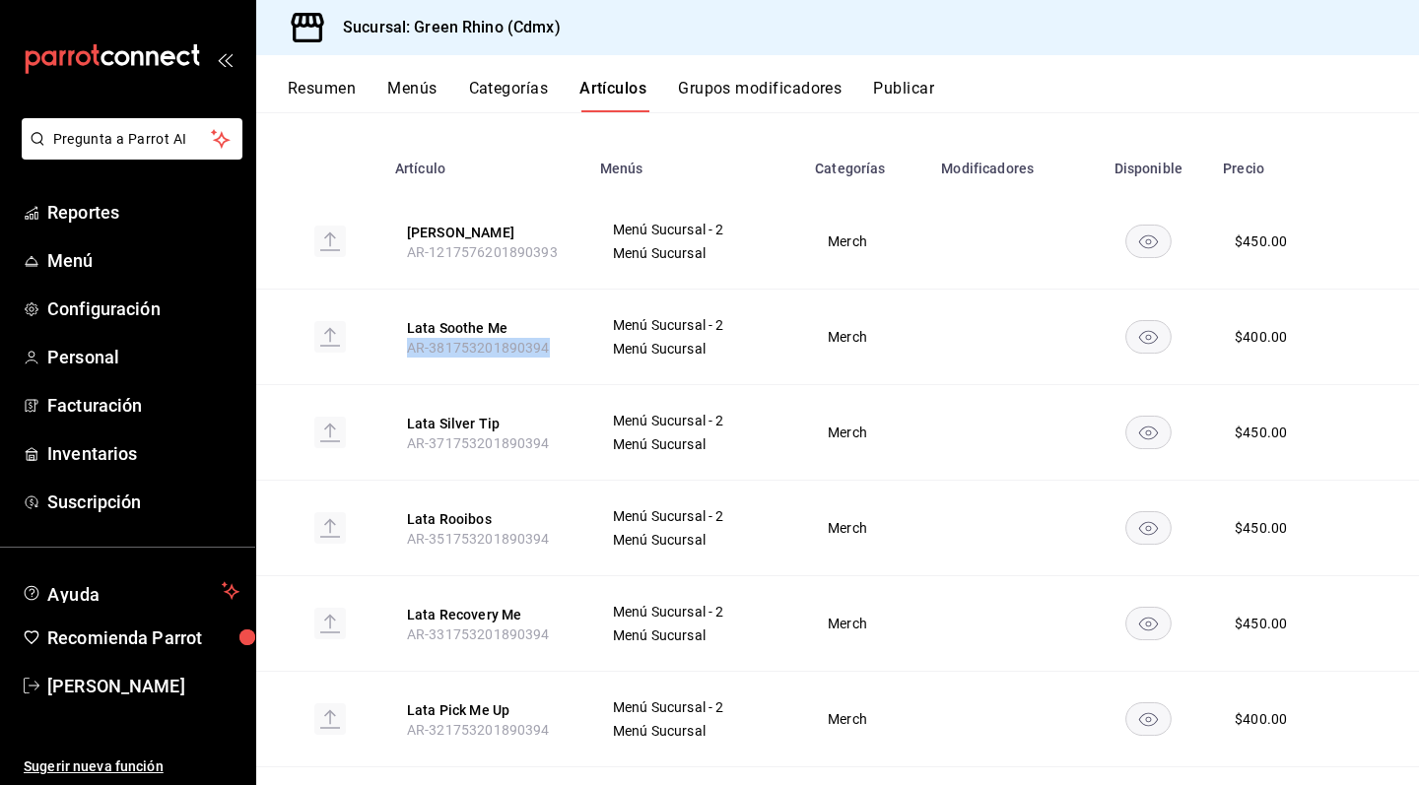
drag, startPoint x: 409, startPoint y: 348, endPoint x: 575, endPoint y: 353, distance: 166.6
click at [575, 353] on th "Lata Soothe Me AR-381753201890394" at bounding box center [485, 338] width 205 height 96
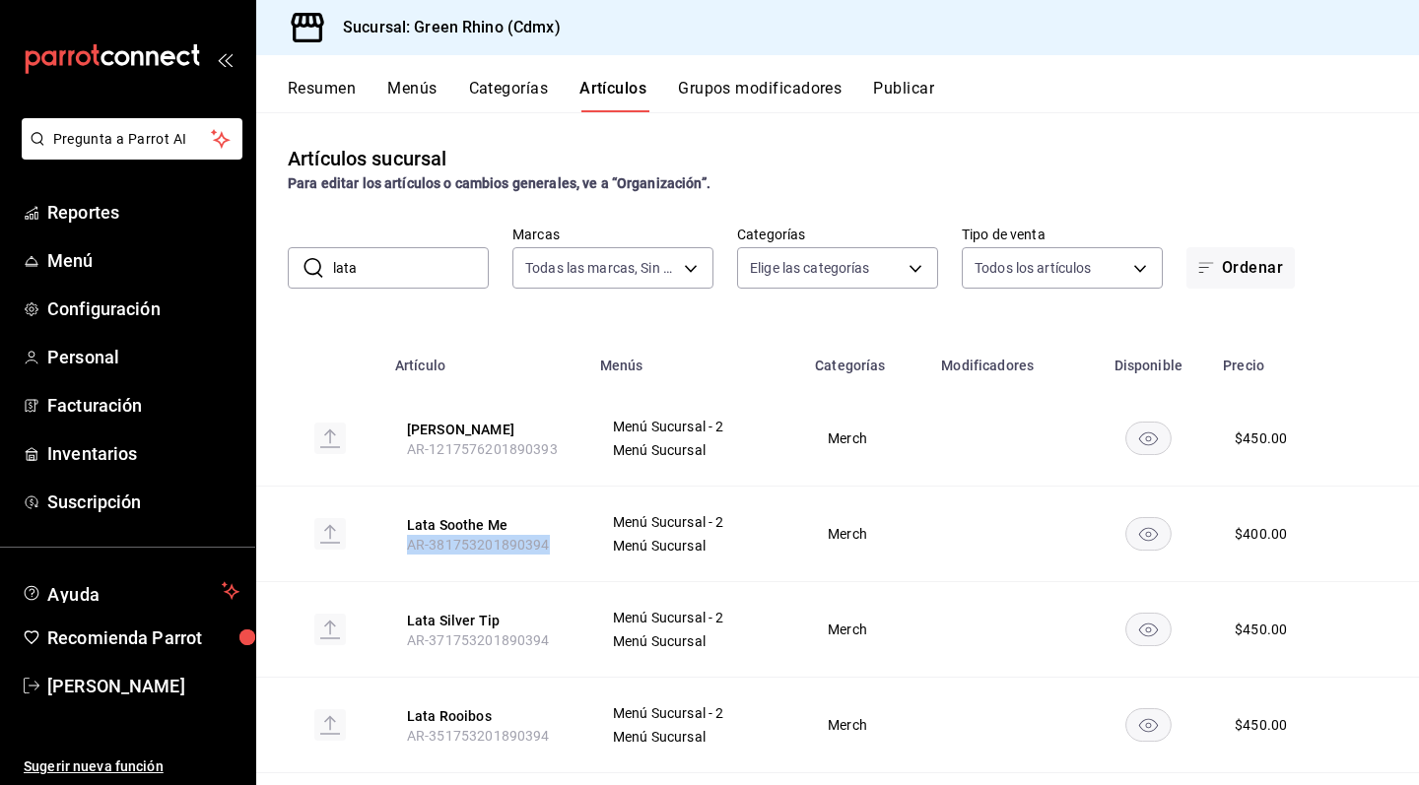
scroll to position [0, 0]
drag, startPoint x: 402, startPoint y: 272, endPoint x: 252, endPoint y: 272, distance: 149.8
click at [252, 272] on div "Pregunta a Parrot AI Reportes Menú Configuración Personal Facturación Inventari…" at bounding box center [709, 392] width 1419 height 785
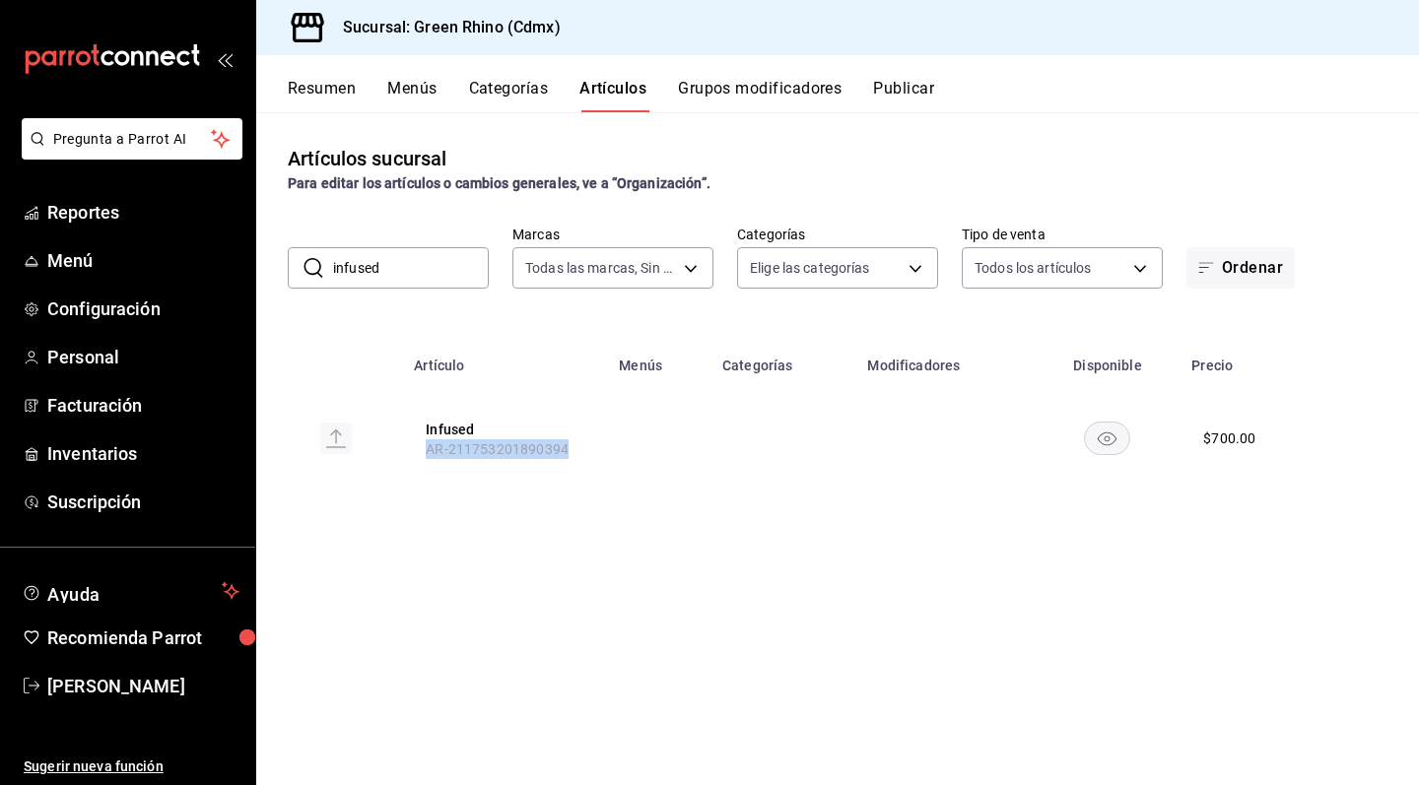
drag, startPoint x: 423, startPoint y: 445, endPoint x: 606, endPoint y: 452, distance: 183.4
click at [606, 452] on th "Infused AR-211753201890394" at bounding box center [504, 438] width 205 height 95
drag, startPoint x: 461, startPoint y: 276, endPoint x: 201, endPoint y: 272, distance: 260.2
click at [201, 272] on div "Pregunta a Parrot AI Reportes Menú Configuración Personal Facturación Inventari…" at bounding box center [709, 392] width 1419 height 785
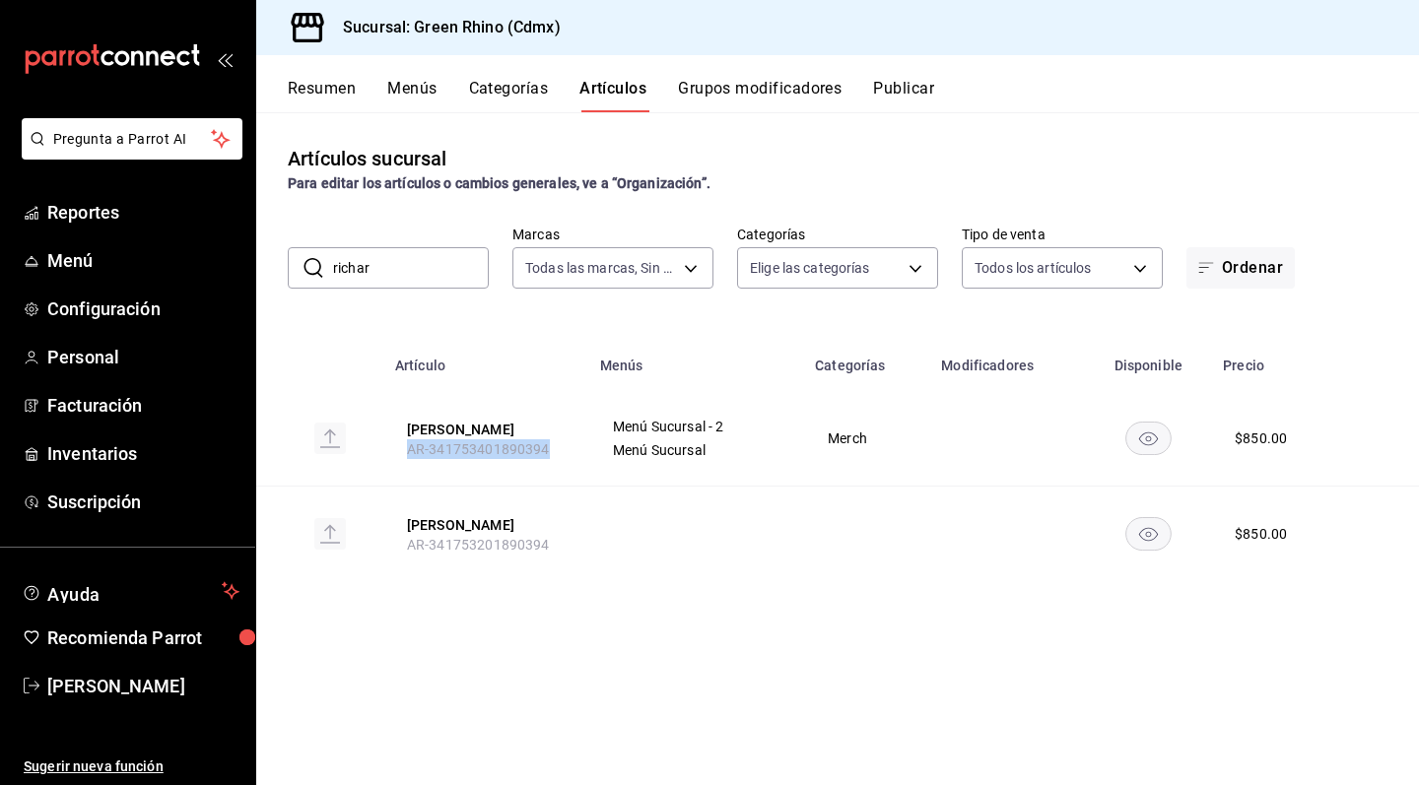
drag, startPoint x: 400, startPoint y: 444, endPoint x: 568, endPoint y: 460, distance: 168.3
click at [568, 460] on th "[PERSON_NAME] Bread AR-341753401890394" at bounding box center [485, 439] width 205 height 96
drag, startPoint x: 462, startPoint y: 263, endPoint x: 264, endPoint y: 263, distance: 198.1
click at [264, 263] on div "​ richar ​ Marcas Todas las marcas, Sin marca a132321f-e3f1-4ec9-8484-95b8f08d7…" at bounding box center [837, 257] width 1163 height 63
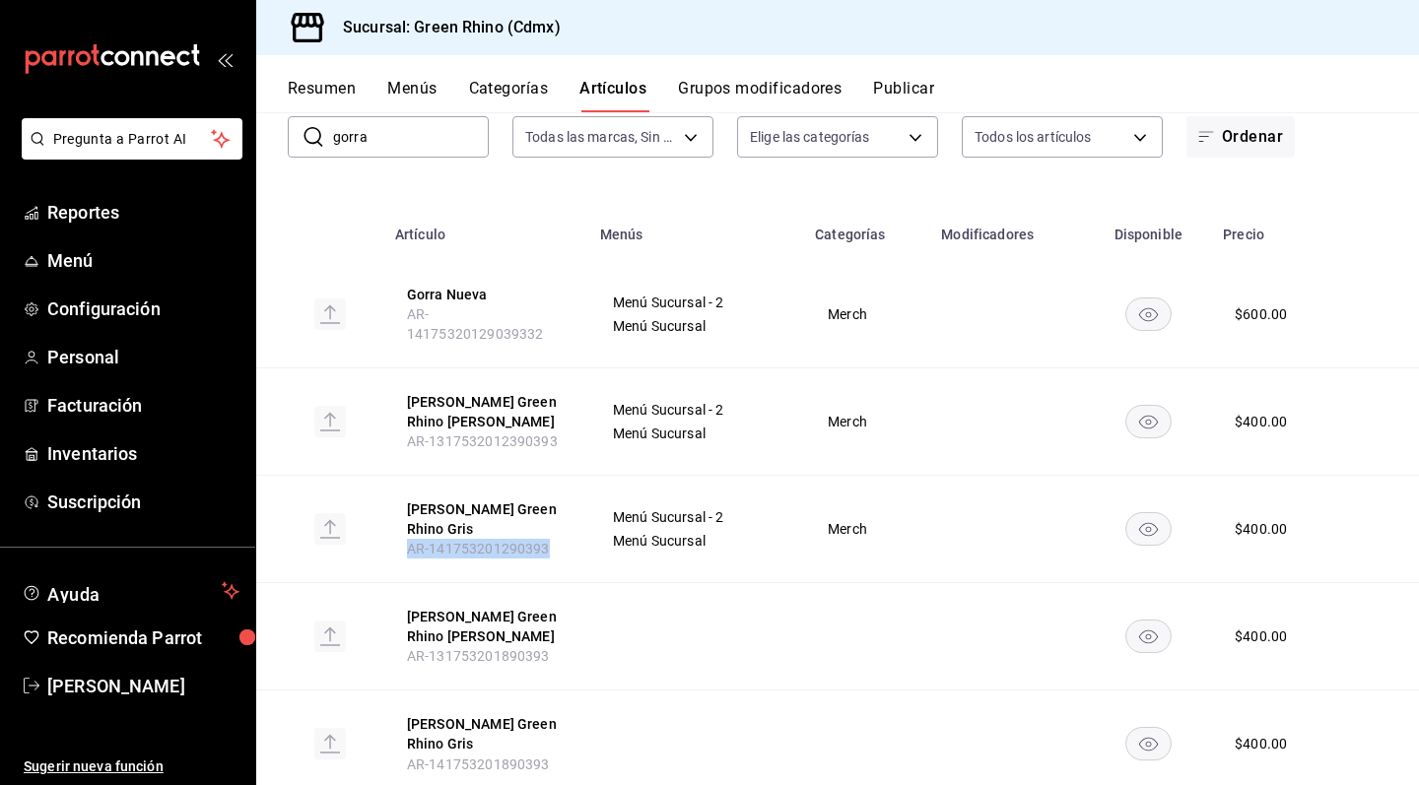
drag, startPoint x: 403, startPoint y: 505, endPoint x: 583, endPoint y: 505, distance: 180.3
click at [583, 505] on th "[PERSON_NAME] Green Rhino Gris AR-141753201290393" at bounding box center [485, 529] width 205 height 107
drag, startPoint x: 403, startPoint y: 412, endPoint x: 576, endPoint y: 411, distance: 173.4
click at [576, 411] on th "[PERSON_NAME] Green Rhino [PERSON_NAME] AR-1317532012390393" at bounding box center [485, 422] width 205 height 107
drag, startPoint x: 424, startPoint y: 155, endPoint x: 273, endPoint y: 152, distance: 150.8
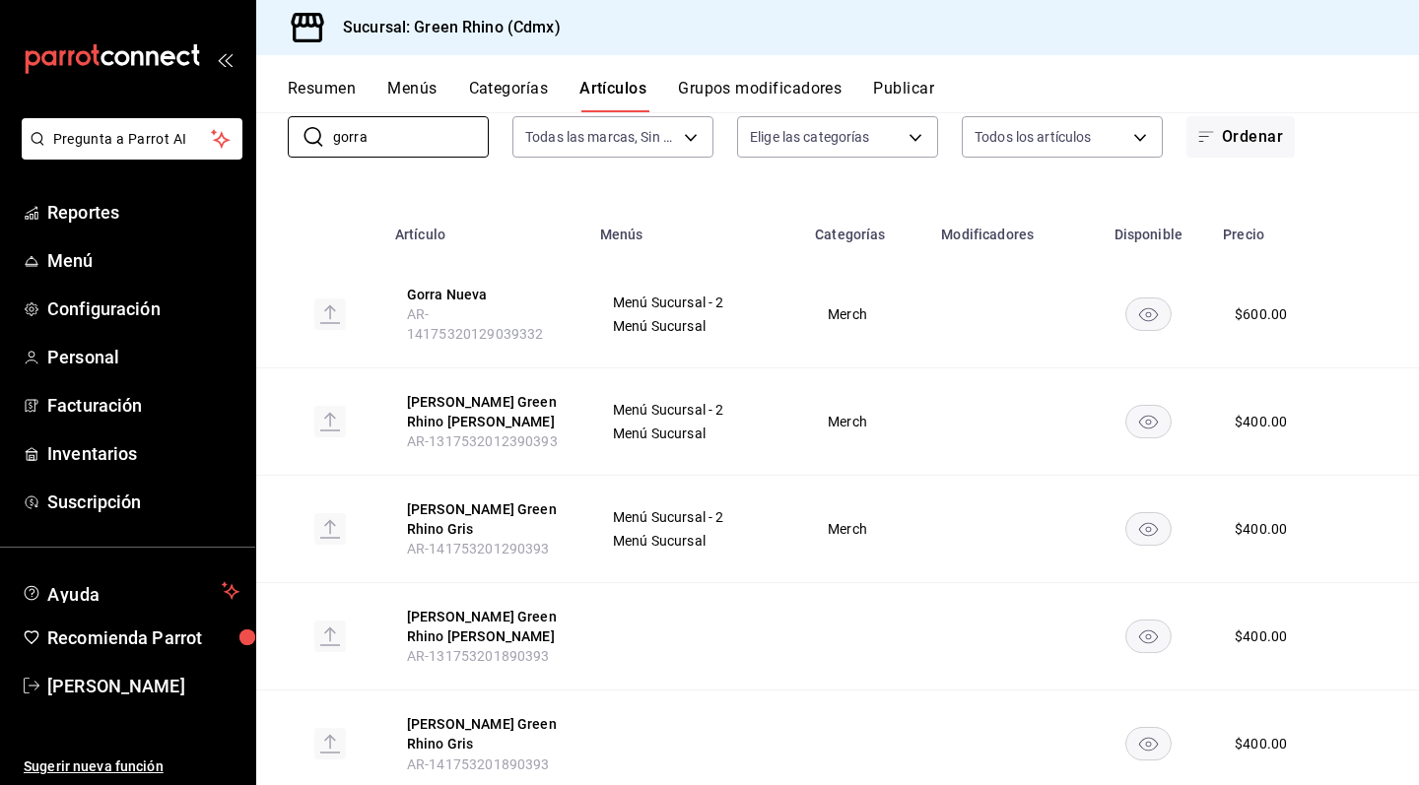
click at [273, 152] on div "​ [PERSON_NAME] ​ Marcas Todas las marcas, Sin marca a132321f-e3f1-4ec9-8484-95…" at bounding box center [837, 126] width 1163 height 63
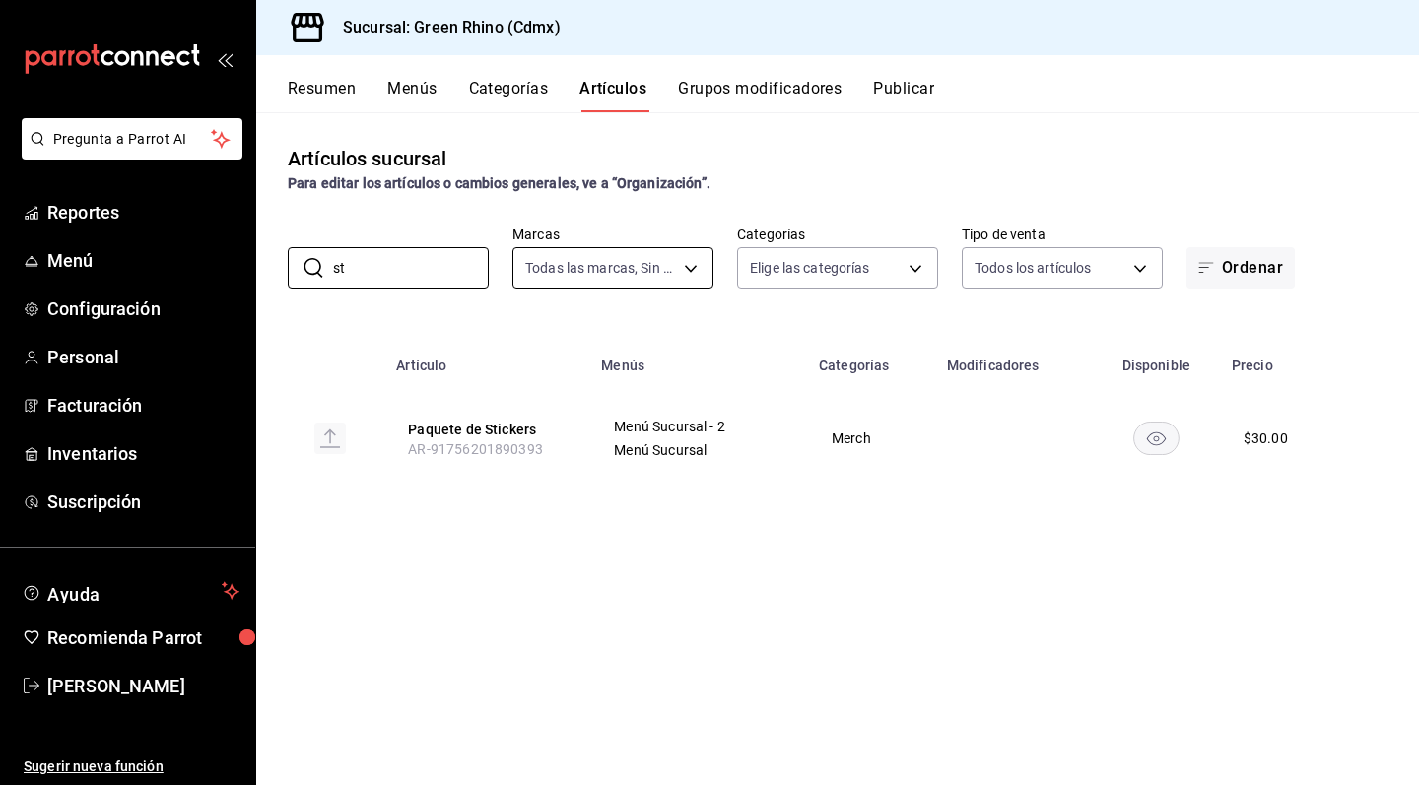
type input "s"
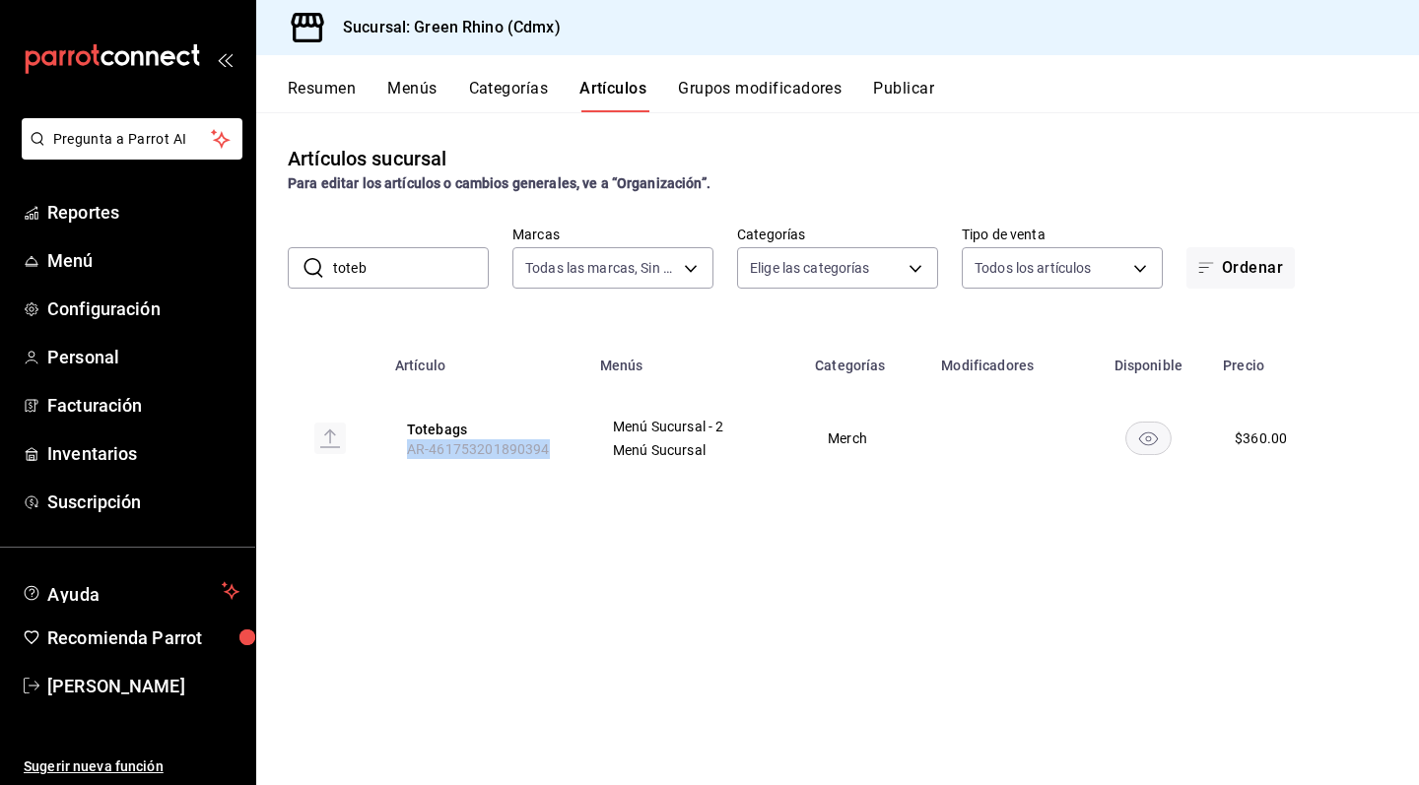
drag, startPoint x: 406, startPoint y: 454, endPoint x: 582, endPoint y: 443, distance: 176.7
click at [582, 443] on th "Totebags AR-461753201890394" at bounding box center [485, 438] width 205 height 95
drag, startPoint x: 490, startPoint y: 262, endPoint x: 344, endPoint y: 256, distance: 146.0
click at [344, 256] on div "​ toteb ​ Marcas Todas las marcas, Sin marca a132321f-e3f1-4ec9-8484-95b8f08d79…" at bounding box center [837, 257] width 1163 height 63
click at [360, 273] on input "toteb" at bounding box center [411, 267] width 156 height 39
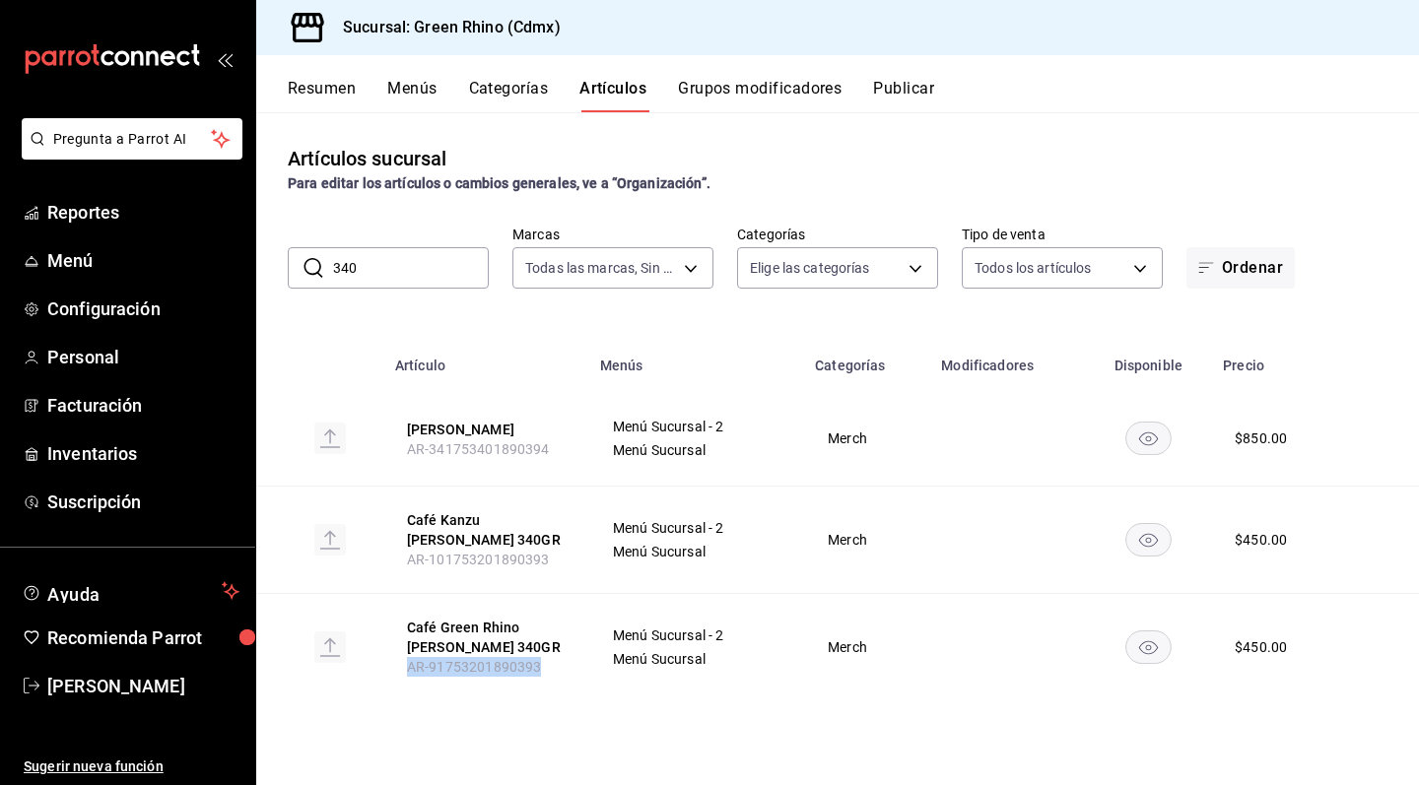
drag, startPoint x: 400, startPoint y: 666, endPoint x: 571, endPoint y: 687, distance: 171.7
click at [571, 687] on th "Café Green Rhino [PERSON_NAME] 340GR AR-91753201890393" at bounding box center [485, 647] width 205 height 107
drag, startPoint x: 409, startPoint y: 554, endPoint x: 562, endPoint y: 560, distance: 152.8
click at [562, 560] on th "Café Kanzu [PERSON_NAME] 340GR AR-101753201890393" at bounding box center [485, 540] width 205 height 107
drag, startPoint x: 394, startPoint y: 275, endPoint x: 297, endPoint y: 271, distance: 97.6
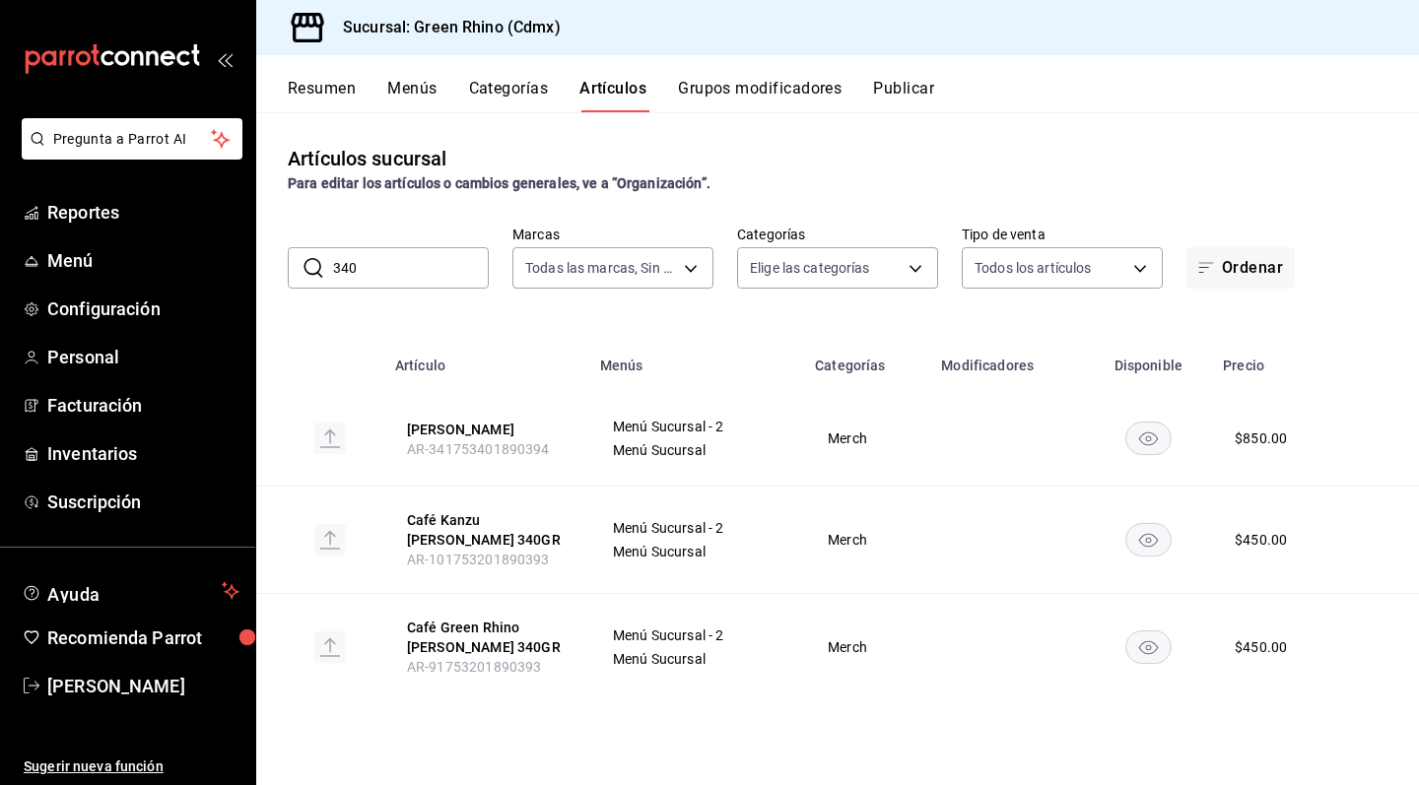
click at [297, 271] on div "​ 340 ​" at bounding box center [388, 267] width 201 height 41
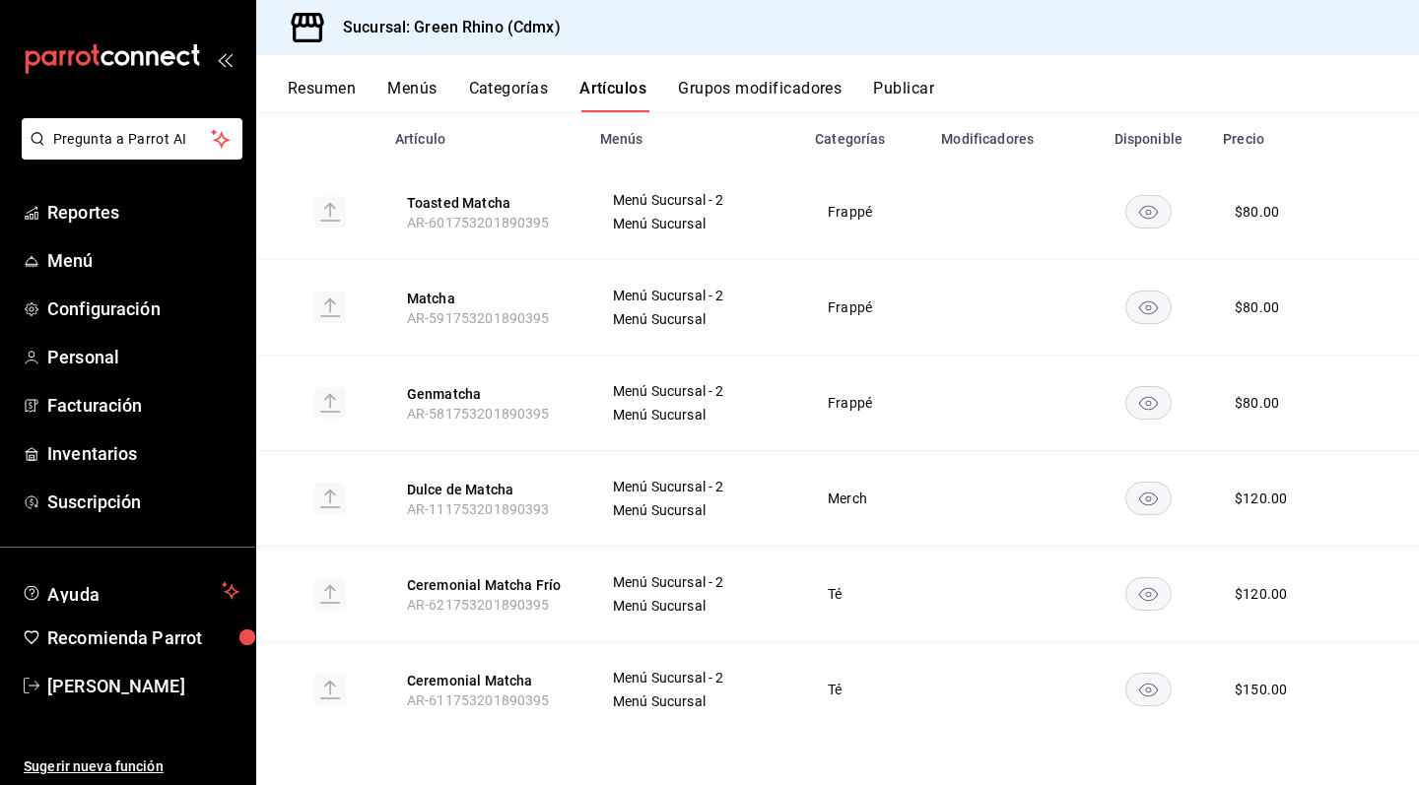
scroll to position [227, 0]
drag, startPoint x: 405, startPoint y: 508, endPoint x: 560, endPoint y: 506, distance: 154.7
click at [560, 506] on th "Dulce de Matcha AR-111753201890393" at bounding box center [485, 499] width 205 height 96
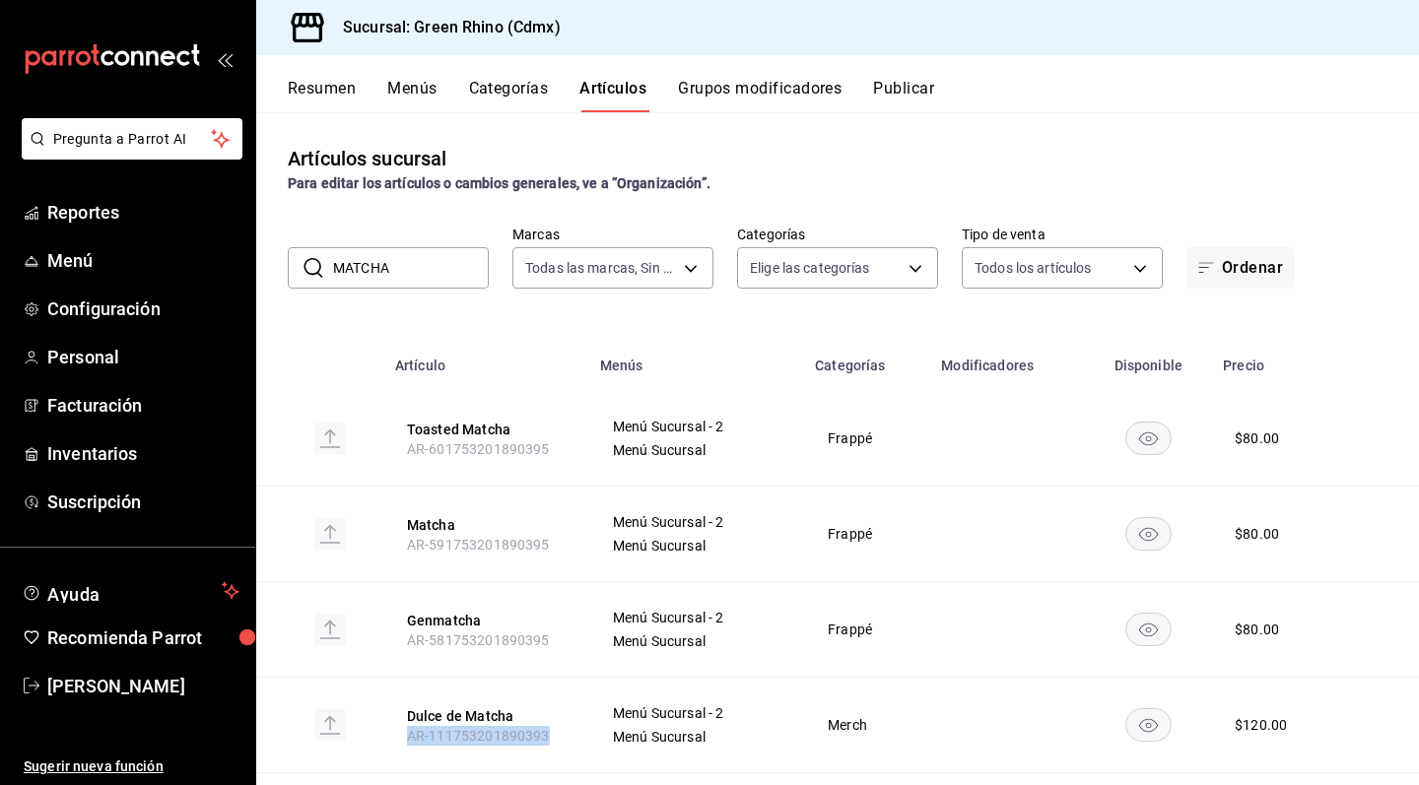
scroll to position [0, 0]
drag, startPoint x: 424, startPoint y: 264, endPoint x: 303, endPoint y: 264, distance: 120.2
click at [303, 264] on div "​ MATCHA ​" at bounding box center [388, 267] width 201 height 41
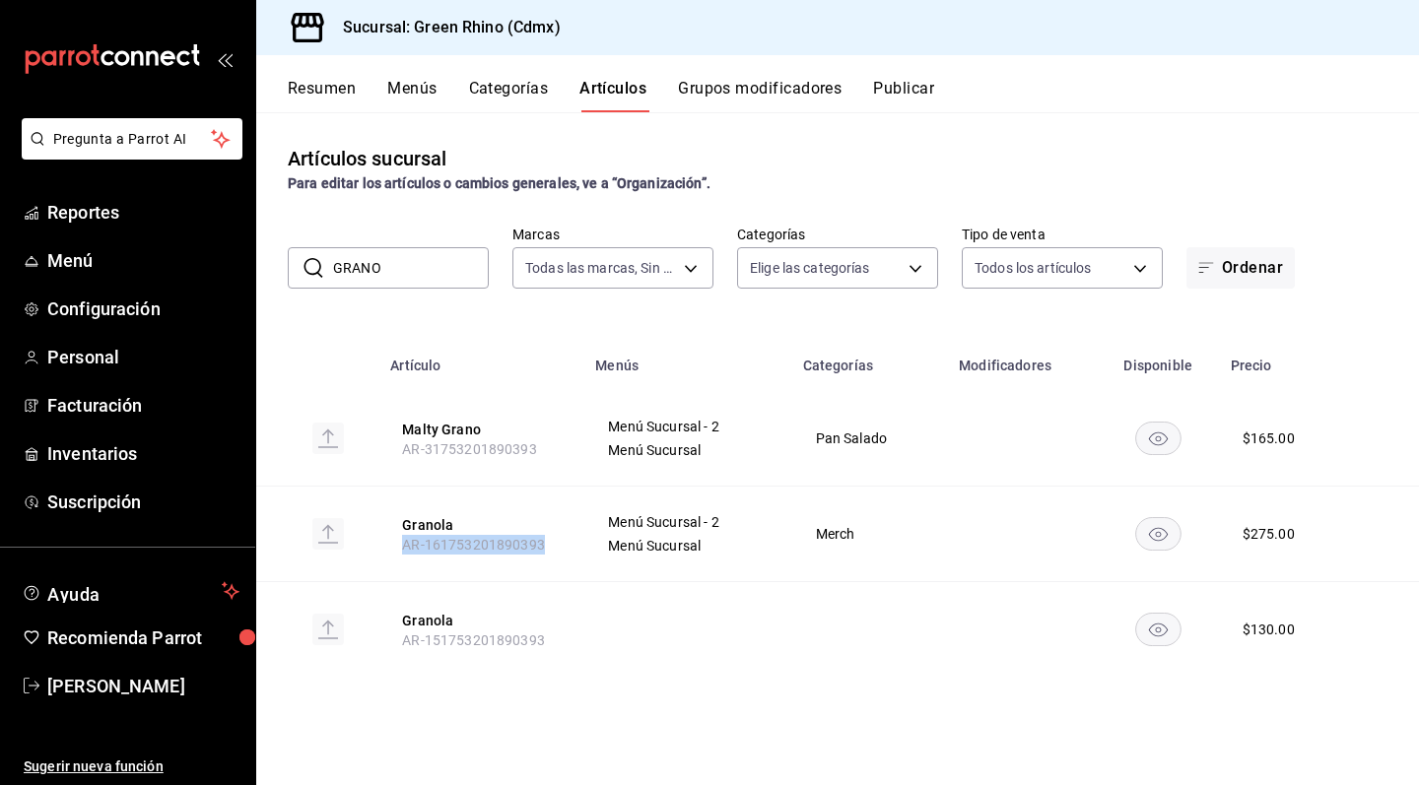
drag, startPoint x: 402, startPoint y: 544, endPoint x: 547, endPoint y: 549, distance: 144.9
click at [547, 549] on th "Granola AR-161753201890393" at bounding box center [480, 535] width 205 height 96
drag, startPoint x: 407, startPoint y: 270, endPoint x: 296, endPoint y: 269, distance: 111.4
click at [296, 270] on div "​ [PERSON_NAME] ​" at bounding box center [388, 267] width 201 height 41
type input "G"
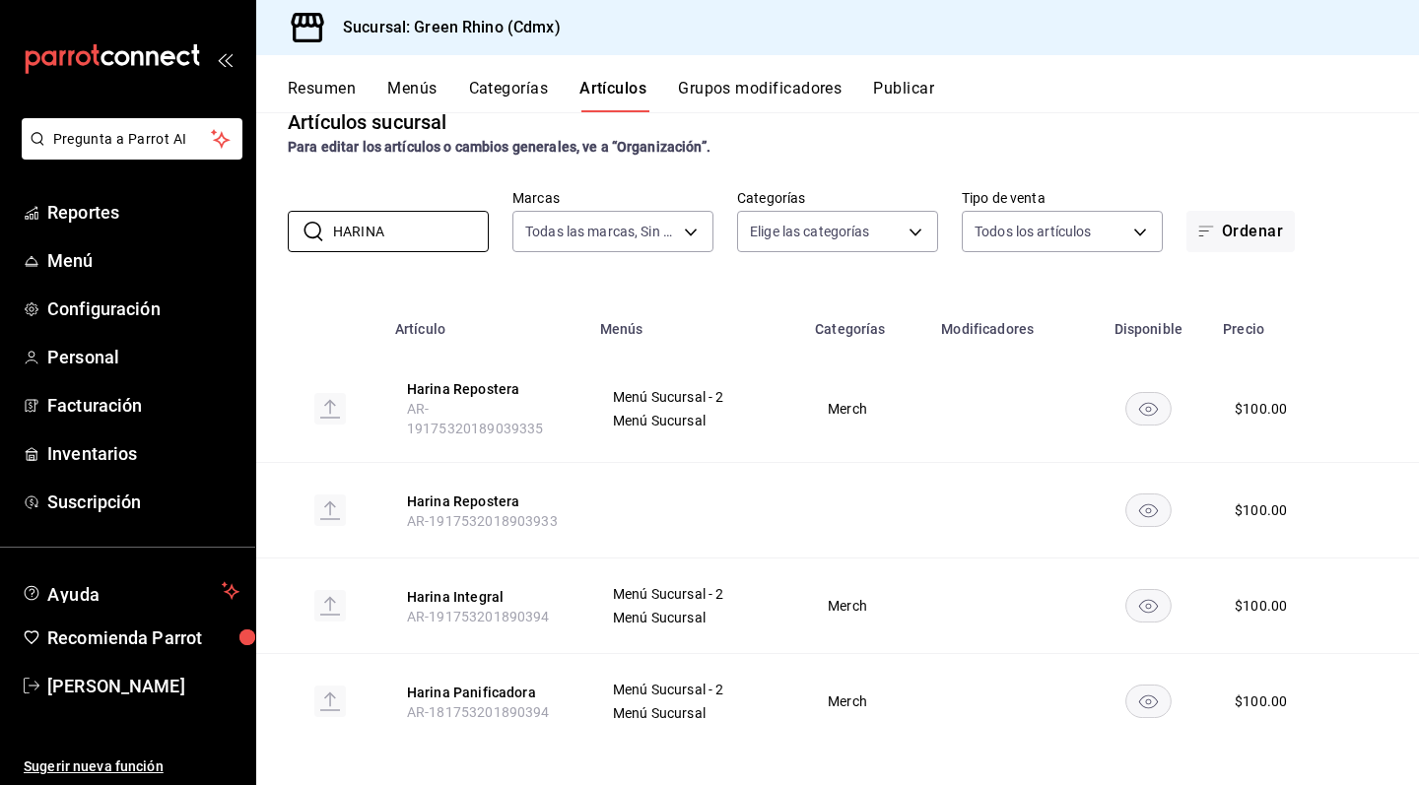
scroll to position [35, 0]
drag, startPoint x: 382, startPoint y: 604, endPoint x: 547, endPoint y: 609, distance: 164.6
click at [549, 609] on tr "Harina Integral AR-191753201890394 Menú Sucursal - 2 Menú Sucursal Merch $ 100.…" at bounding box center [837, 608] width 1163 height 96
drag, startPoint x: 399, startPoint y: 701, endPoint x: 556, endPoint y: 694, distance: 156.8
click at [556, 694] on th "Harina Panificadora AR-181753201890394" at bounding box center [485, 703] width 205 height 96
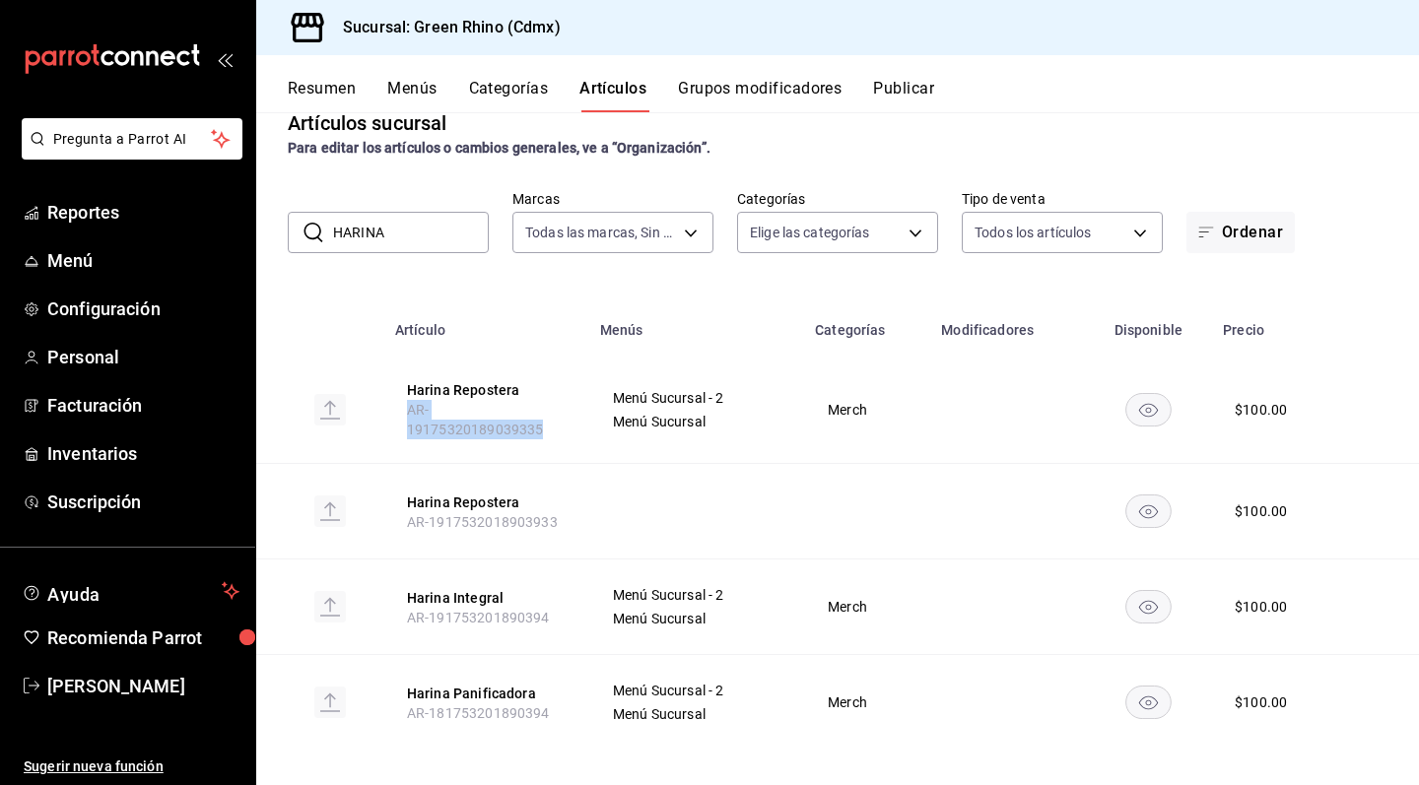
drag, startPoint x: 409, startPoint y: 411, endPoint x: 588, endPoint y: 416, distance: 179.4
click at [588, 416] on th "[PERSON_NAME] Repostera AR-19175320189039335" at bounding box center [485, 410] width 205 height 108
drag, startPoint x: 431, startPoint y: 234, endPoint x: 308, endPoint y: 233, distance: 122.2
click at [308, 233] on div "​ HARINA ​" at bounding box center [388, 232] width 201 height 41
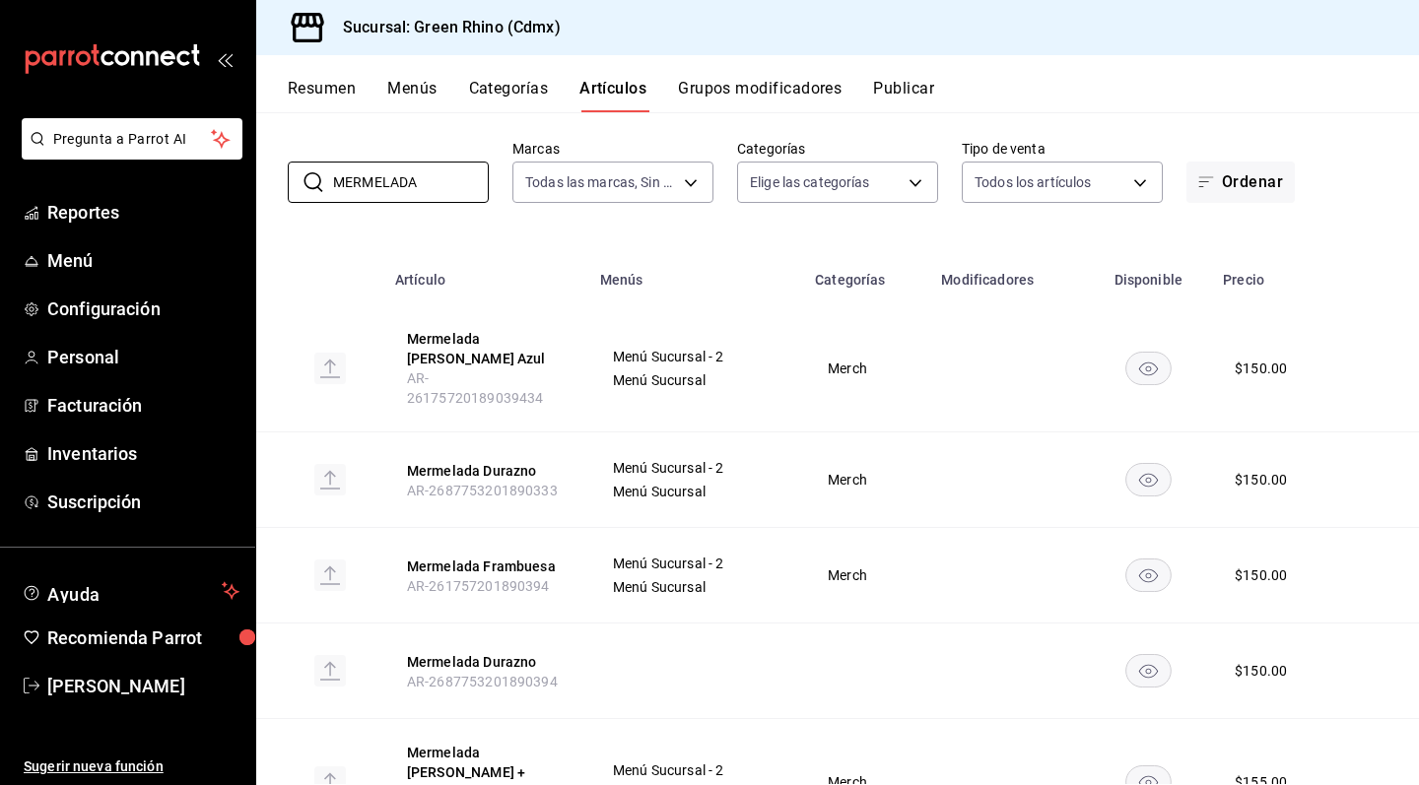
scroll to position [100, 0]
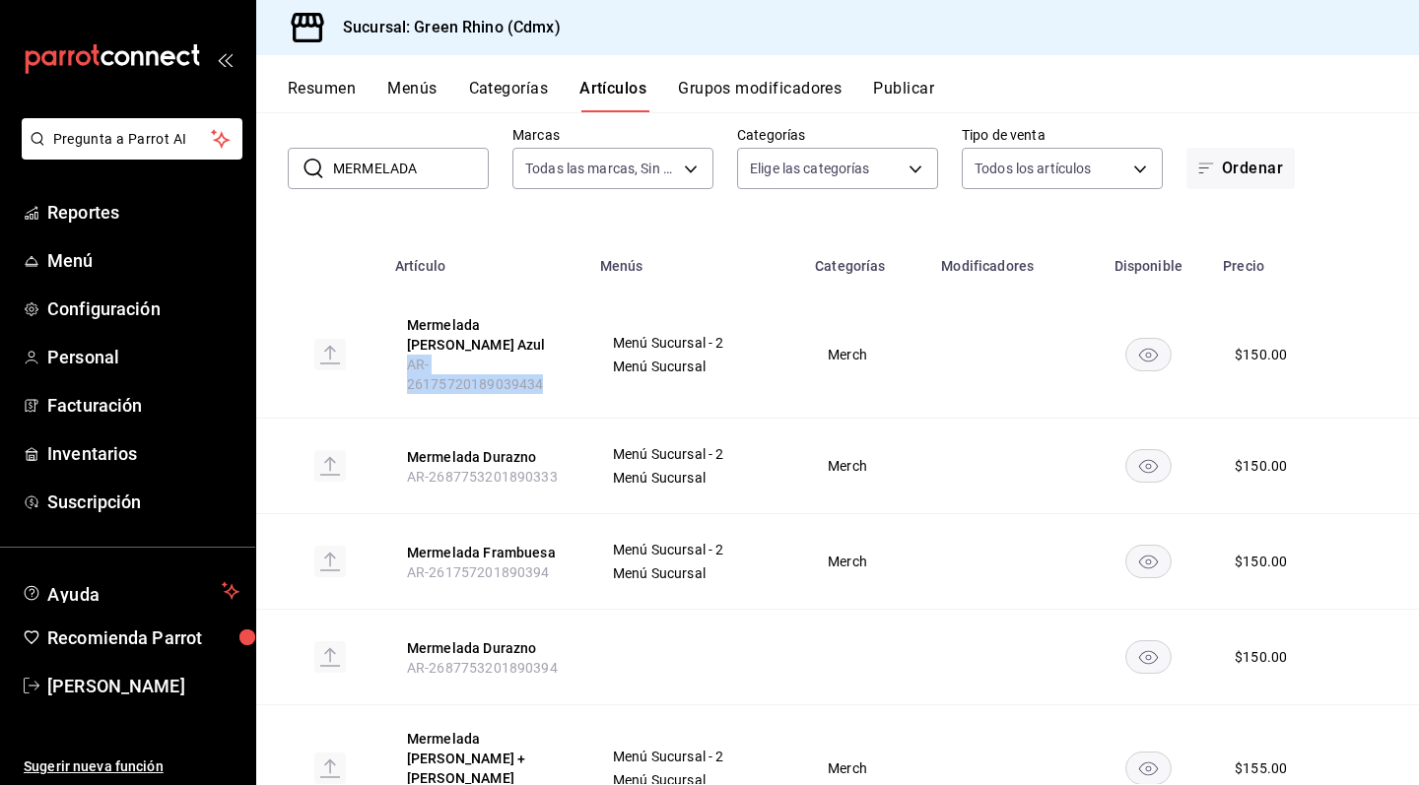
drag, startPoint x: 402, startPoint y: 348, endPoint x: 574, endPoint y: 346, distance: 172.5
click at [574, 346] on th "Mermelada [PERSON_NAME] Azul AR-26175720189039434" at bounding box center [485, 355] width 205 height 127
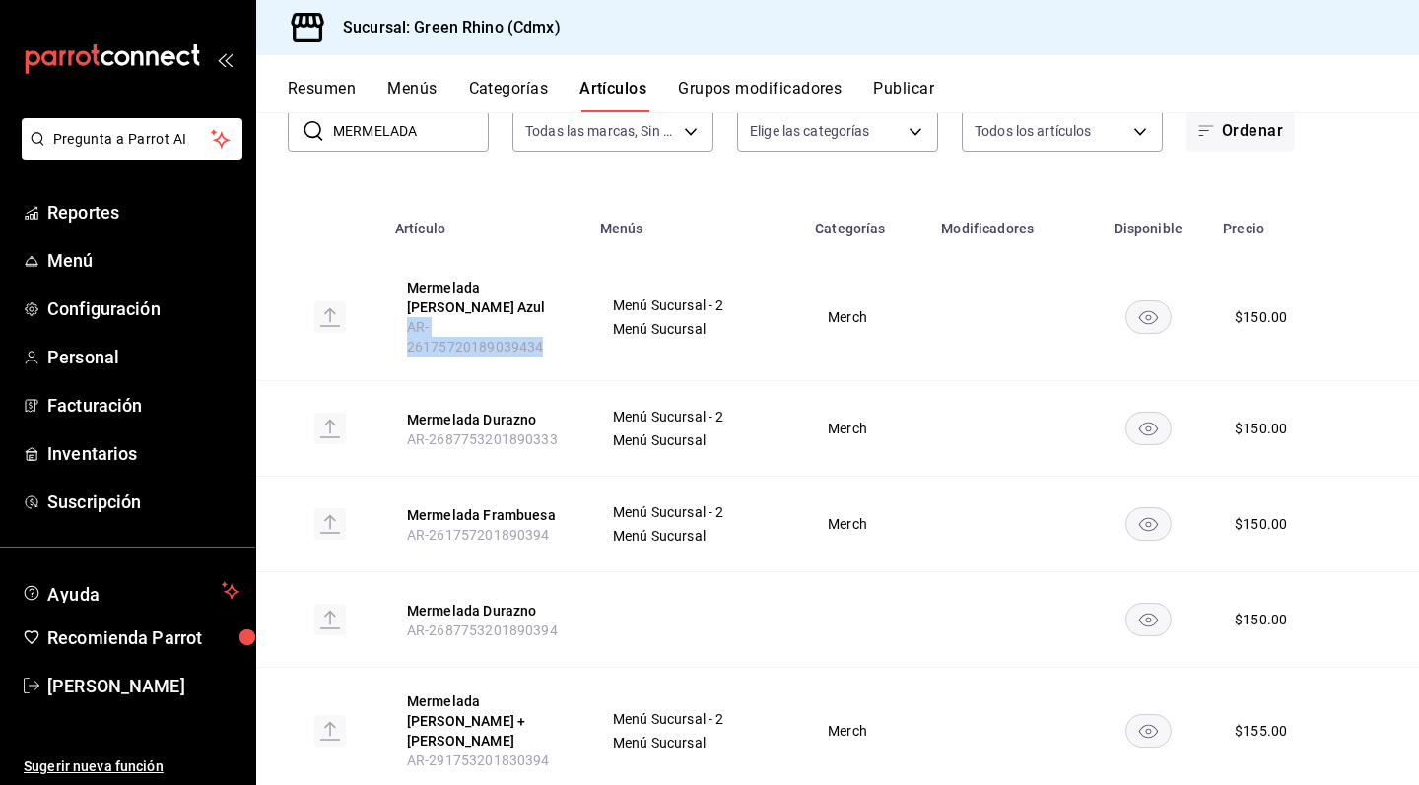
scroll to position [149, 0]
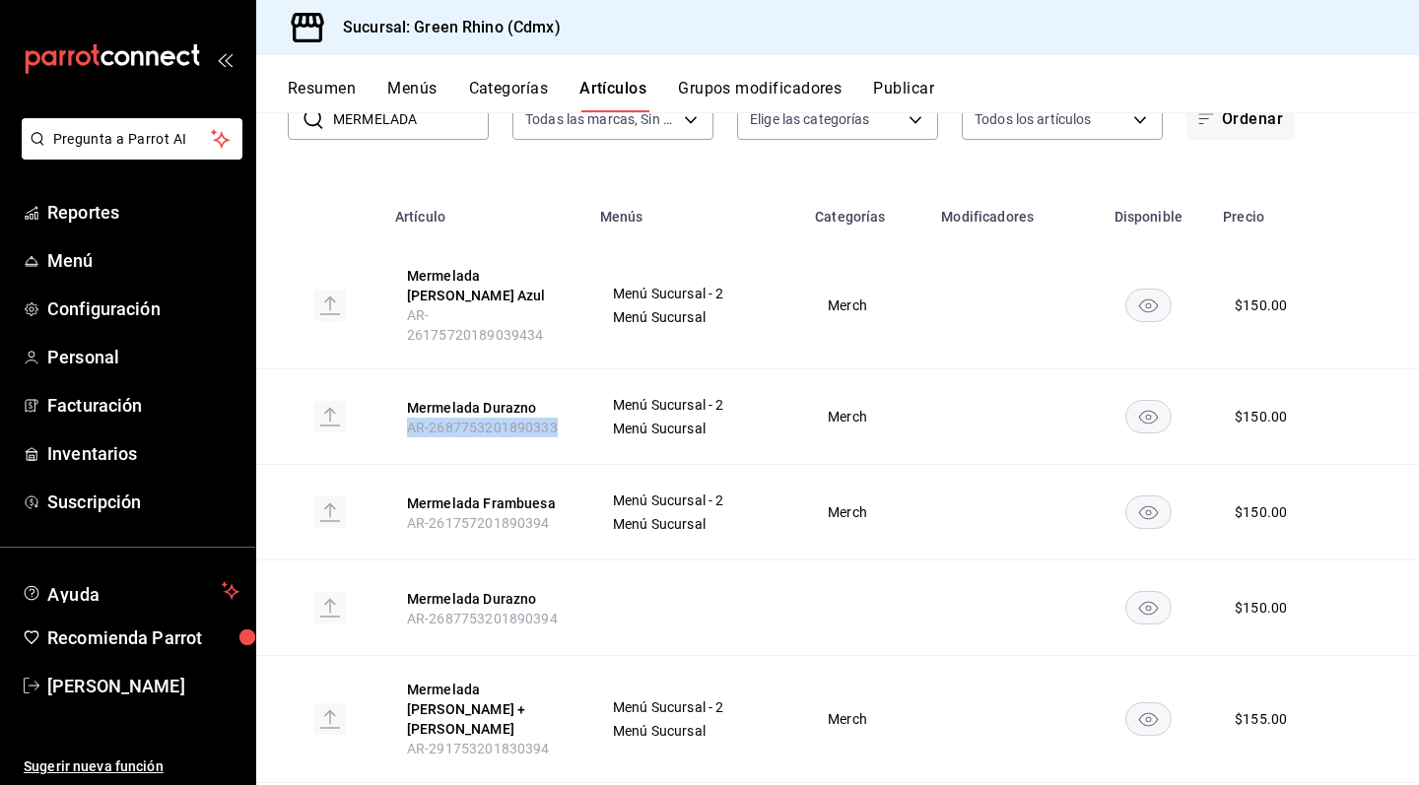
drag, startPoint x: 410, startPoint y: 395, endPoint x: 571, endPoint y: 394, distance: 160.6
click at [571, 394] on th "Mermelada Durazno AR-2687753201890333" at bounding box center [485, 418] width 205 height 96
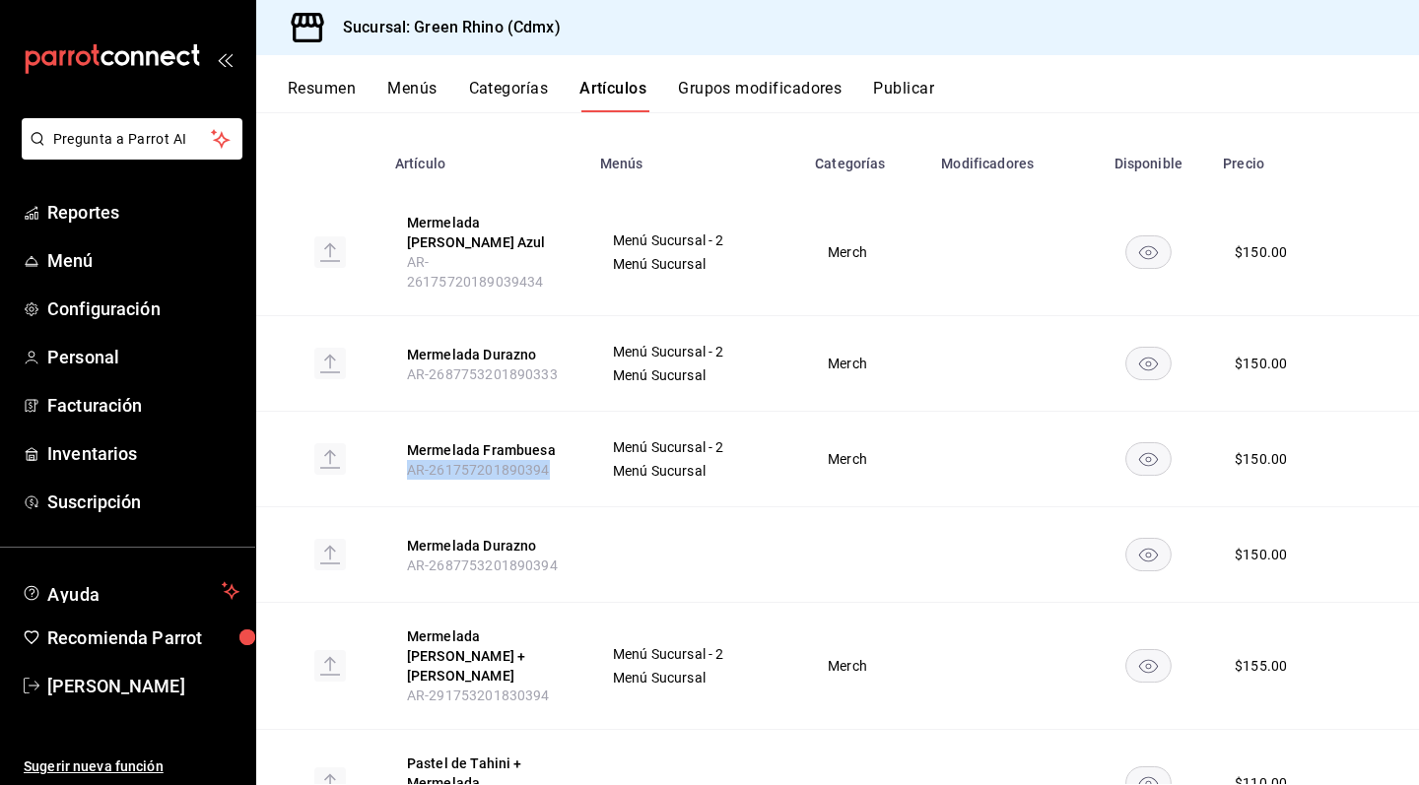
drag, startPoint x: 403, startPoint y: 436, endPoint x: 571, endPoint y: 436, distance: 167.5
click at [571, 436] on th "Mermelada Frambuesa AR-261757201890394" at bounding box center [485, 460] width 205 height 96
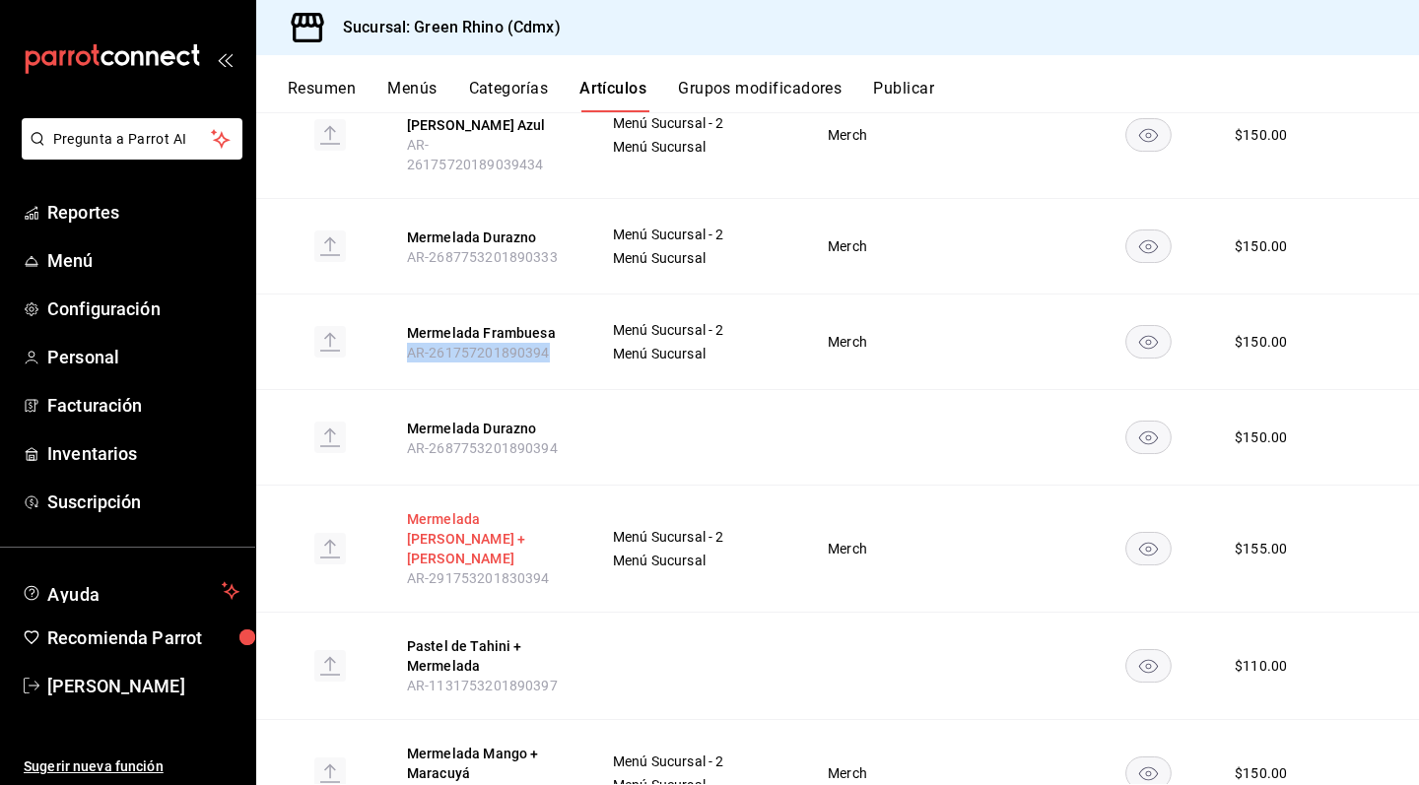
scroll to position [341, 0]
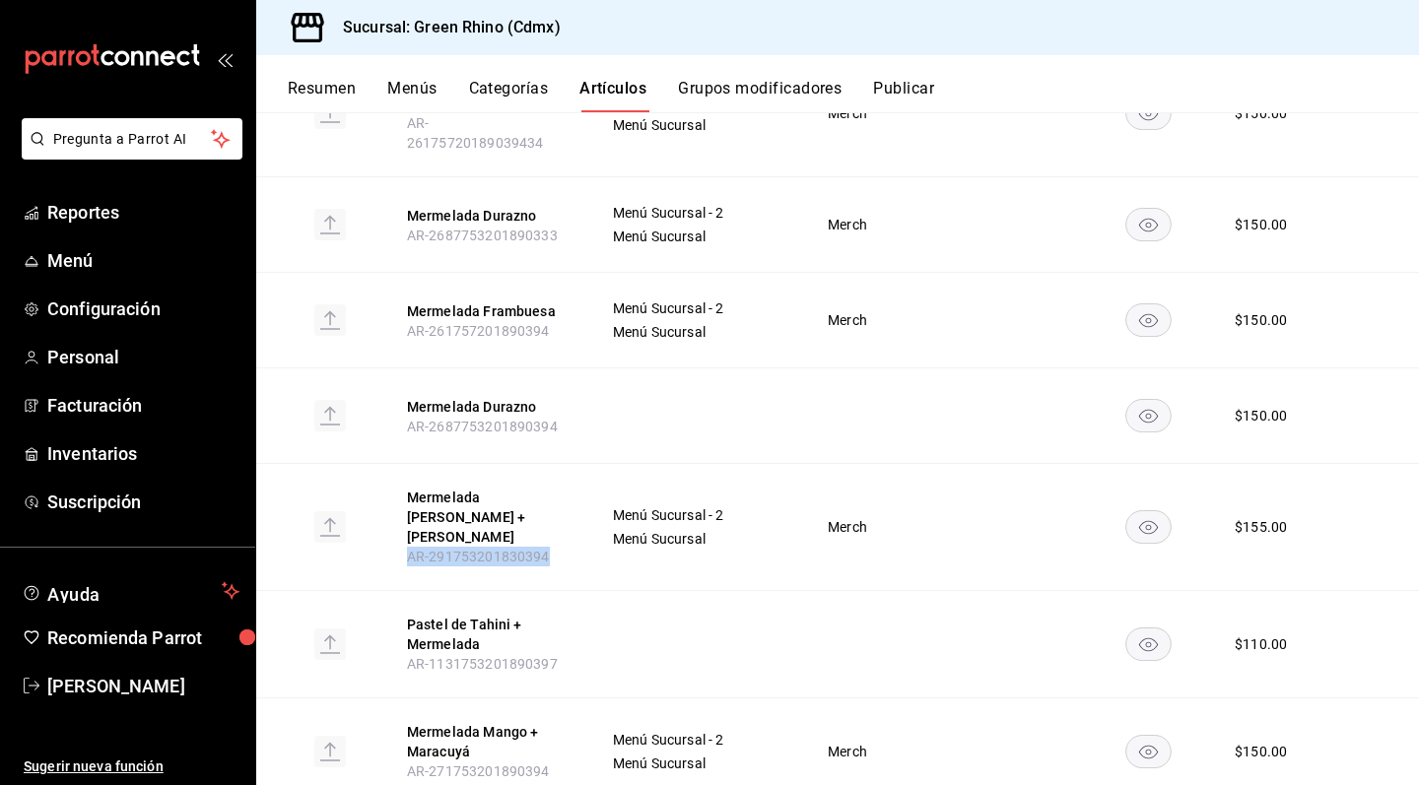
drag, startPoint x: 396, startPoint y: 505, endPoint x: 576, endPoint y: 503, distance: 180.3
click at [575, 503] on th "Mermelada [PERSON_NAME] + [PERSON_NAME] AR-291753201830394" at bounding box center [485, 527] width 205 height 127
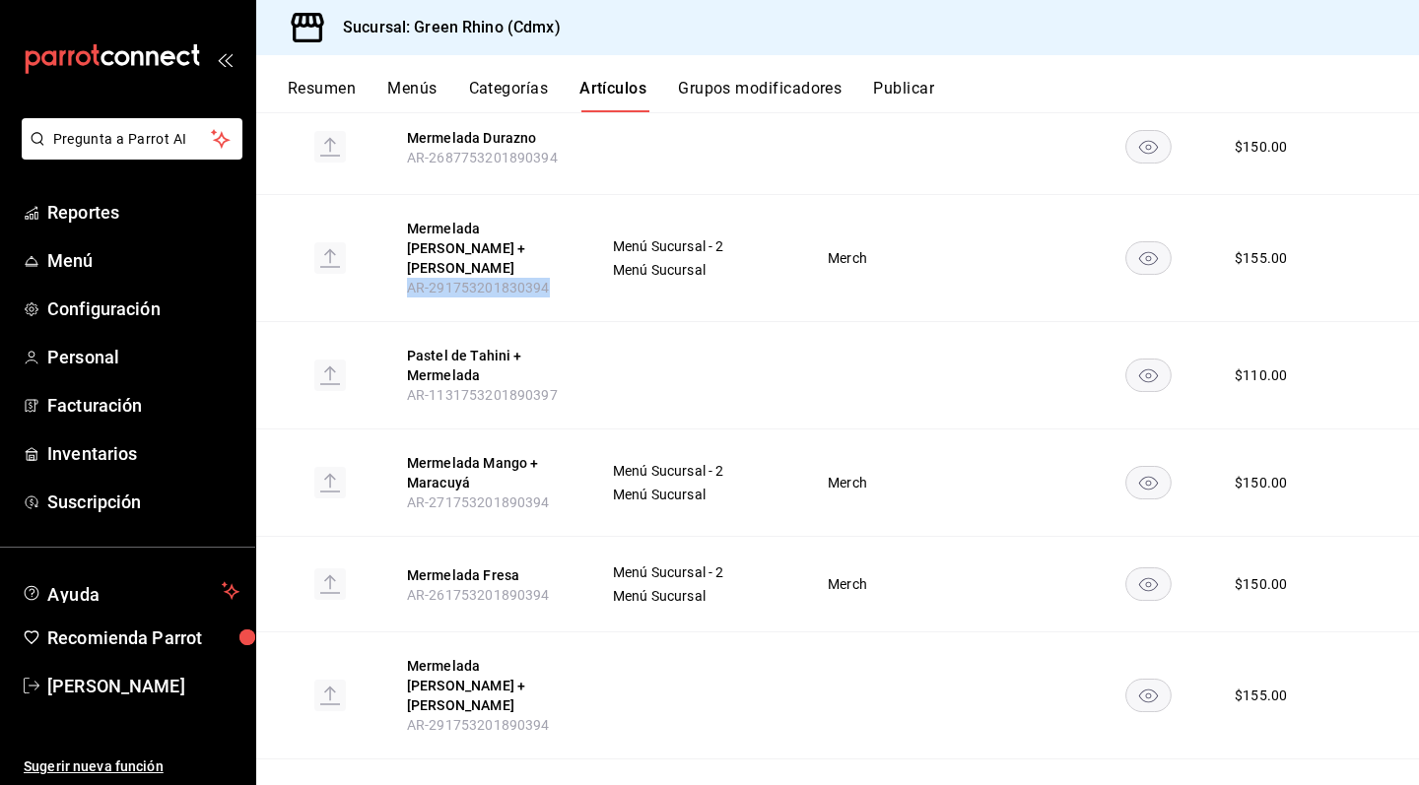
scroll to position [616, 0]
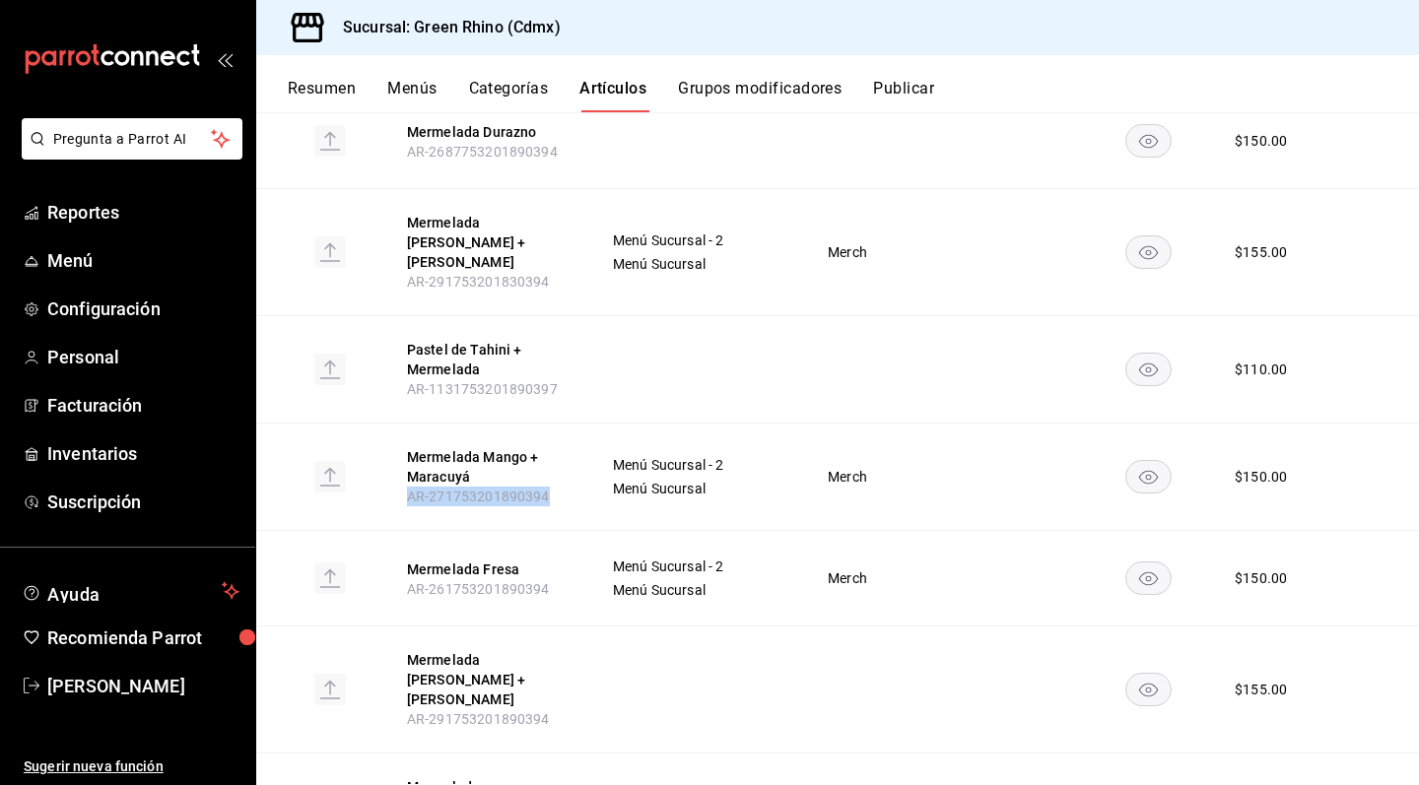
drag, startPoint x: 409, startPoint y: 444, endPoint x: 584, endPoint y: 444, distance: 175.4
click at [584, 444] on th "Mermelada Mango + Maracuyá AR-271753201890394" at bounding box center [485, 477] width 205 height 107
click at [422, 458] on th "Mermelada Mango + Maracuyá AR-271753201890394" at bounding box center [485, 477] width 205 height 107
drag, startPoint x: 408, startPoint y: 450, endPoint x: 580, endPoint y: 449, distance: 172.4
click at [580, 449] on th "Mermelada Mango + Maracuyá AR-271753201890394" at bounding box center [485, 477] width 205 height 107
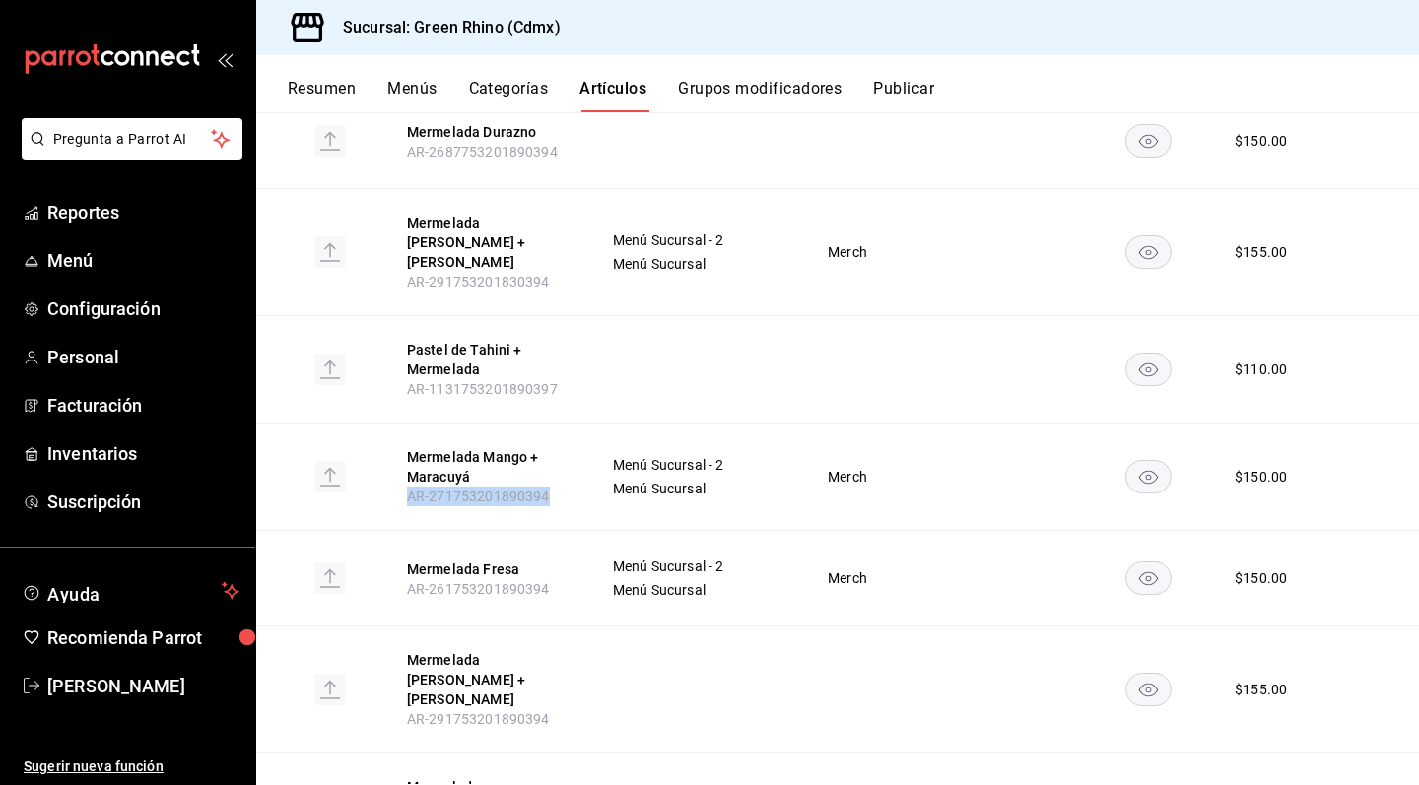
scroll to position [724, 0]
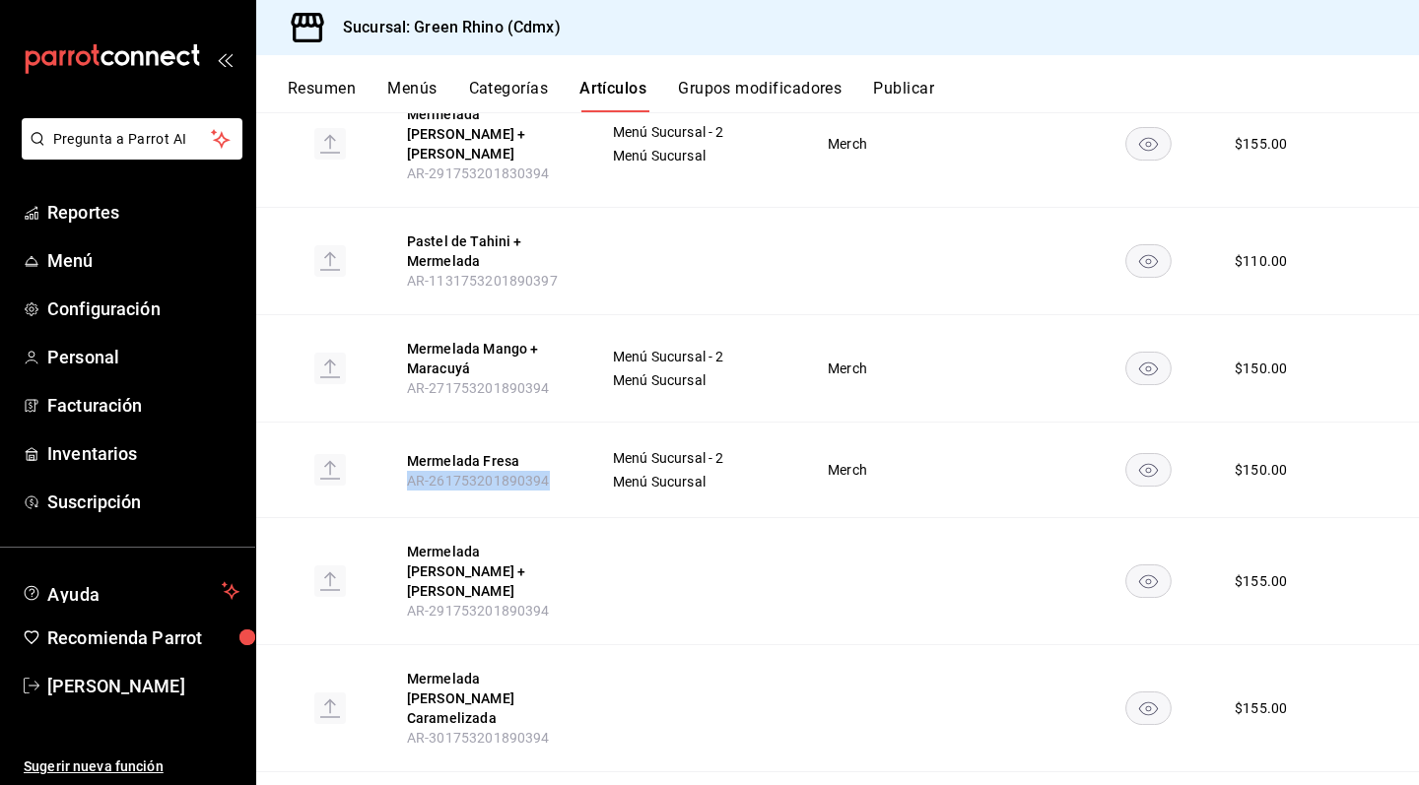
drag, startPoint x: 408, startPoint y: 421, endPoint x: 577, endPoint y: 438, distance: 170.3
click at [577, 438] on th "Mermelada Fresa AR-261753201890394" at bounding box center [485, 471] width 205 height 96
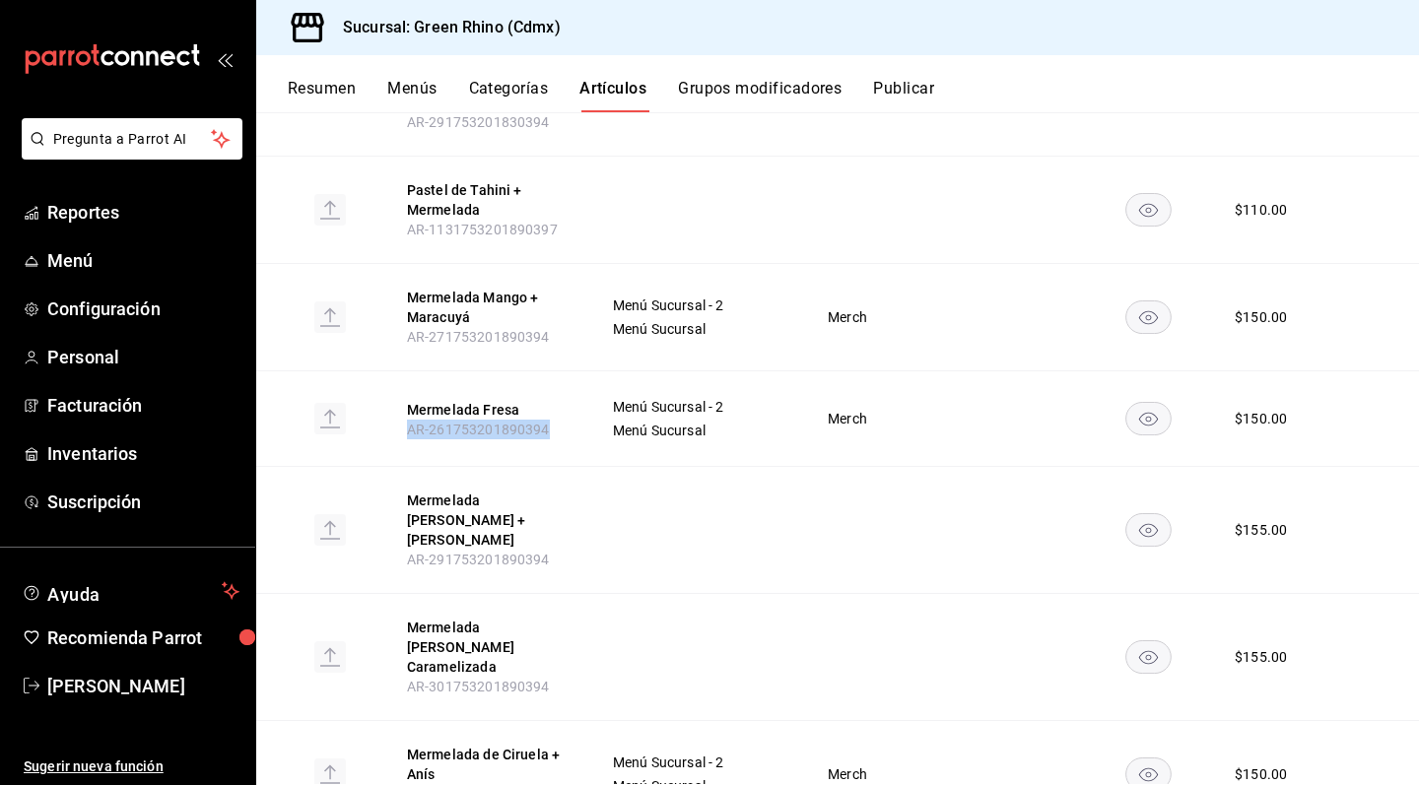
scroll to position [0, 0]
drag, startPoint x: 401, startPoint y: 708, endPoint x: 557, endPoint y: 707, distance: 155.7
click at [557, 721] on th "Mermelada de Ciruela + Anís AR-281753201890394" at bounding box center [485, 774] width 205 height 107
click at [483, 753] on div "Artículos sucursal Para editar los artículos o cambios generales, ve a “Organiz…" at bounding box center [837, 448] width 1163 height 672
drag, startPoint x: 401, startPoint y: 713, endPoint x: 525, endPoint y: 714, distance: 124.2
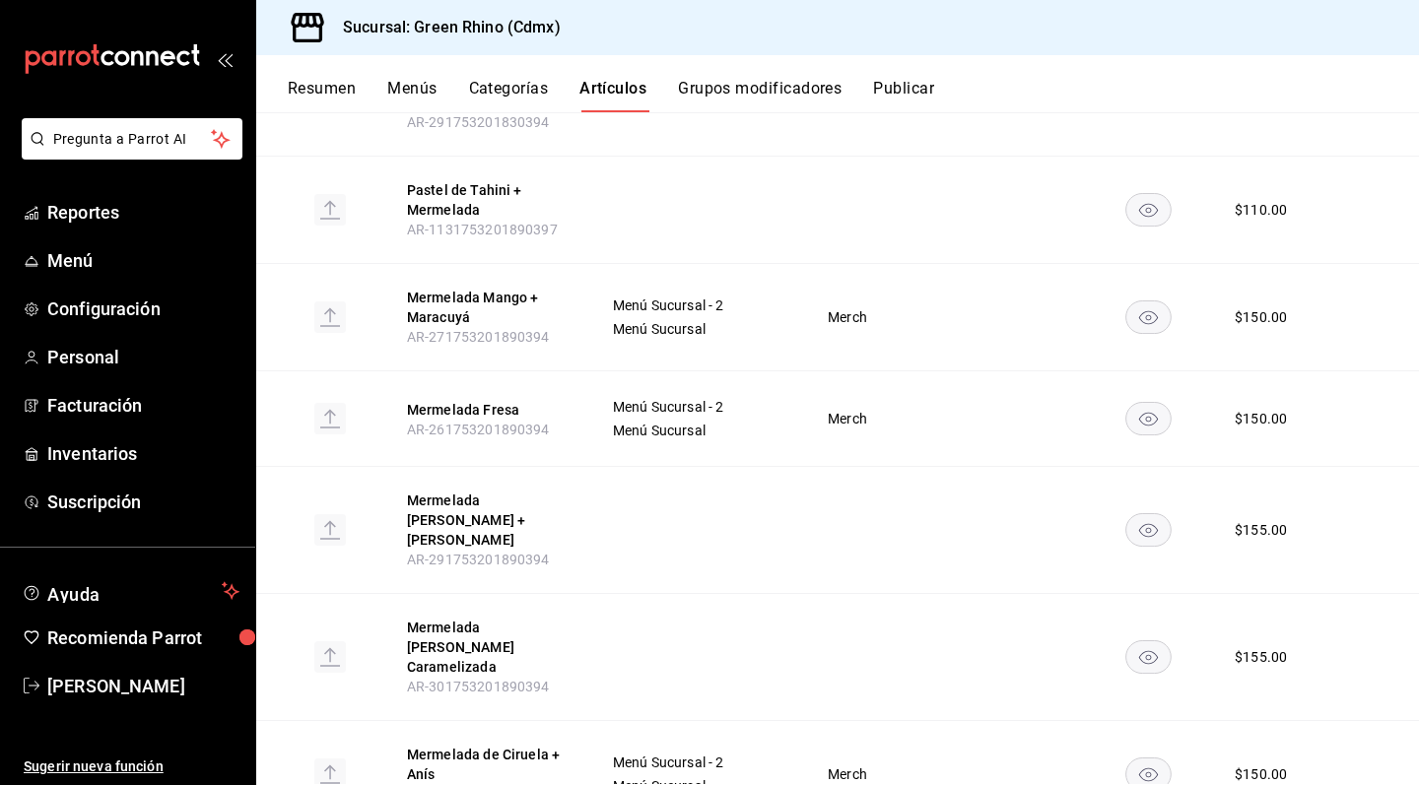
click at [525, 721] on th "Mermelada de Ciruela + Anís AR-281753201890394" at bounding box center [485, 774] width 205 height 107
drag, startPoint x: 407, startPoint y: 702, endPoint x: 554, endPoint y: 702, distance: 146.8
click at [554, 721] on th "Mermelada de Ciruela + Anís AR-281753201890394" at bounding box center [485, 774] width 205 height 107
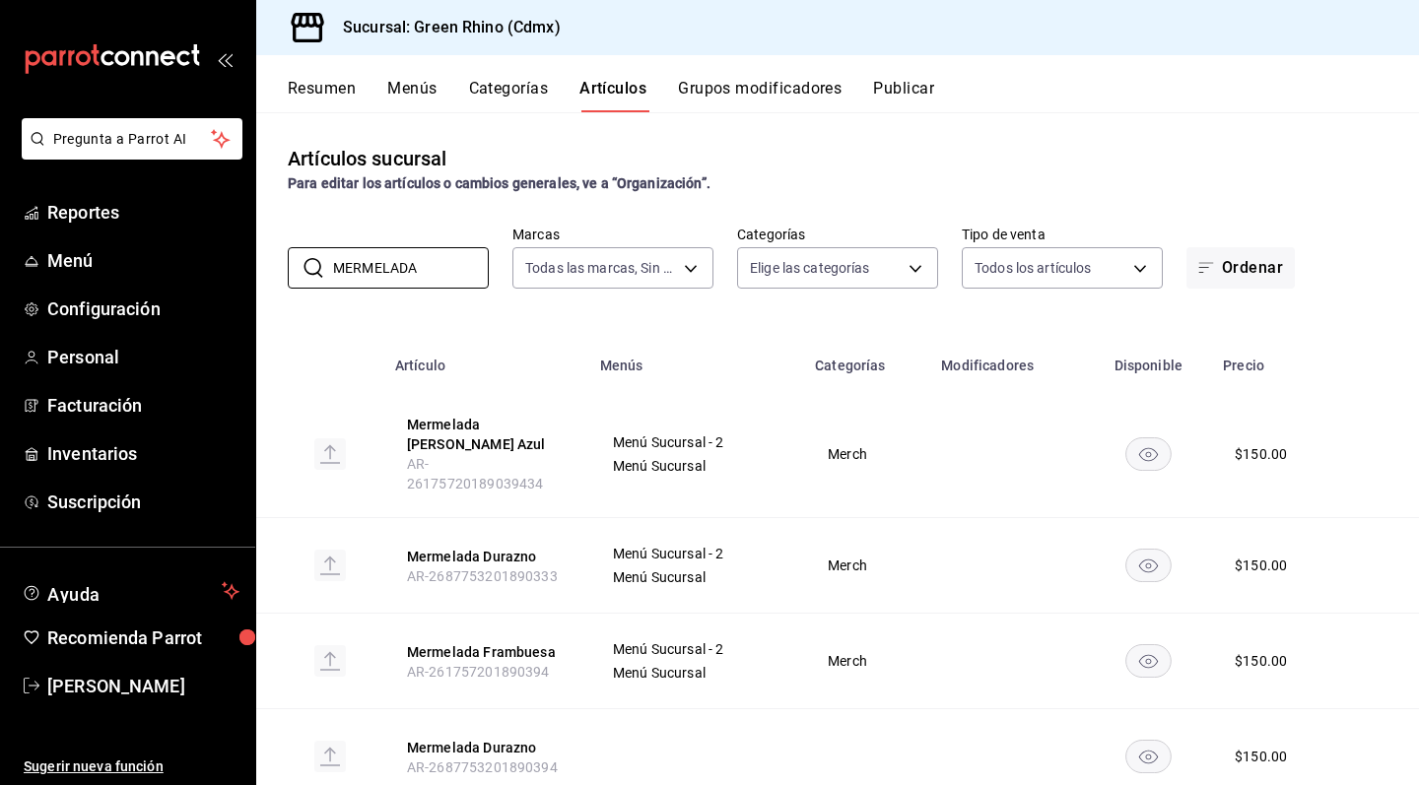
drag, startPoint x: 454, startPoint y: 272, endPoint x: 265, endPoint y: 271, distance: 189.2
click at [265, 271] on div "​ MERMELADA ​ Marcas Todas las marcas, Sin marca a132321f-e3f1-4ec9-8484-95b8f0…" at bounding box center [837, 257] width 1163 height 63
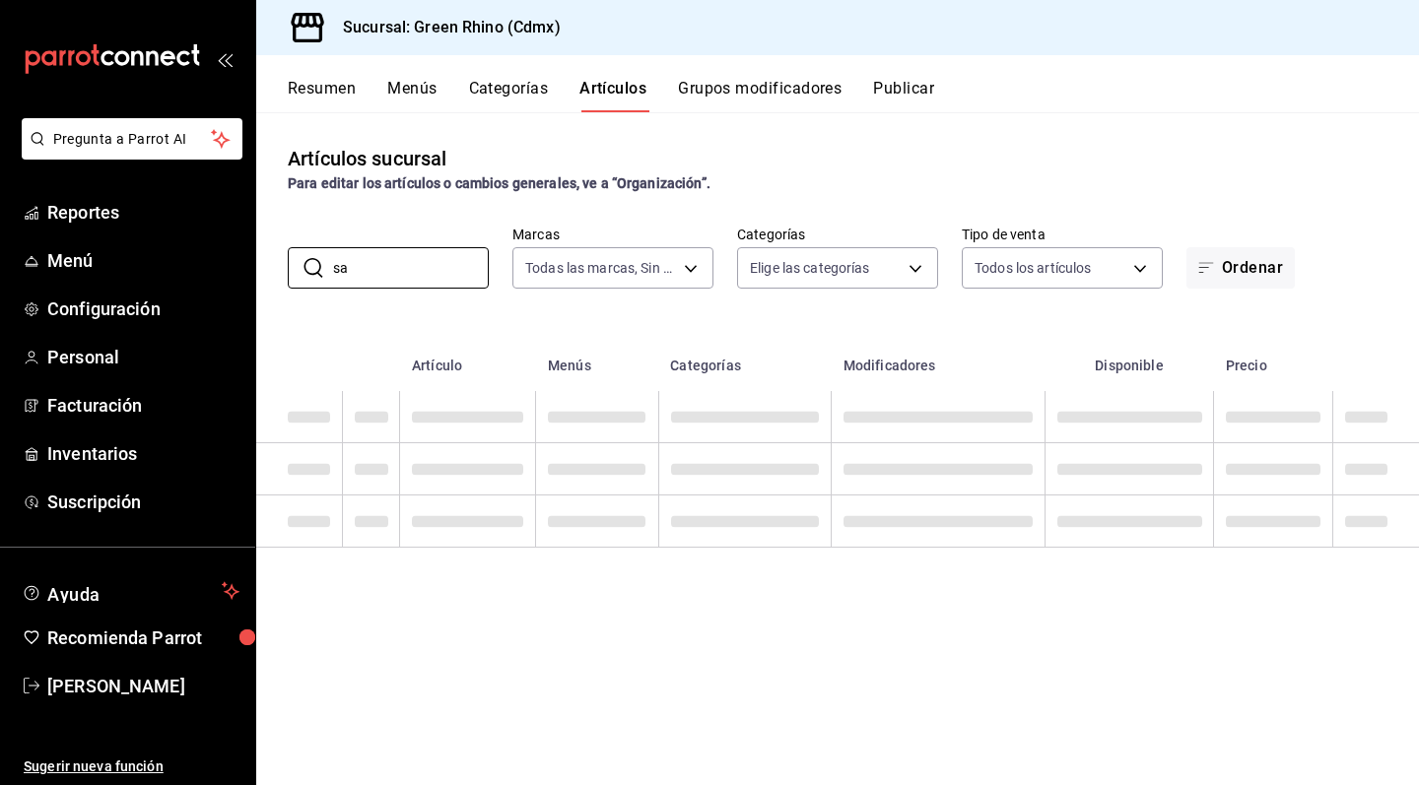
type input "s"
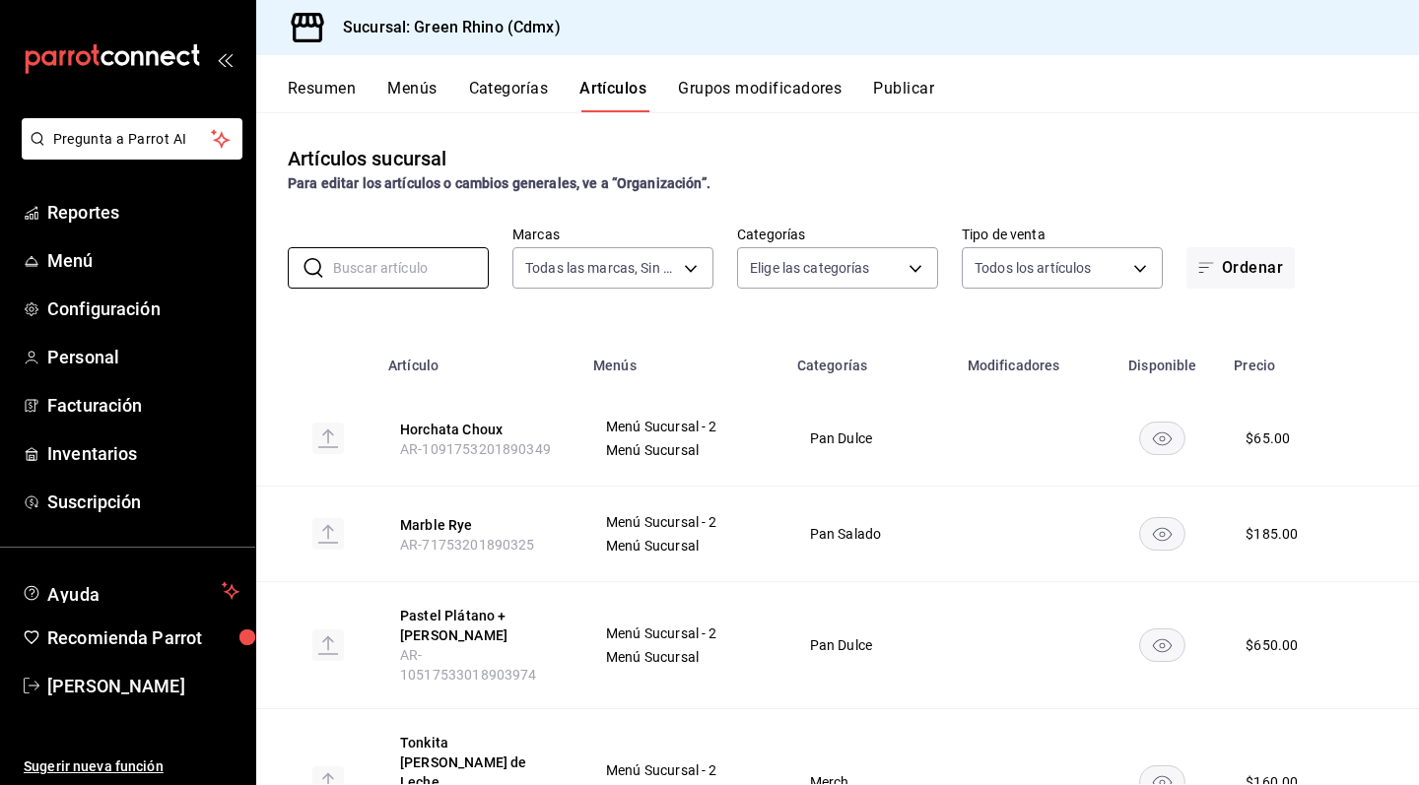
type input "a"
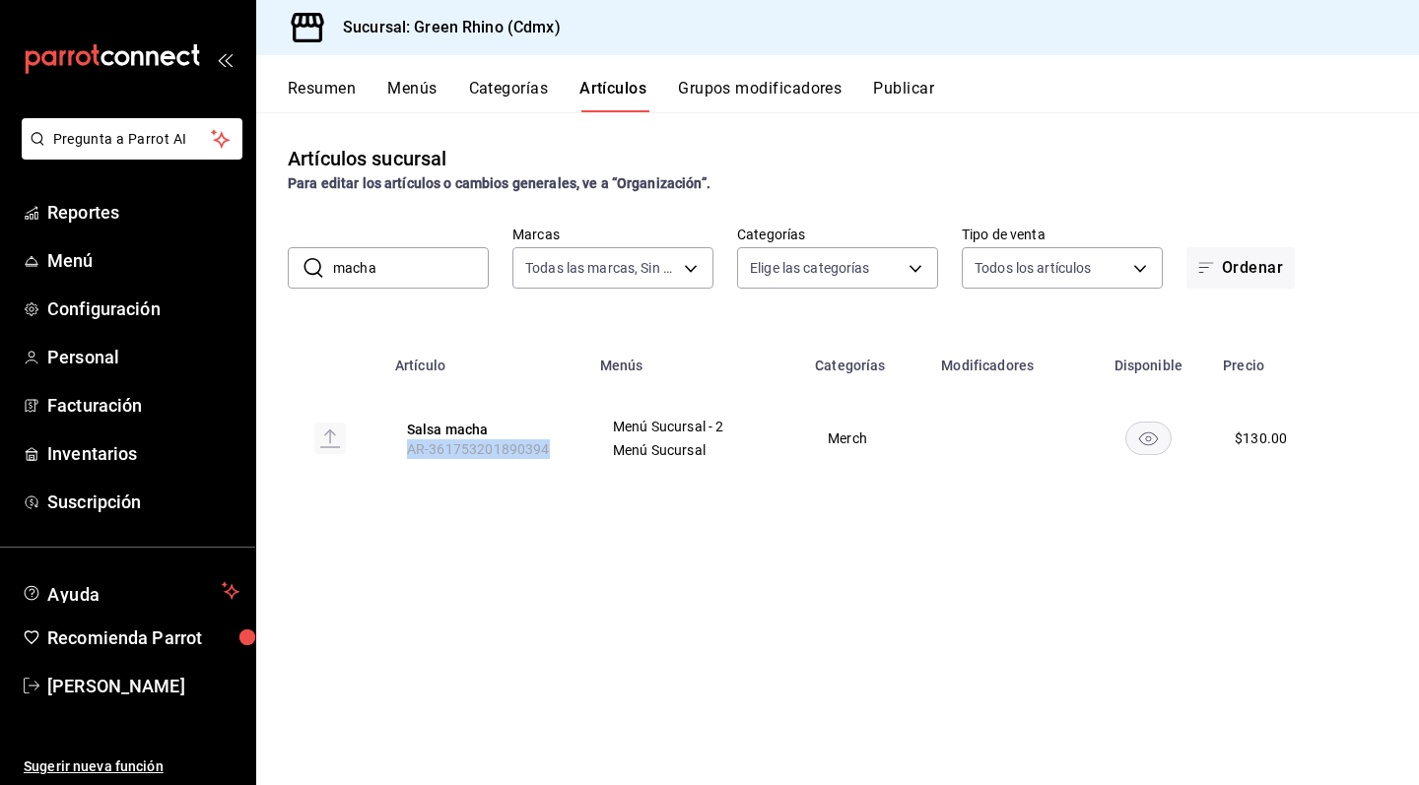
drag, startPoint x: 403, startPoint y: 446, endPoint x: 568, endPoint y: 446, distance: 164.6
click at [568, 446] on th "Salsa macha AR-361753201890394" at bounding box center [485, 438] width 205 height 95
drag, startPoint x: 412, startPoint y: 275, endPoint x: 269, endPoint y: 275, distance: 142.9
click at [269, 275] on div "​ macha ​ Marcas Todas las marcas, Sin marca a132321f-e3f1-4ec9-8484-95b8f08d79…" at bounding box center [837, 257] width 1163 height 63
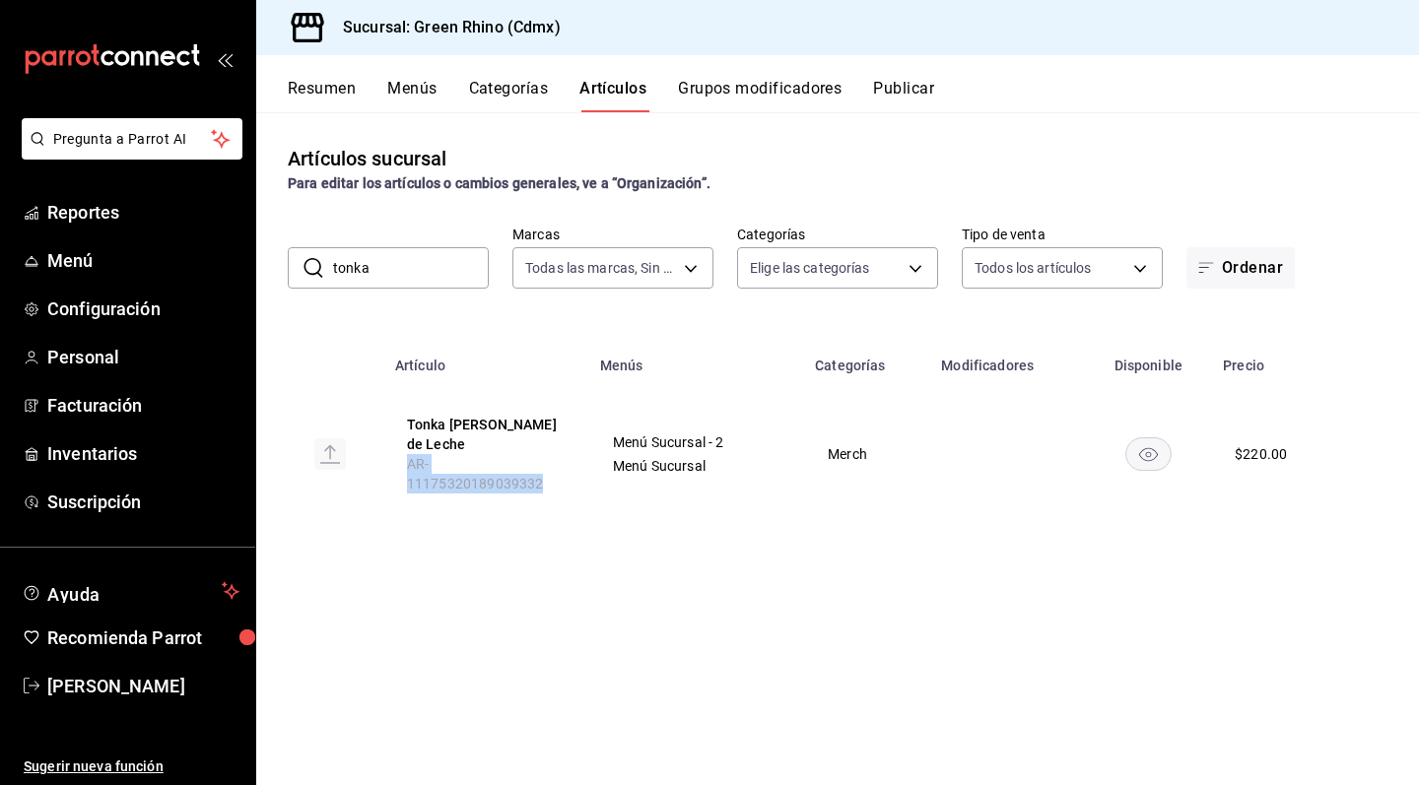
drag, startPoint x: 400, startPoint y: 468, endPoint x: 586, endPoint y: 469, distance: 186.2
click at [586, 469] on th "Tonka [PERSON_NAME] de Leche AR-11175320189039332" at bounding box center [485, 454] width 205 height 126
click at [769, 641] on div "Artículos sucursal Para editar los artículos o cambios generales, ve a “Organiz…" at bounding box center [837, 448] width 1163 height 672
drag, startPoint x: 457, startPoint y: 278, endPoint x: 292, endPoint y: 278, distance: 165.5
click at [292, 278] on div "​ tonka ​" at bounding box center [388, 267] width 201 height 41
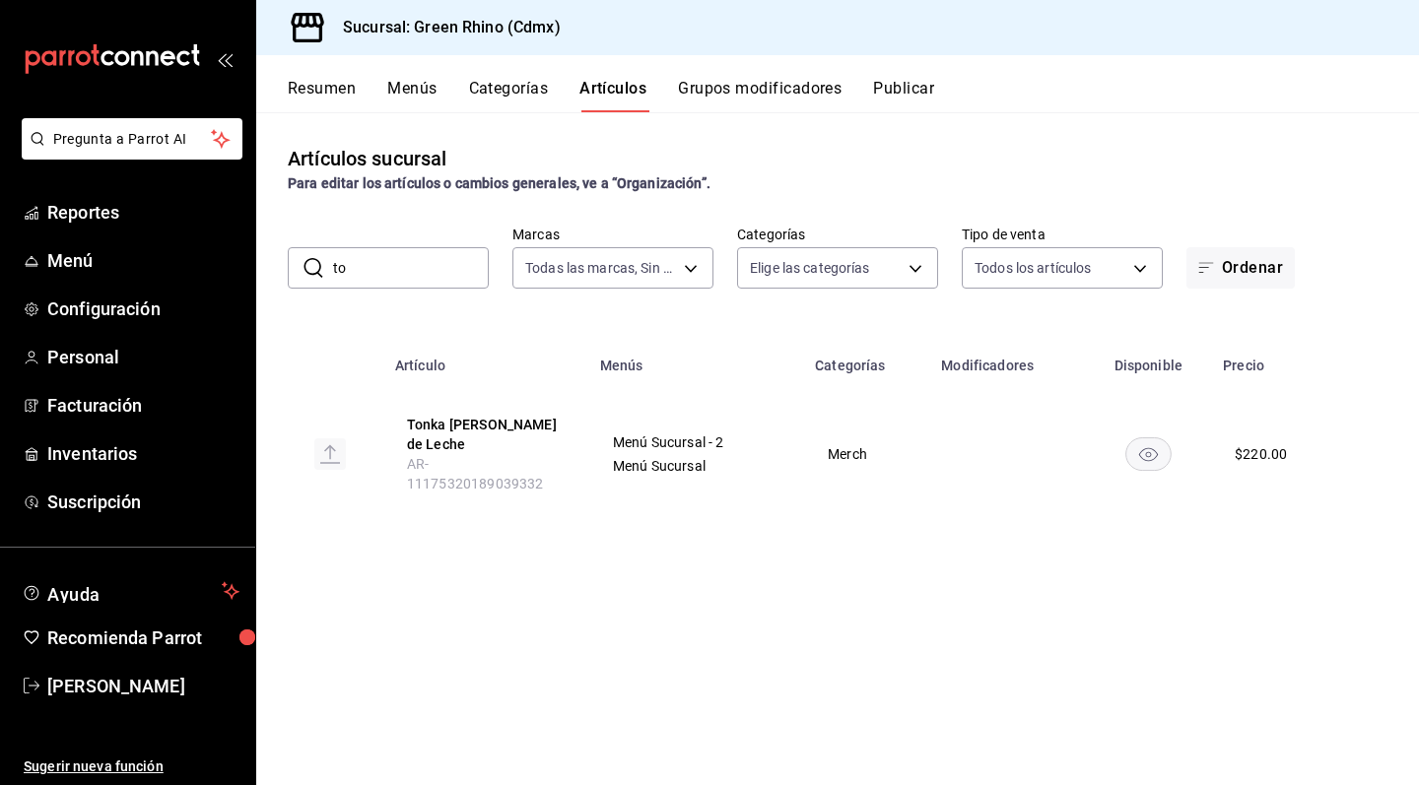
type input "t"
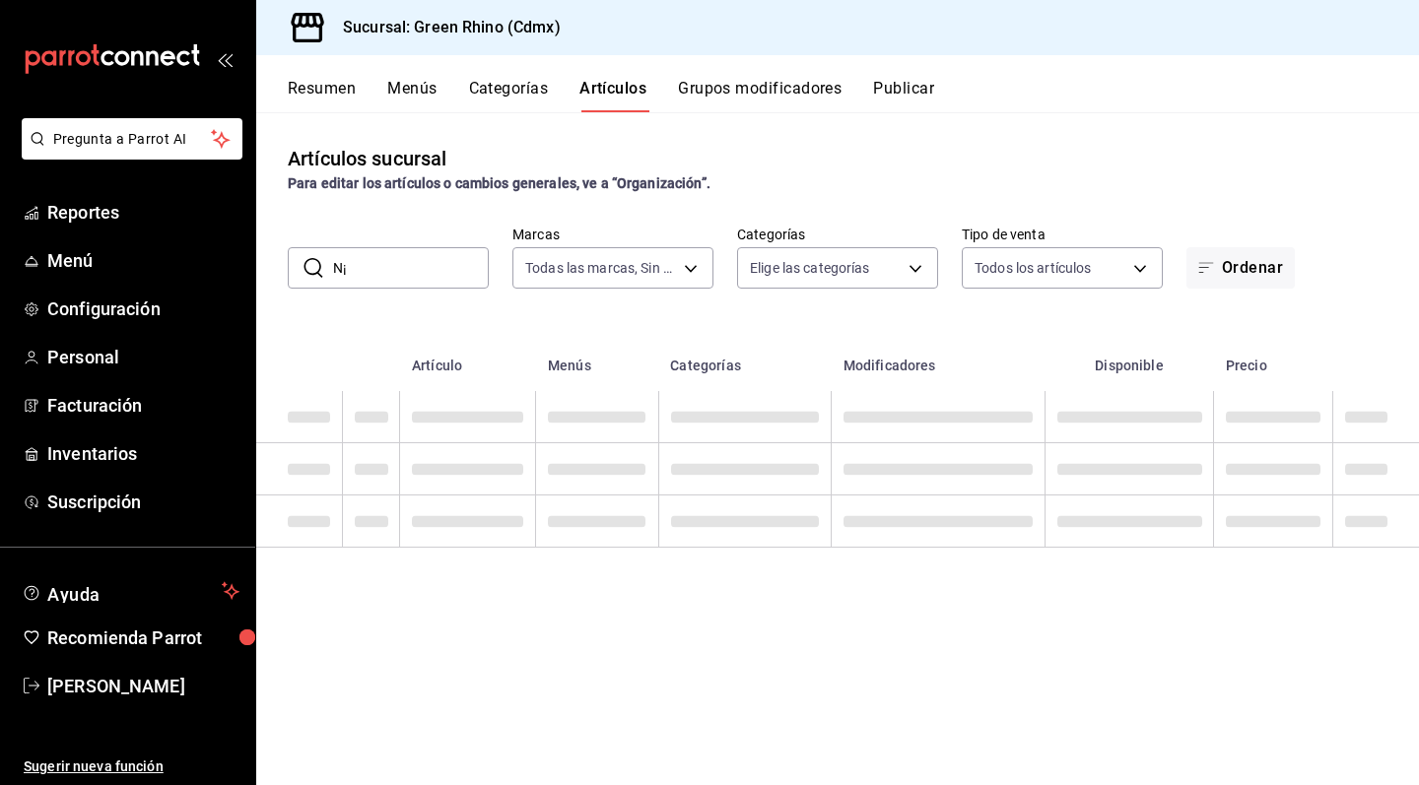
type input "N"
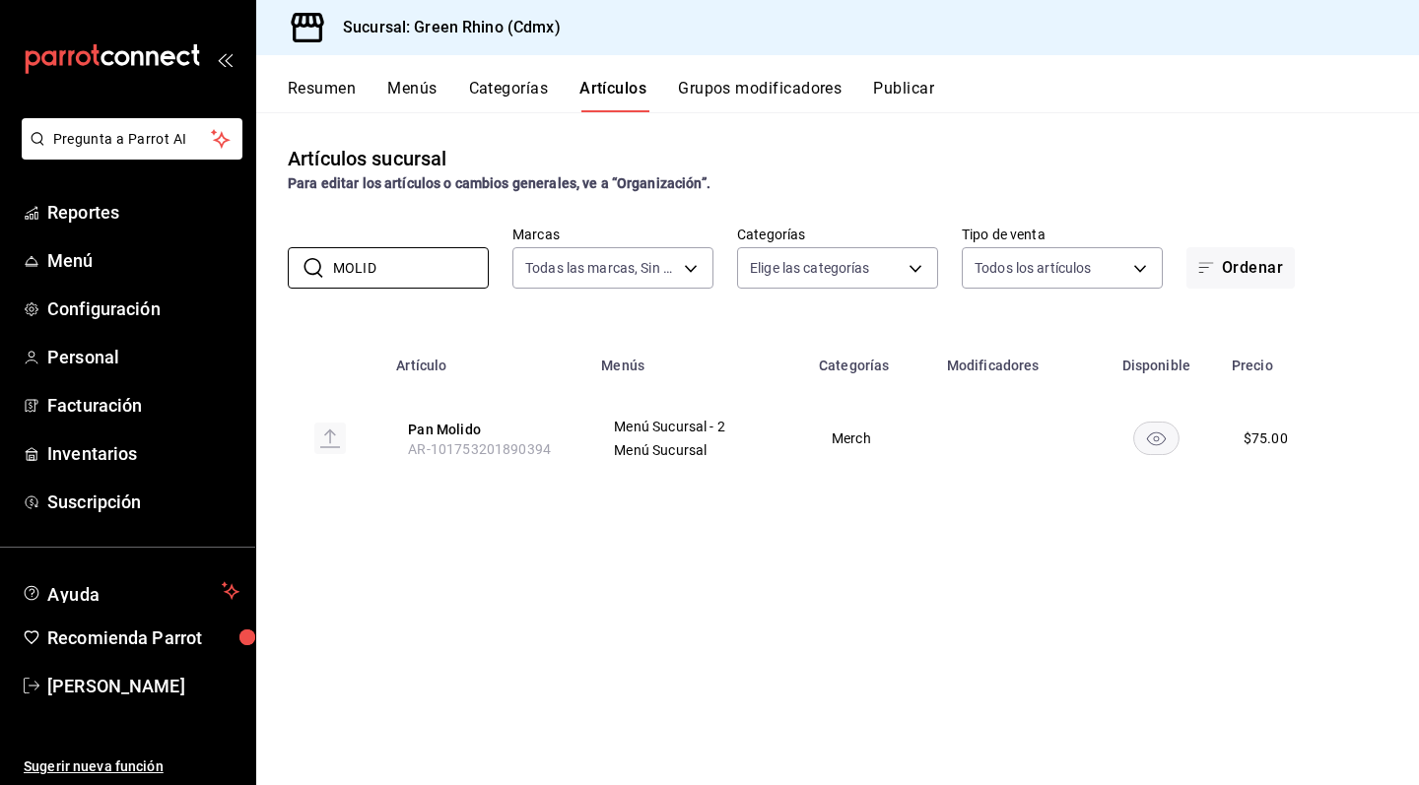
type input "MOLID"
drag, startPoint x: 411, startPoint y: 454, endPoint x: 557, endPoint y: 454, distance: 145.8
click at [557, 454] on th "Pan Molido AR-101753201890394" at bounding box center [486, 438] width 205 height 95
click at [599, 552] on div "Artículos sucursal Para editar los artículos o cambios generales, ve a “Organiz…" at bounding box center [837, 448] width 1163 height 672
